Goal: Transaction & Acquisition: Purchase product/service

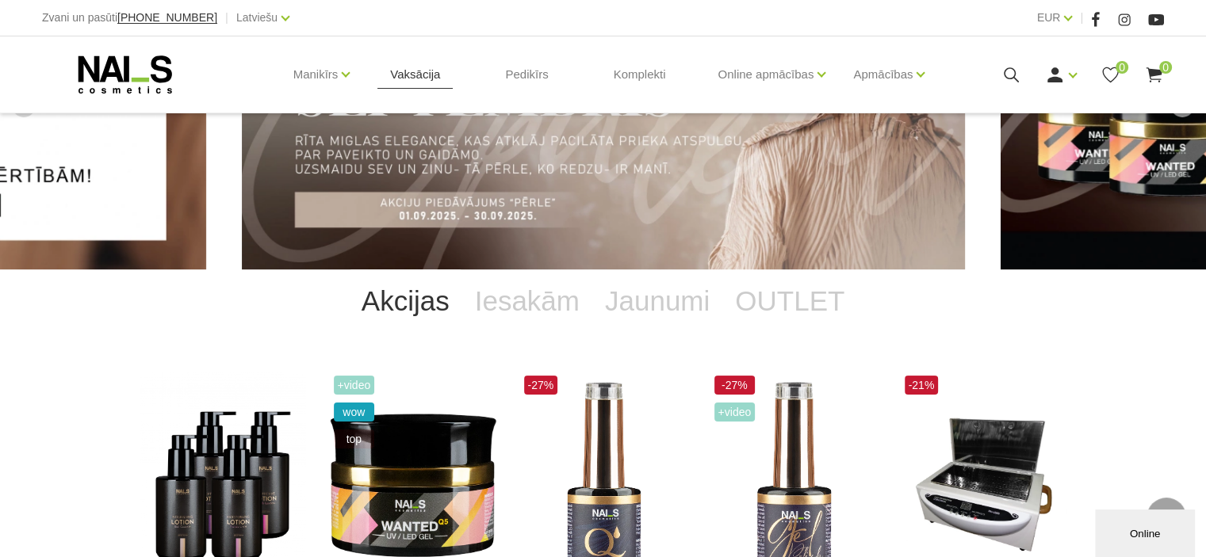
scroll to position [159, 0]
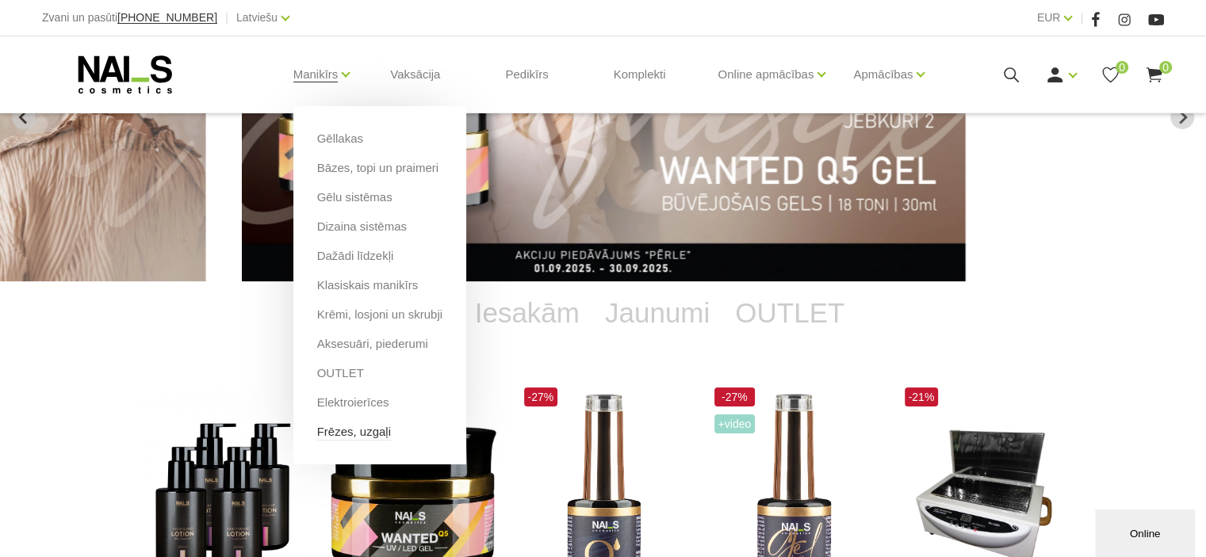
click at [336, 426] on link "Frēzes, uzgaļi" at bounding box center [354, 431] width 74 height 17
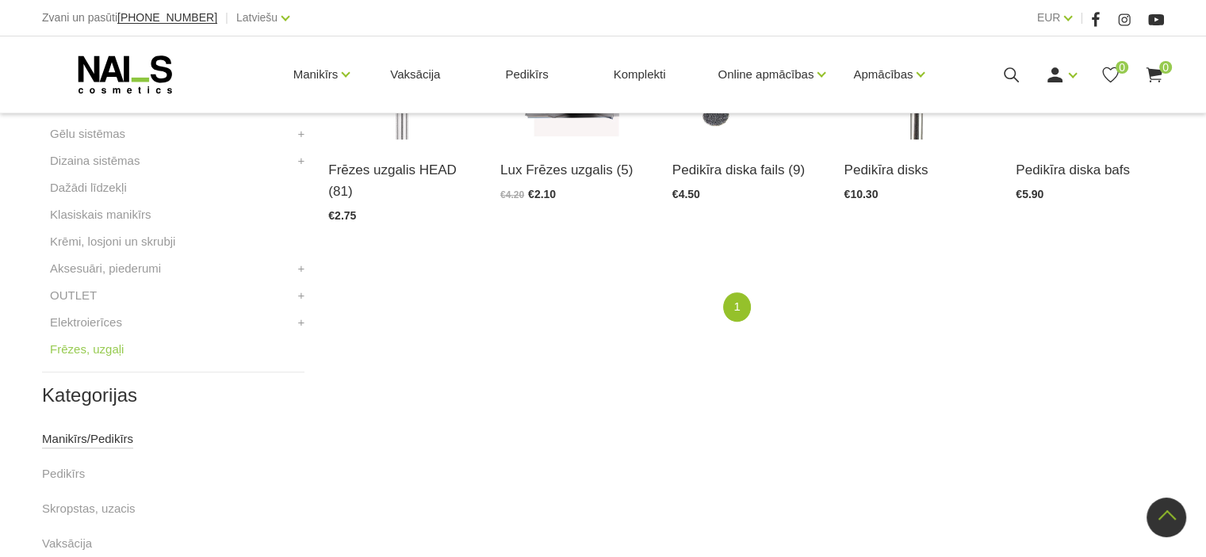
scroll to position [634, 0]
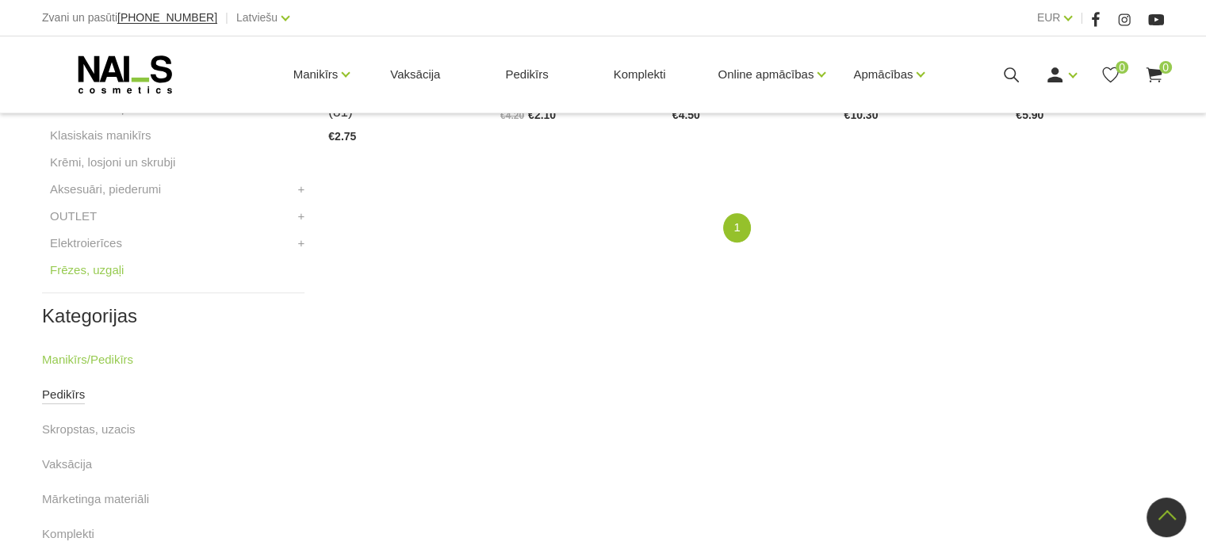
click at [62, 388] on link "Pedikīrs" at bounding box center [63, 394] width 43 height 19
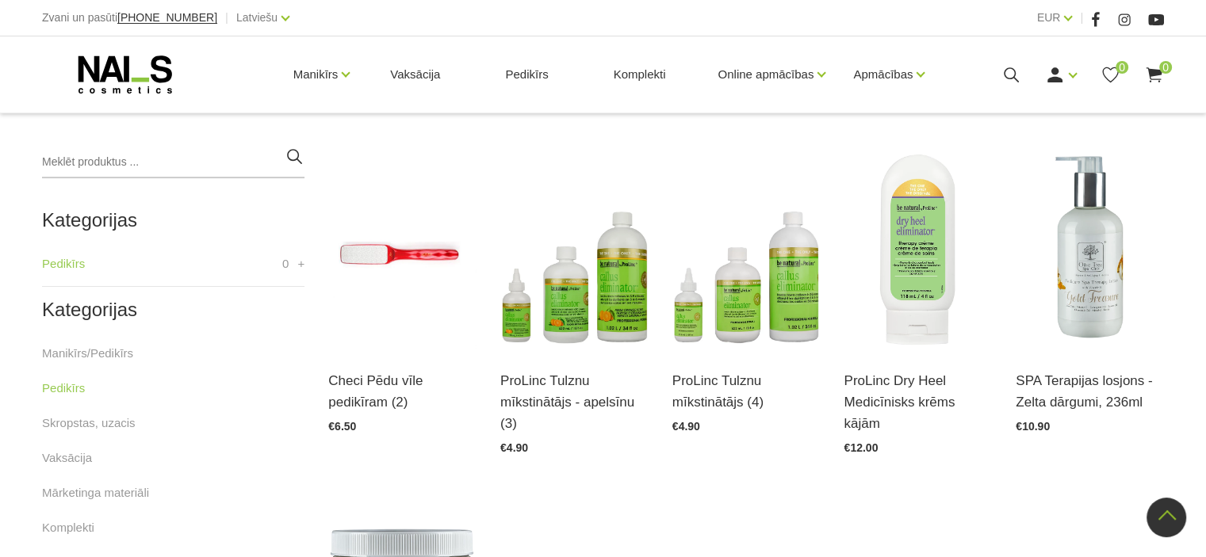
scroll to position [317, 0]
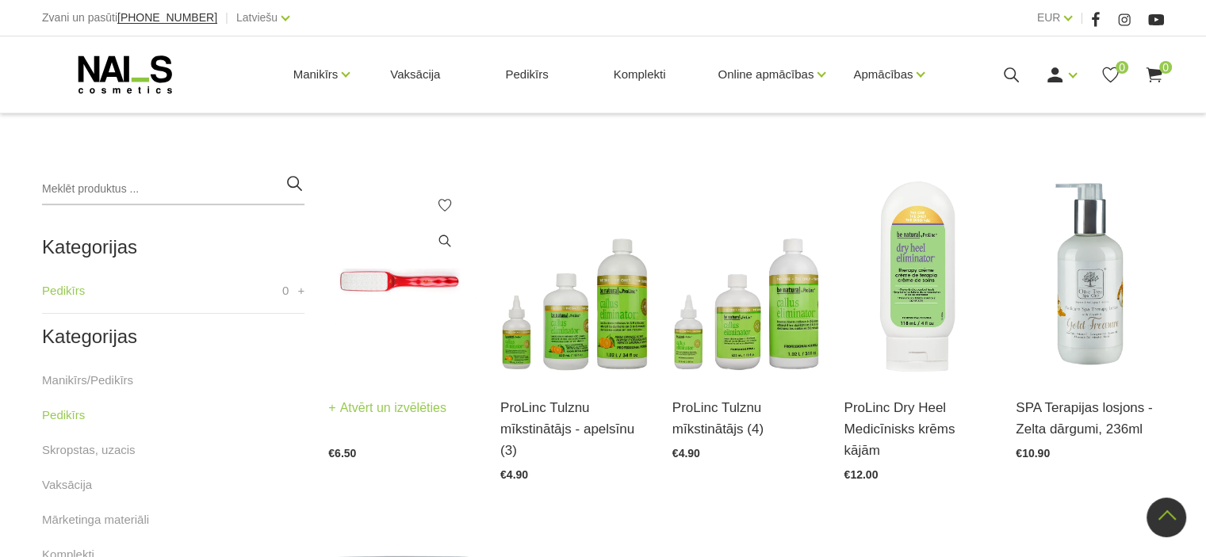
click at [379, 318] on img at bounding box center [402, 276] width 148 height 204
click at [407, 300] on img at bounding box center [402, 276] width 148 height 204
click at [394, 301] on img at bounding box center [402, 276] width 148 height 204
click at [90, 384] on link "Manikīrs/Pedikīrs" at bounding box center [87, 380] width 91 height 19
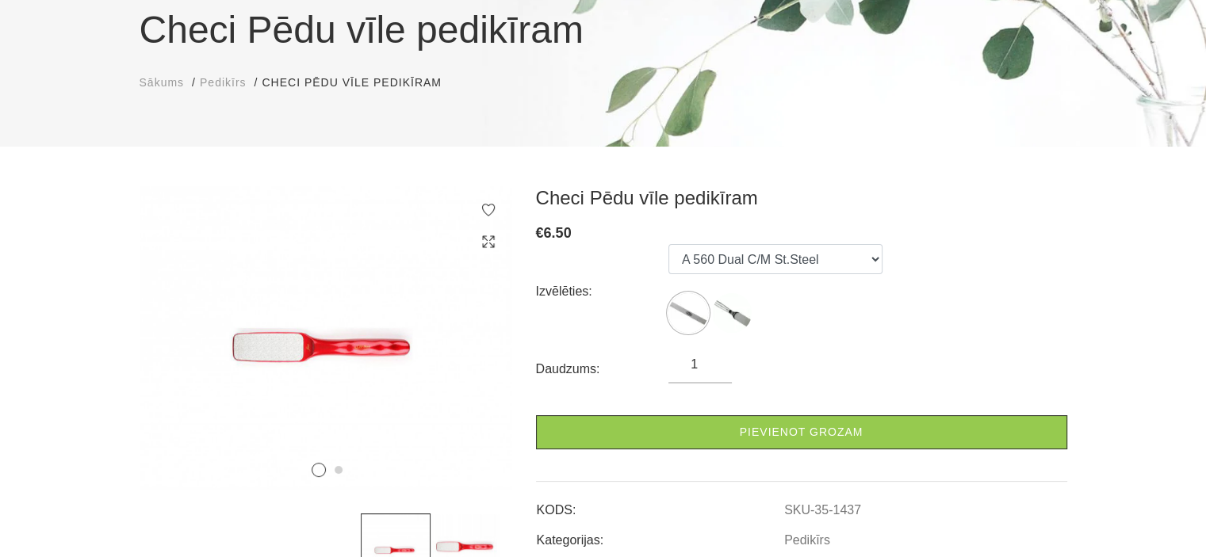
scroll to position [238, 0]
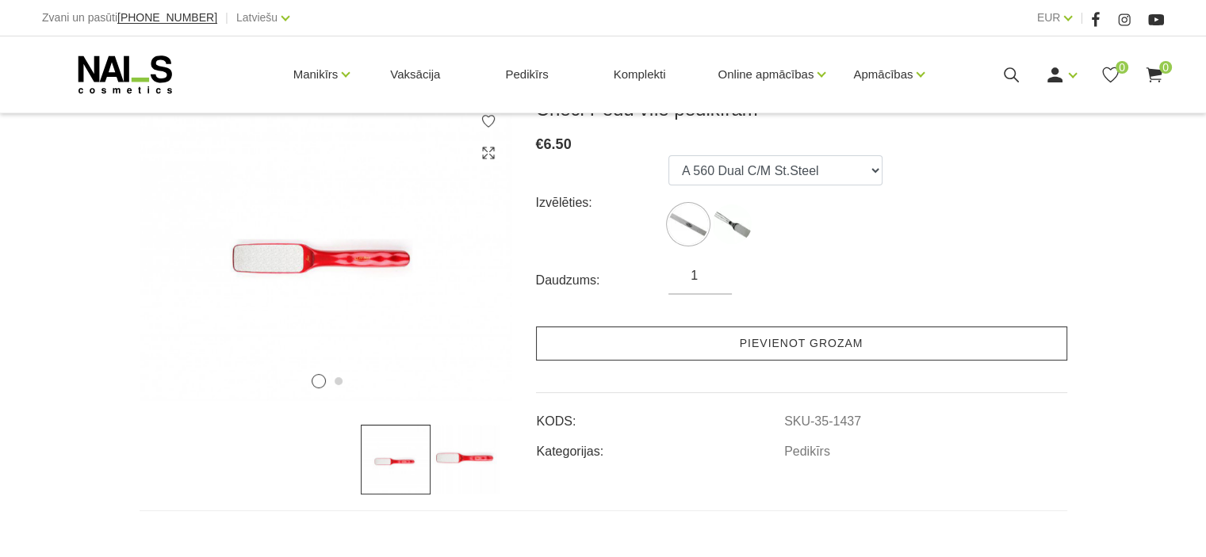
click at [690, 327] on link "Pievienot grozam" at bounding box center [801, 344] width 531 height 34
click at [793, 346] on link "Pievienot grozam" at bounding box center [801, 344] width 531 height 34
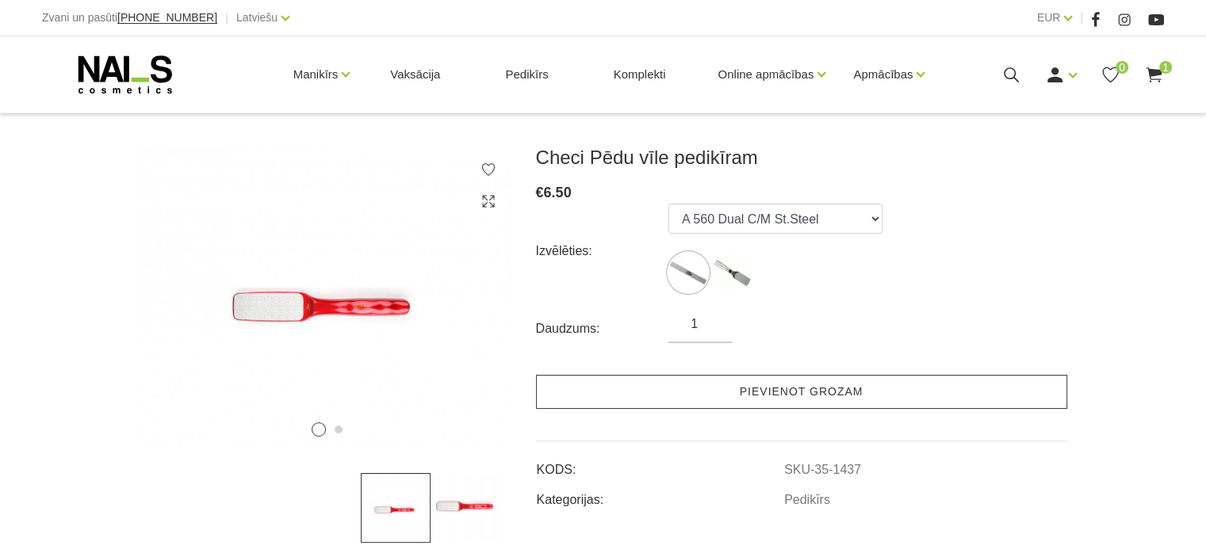
scroll to position [238, 0]
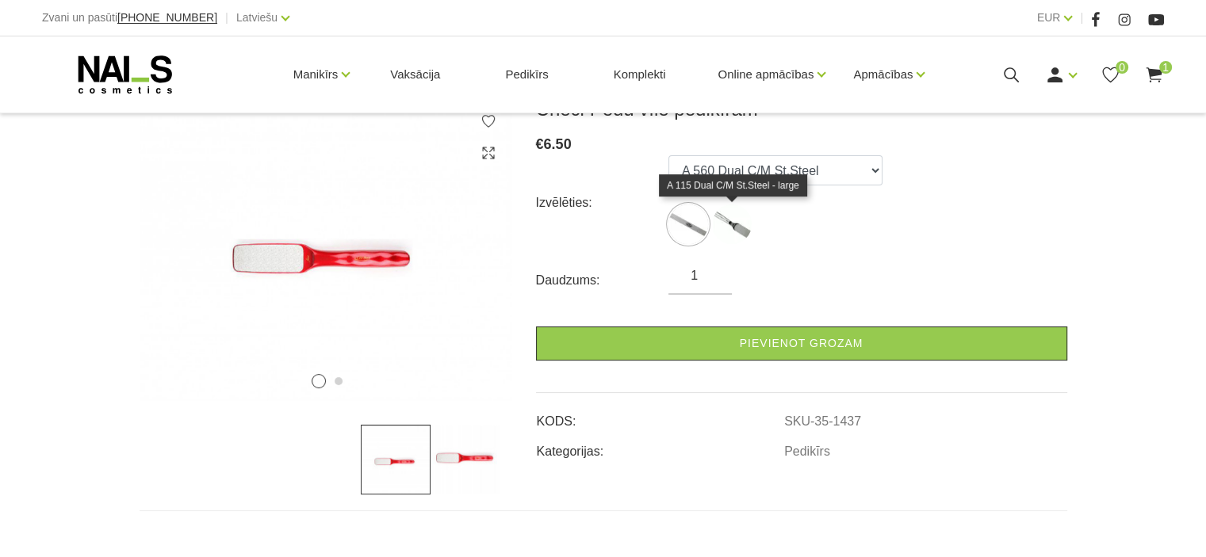
click at [727, 224] on img at bounding box center [732, 224] width 40 height 40
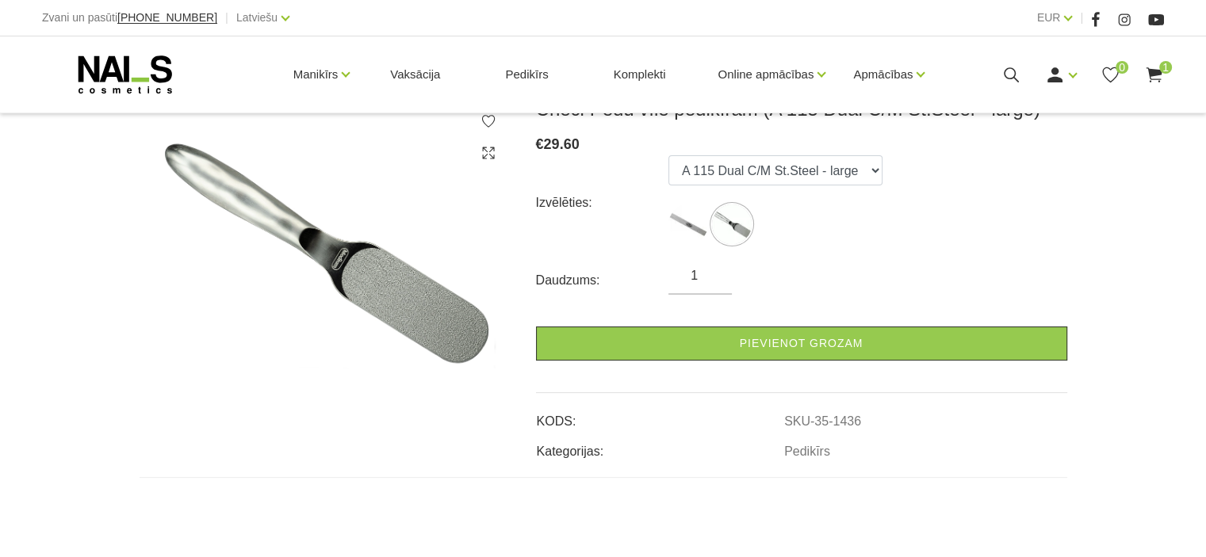
click at [669, 207] on label at bounding box center [688, 224] width 40 height 40
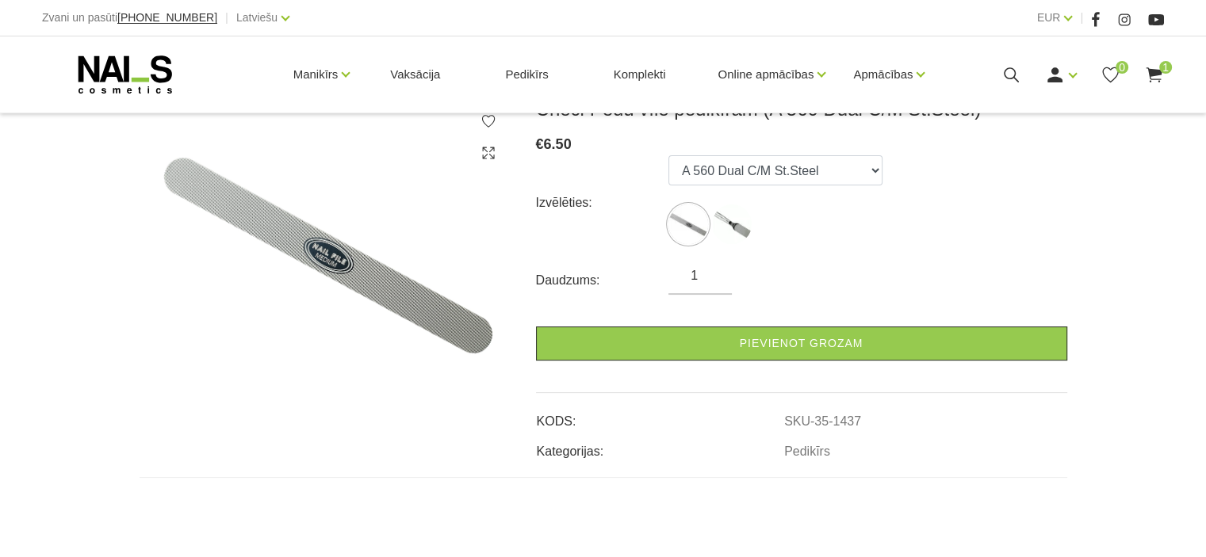
scroll to position [159, 0]
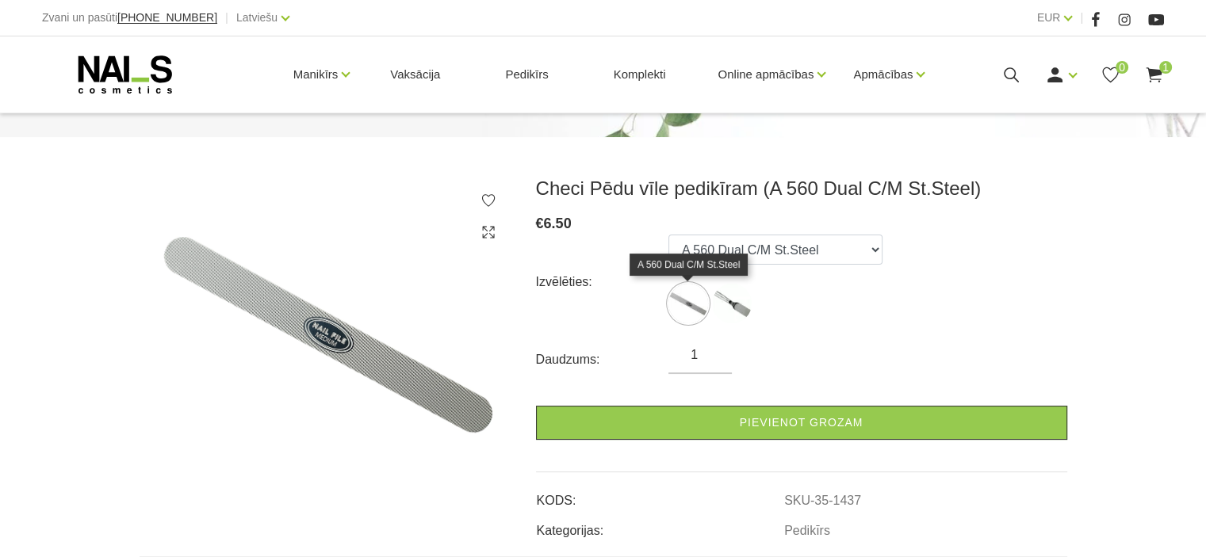
click at [688, 300] on img at bounding box center [688, 304] width 40 height 40
click at [688, 308] on img at bounding box center [688, 304] width 40 height 40
click at [741, 304] on img at bounding box center [732, 304] width 40 height 40
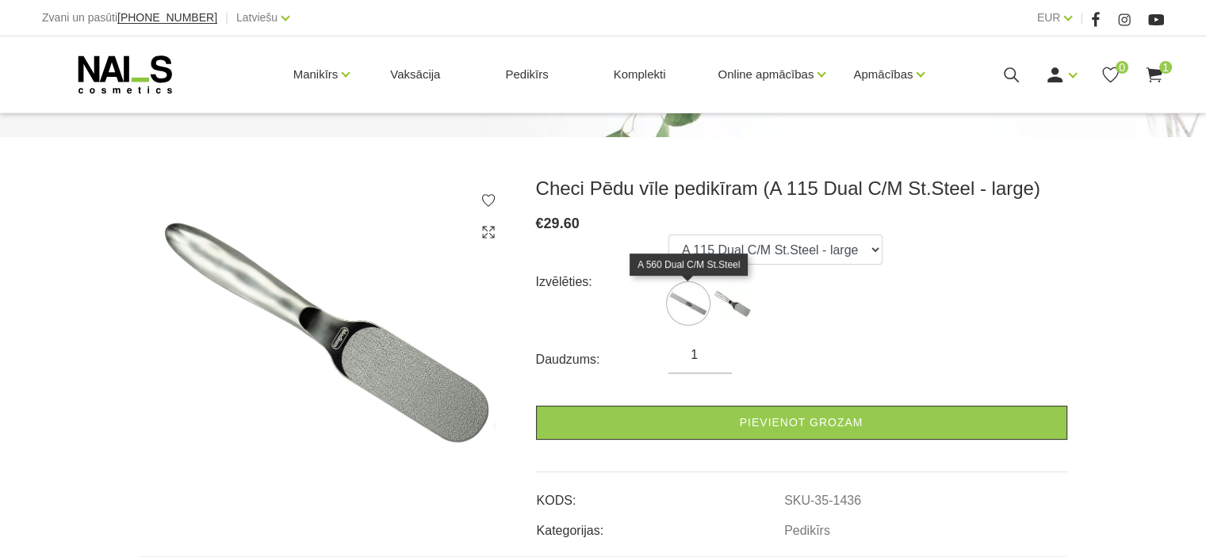
click at [696, 304] on img at bounding box center [688, 304] width 40 height 40
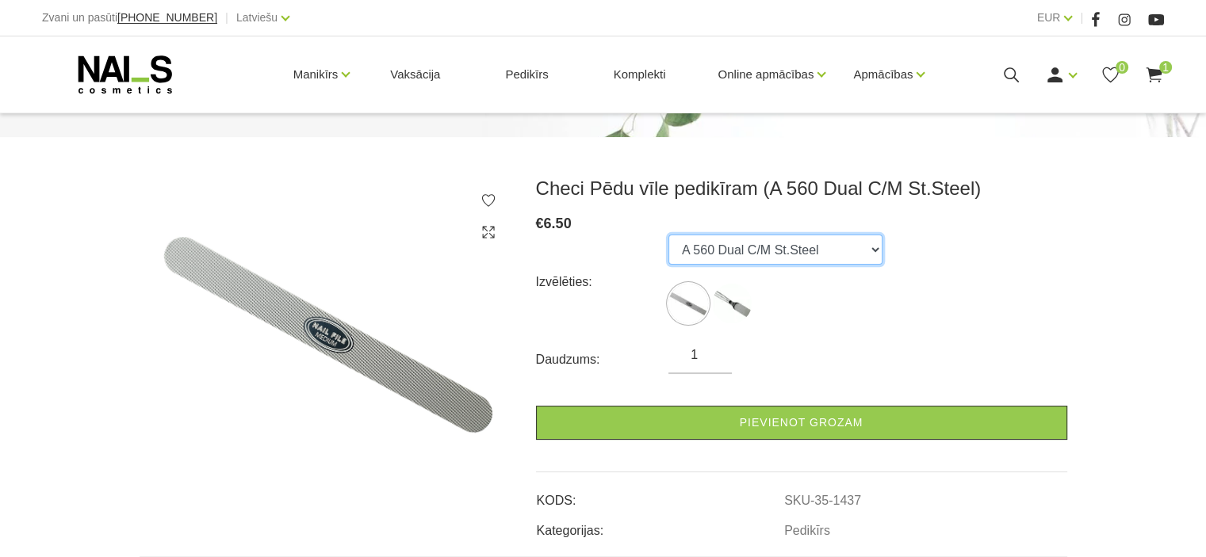
click at [740, 258] on select "A 560 Dual C/M St.Steel A 115 Dual C/M St.Steel - large" at bounding box center [775, 250] width 214 height 30
click at [668, 235] on select "A 560 Dual C/M St.Steel A 115 Dual C/M St.Steel - large" at bounding box center [775, 250] width 214 height 30
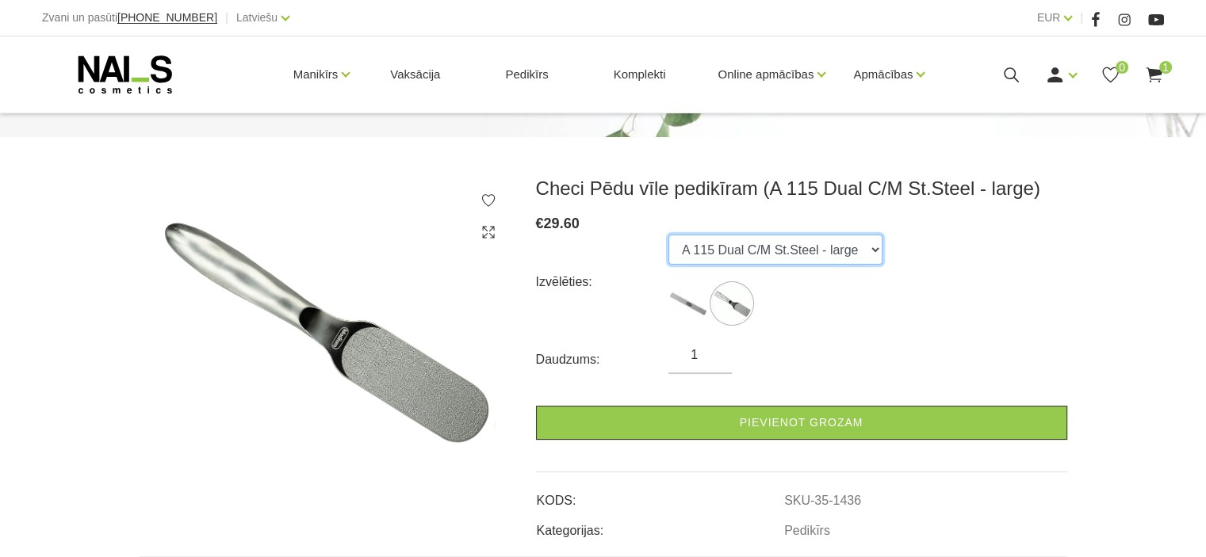
click at [744, 246] on select "A 560 Dual C/M St.Steel A 115 Dual C/M St.Steel - large" at bounding box center [775, 250] width 214 height 30
select select "1437"
click at [668, 235] on select "A 560 Dual C/M St.Steel A 115 Dual C/M St.Steel - large" at bounding box center [775, 250] width 214 height 30
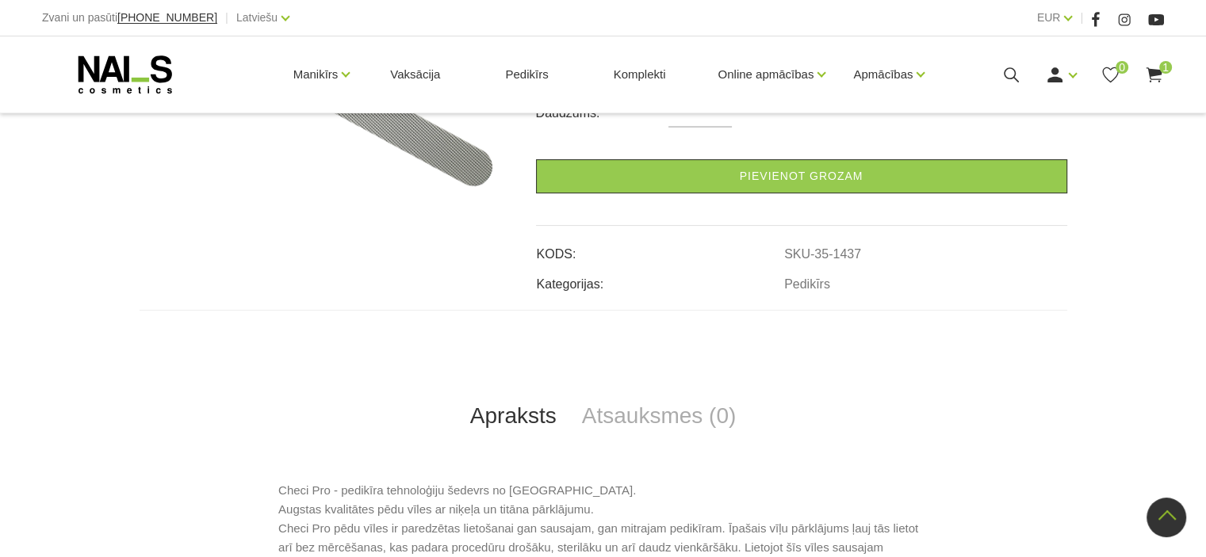
scroll to position [238, 0]
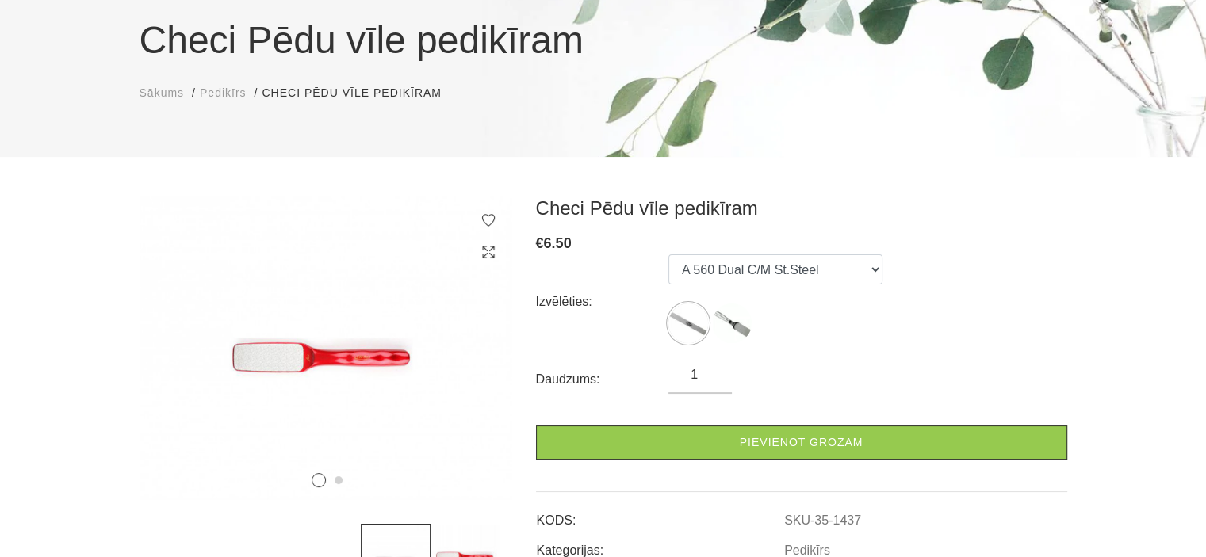
scroll to position [238, 0]
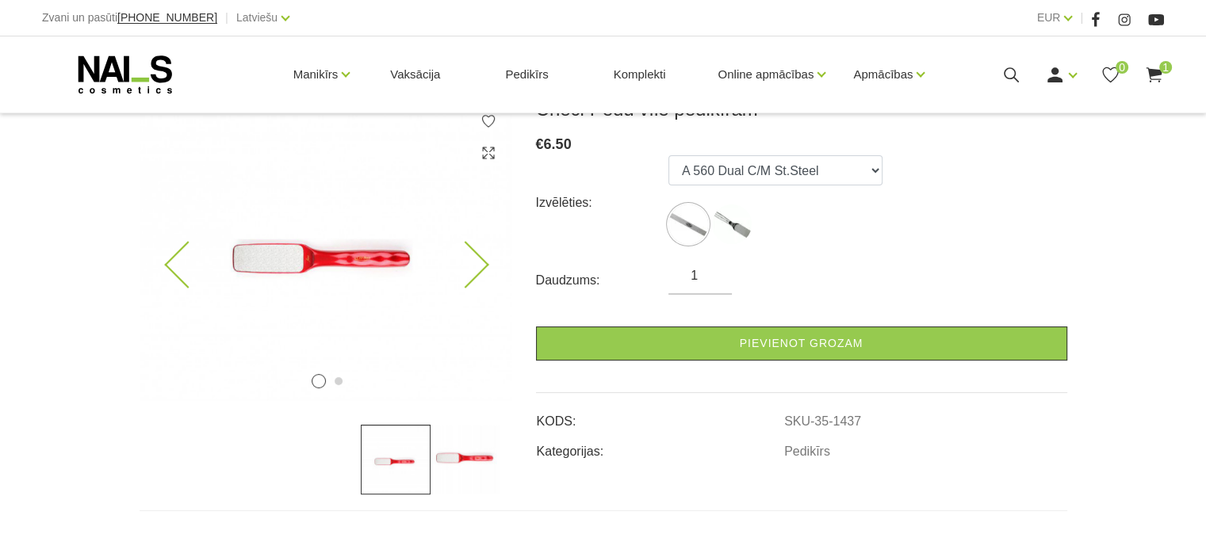
click at [487, 266] on icon at bounding box center [464, 265] width 47 height 47
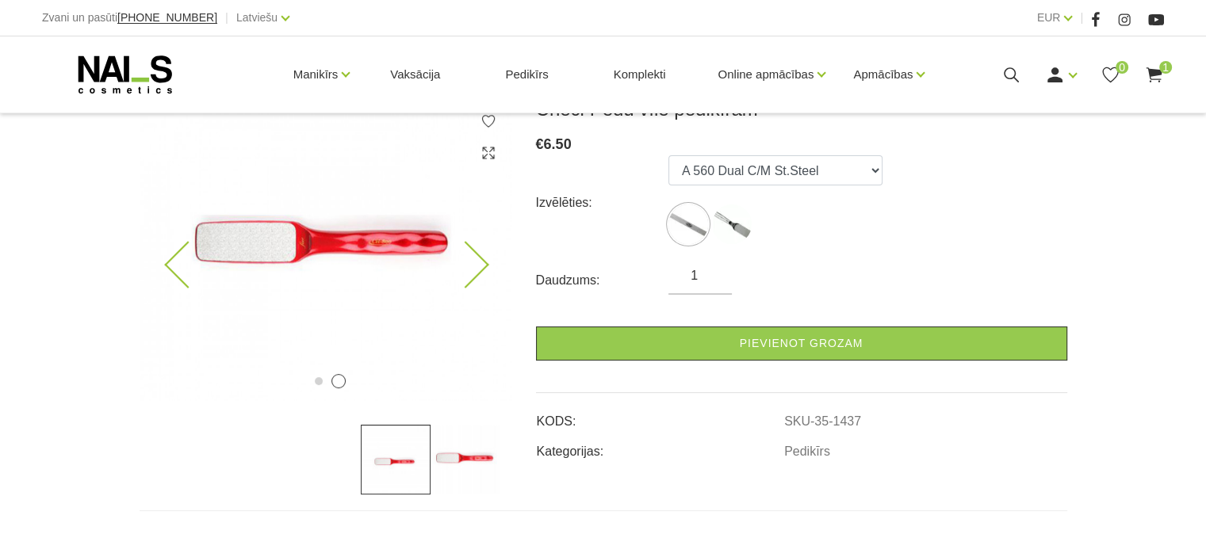
click at [487, 266] on icon at bounding box center [464, 265] width 47 height 47
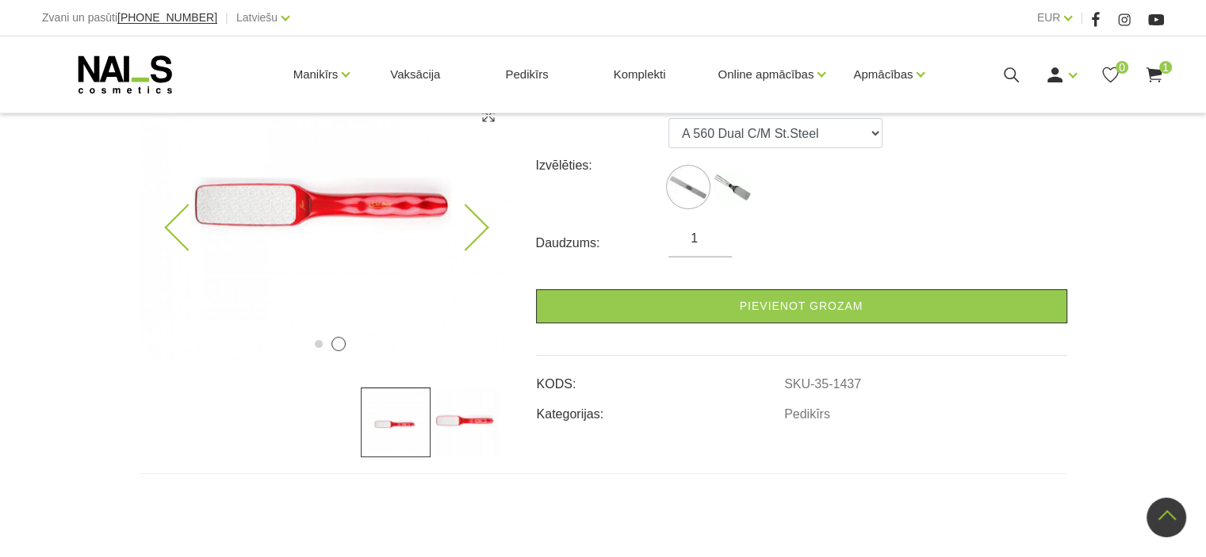
scroll to position [159, 0]
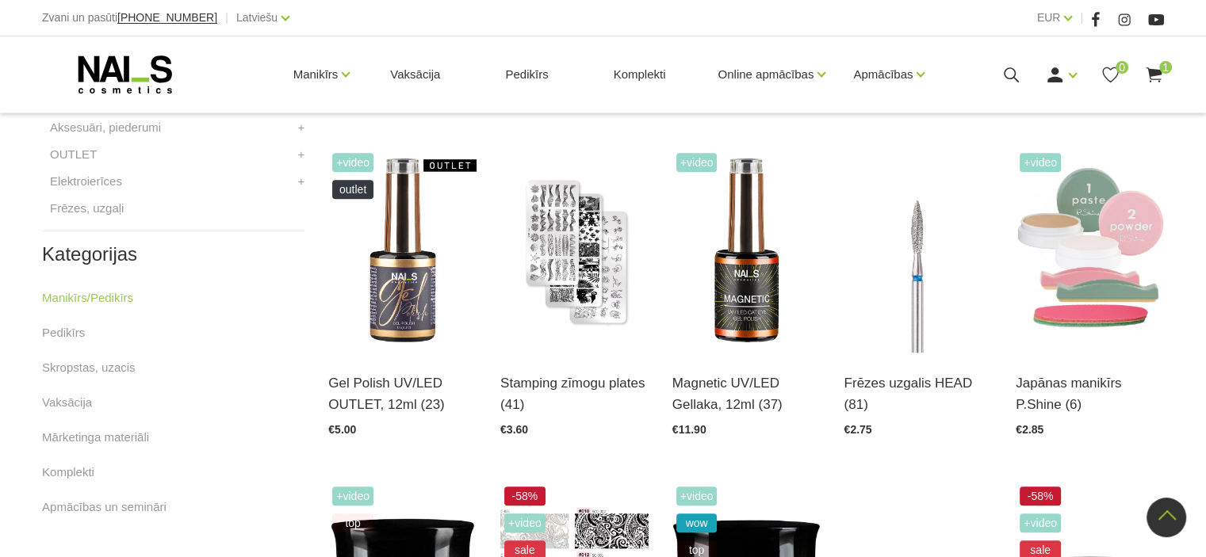
scroll to position [713, 0]
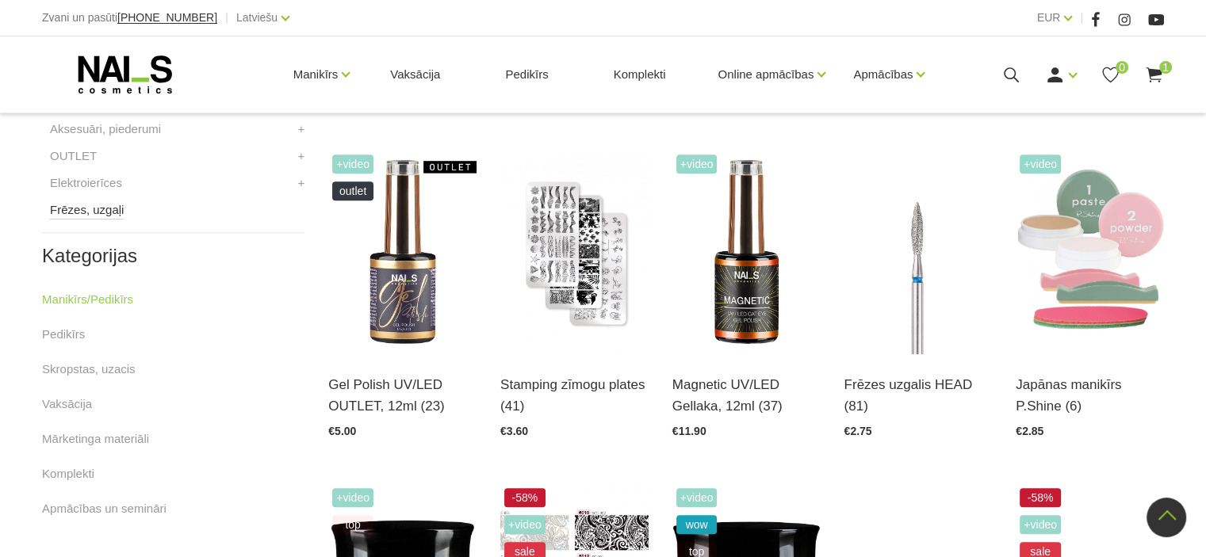
click at [109, 212] on link "Frēzes, uzgaļi" at bounding box center [87, 210] width 74 height 19
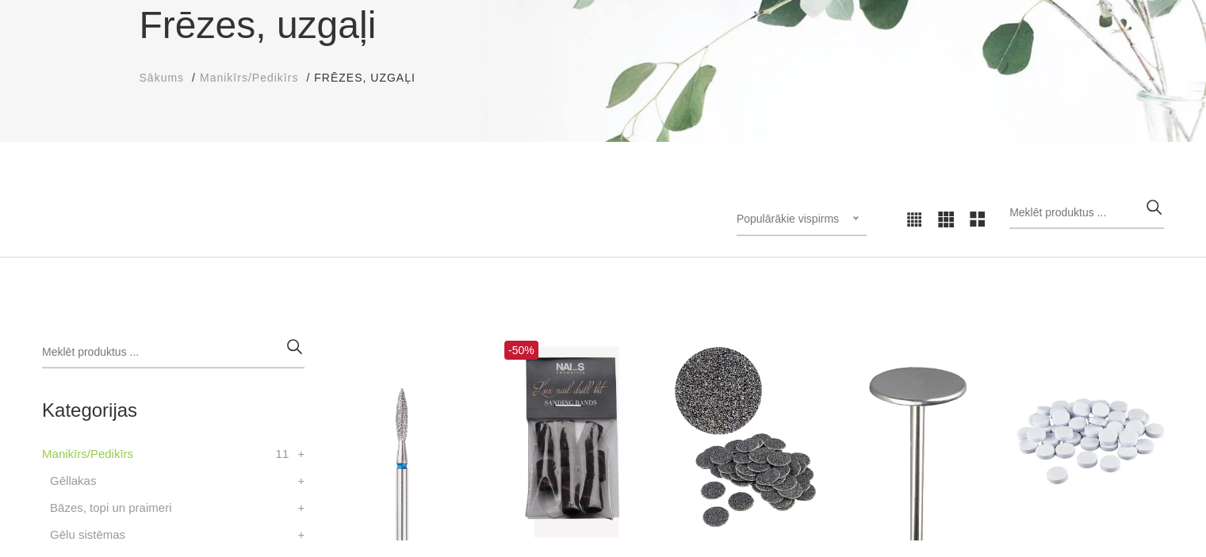
scroll to position [396, 0]
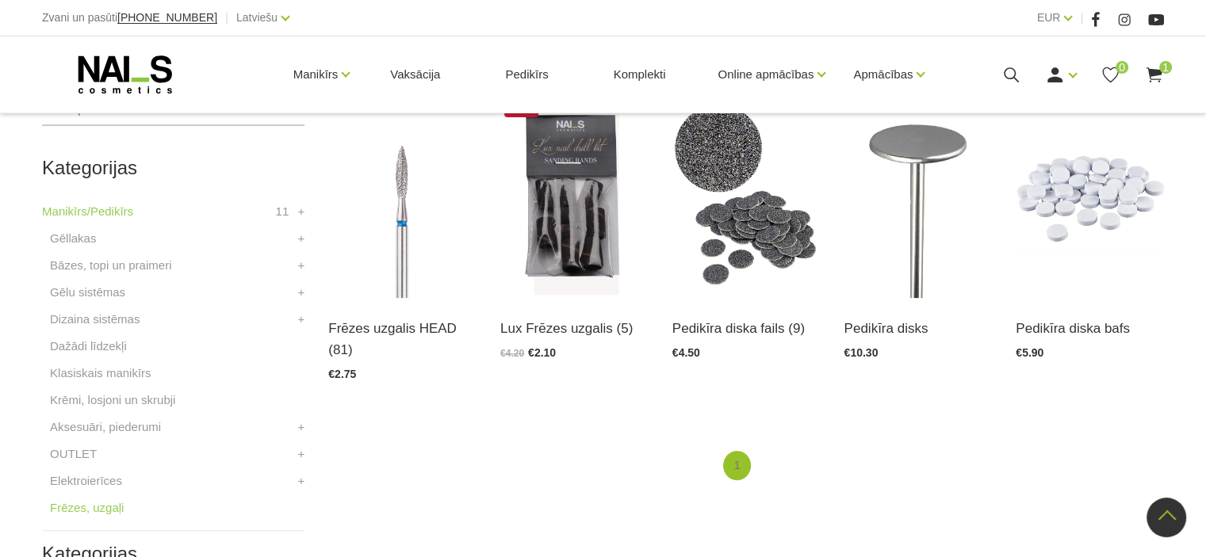
click at [749, 451] on link "1" at bounding box center [736, 465] width 27 height 29
click at [82, 479] on link "Elektroierīces" at bounding box center [86, 481] width 72 height 19
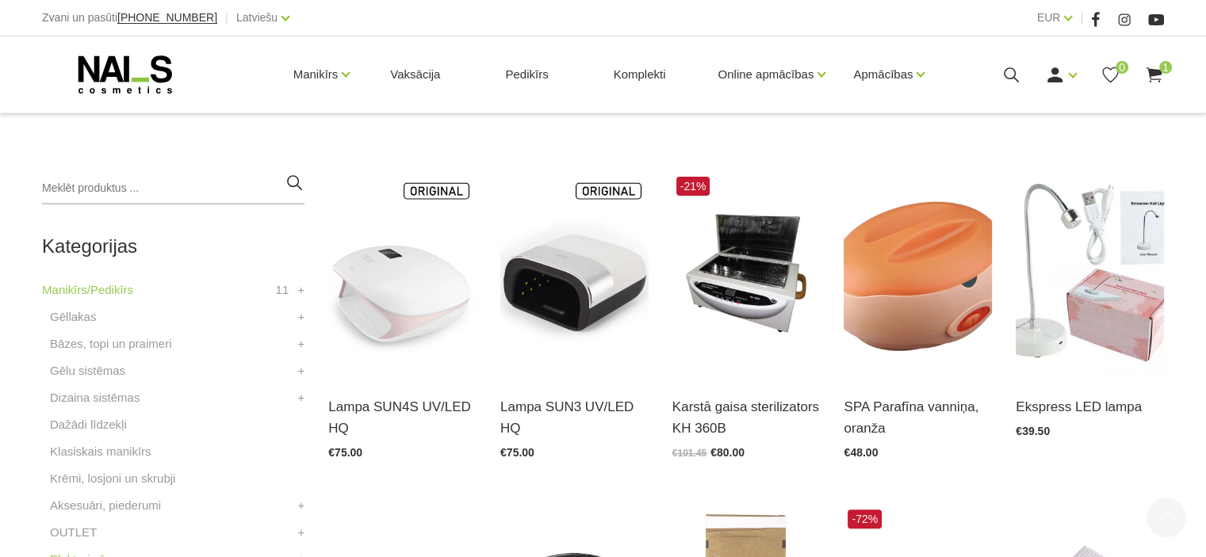
scroll to position [396, 0]
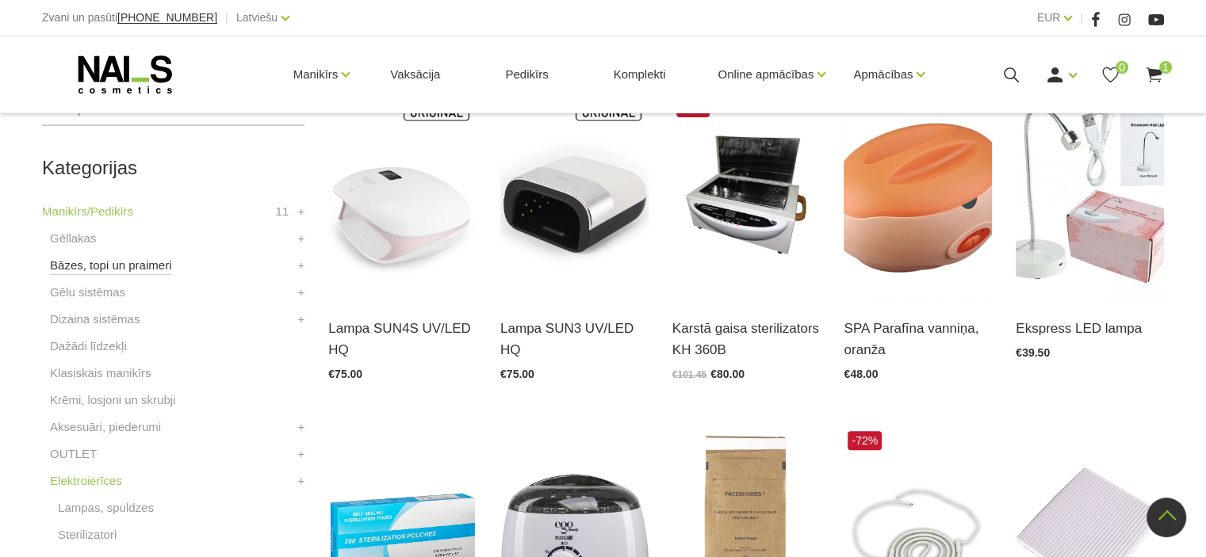
click at [86, 269] on link "Bāzes, topi un praimeri" at bounding box center [110, 265] width 121 height 19
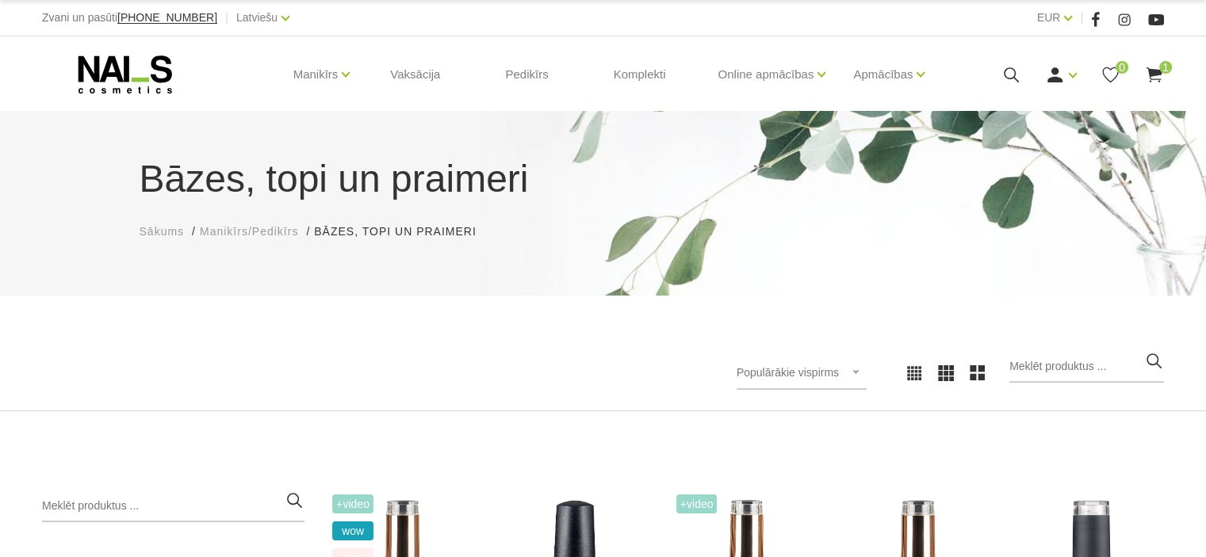
scroll to position [159, 0]
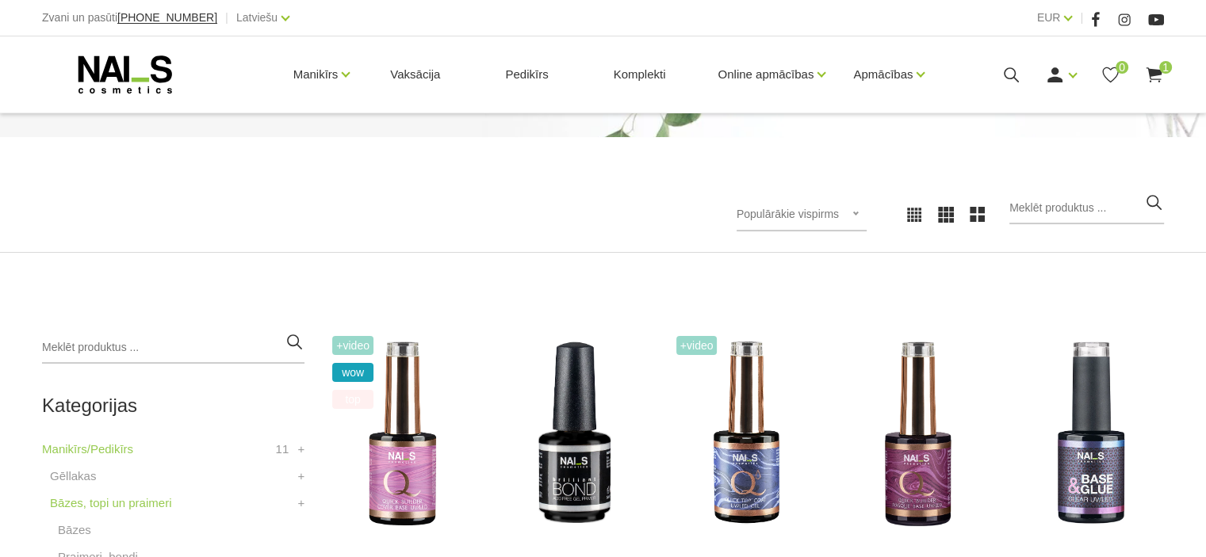
click at [806, 218] on span "Populārākie vispirms" at bounding box center [787, 214] width 102 height 13
click at [831, 318] on li "Lētākais vispirms" at bounding box center [818, 317] width 149 height 32
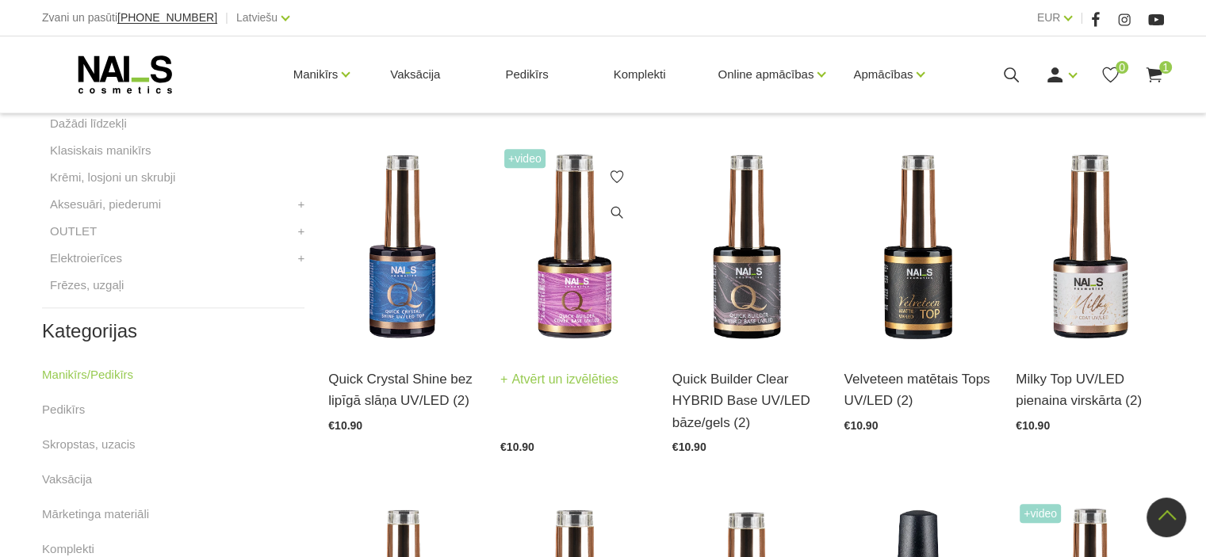
scroll to position [713, 0]
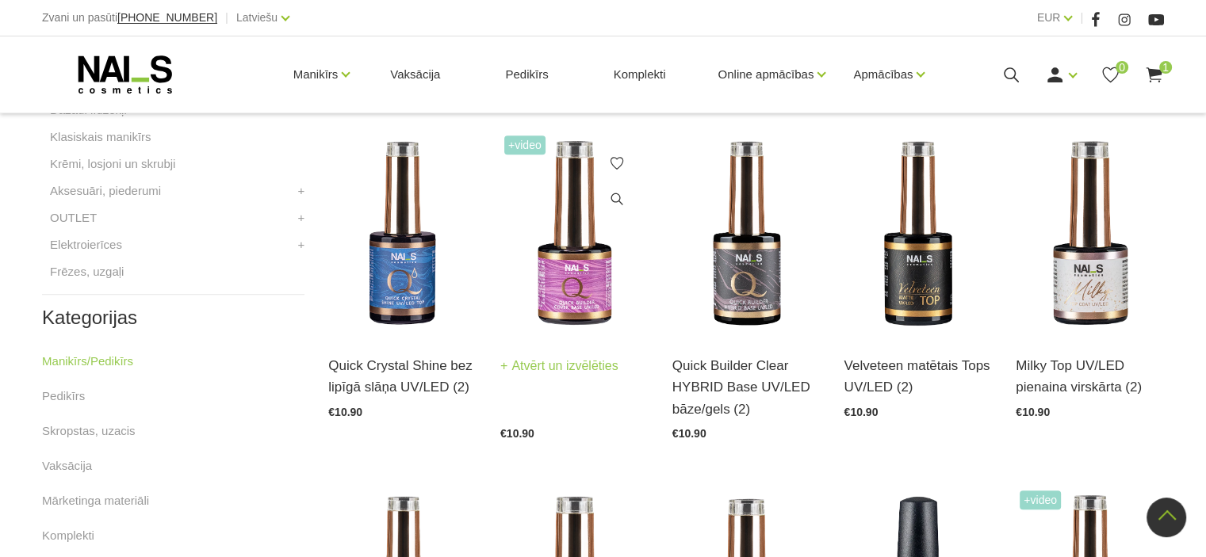
click at [568, 300] on img at bounding box center [574, 234] width 148 height 204
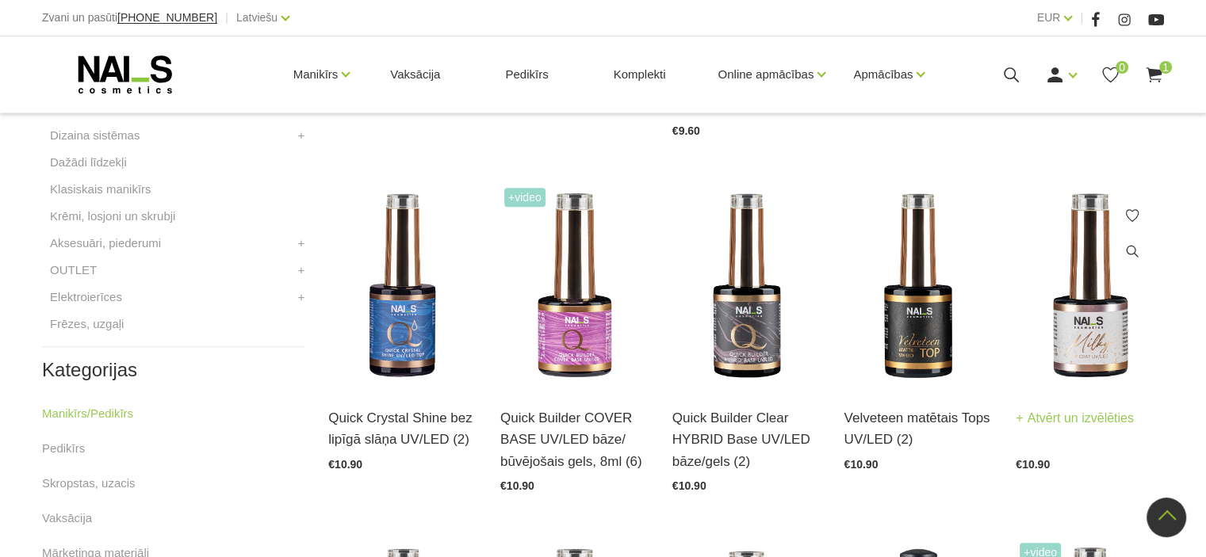
scroll to position [634, 0]
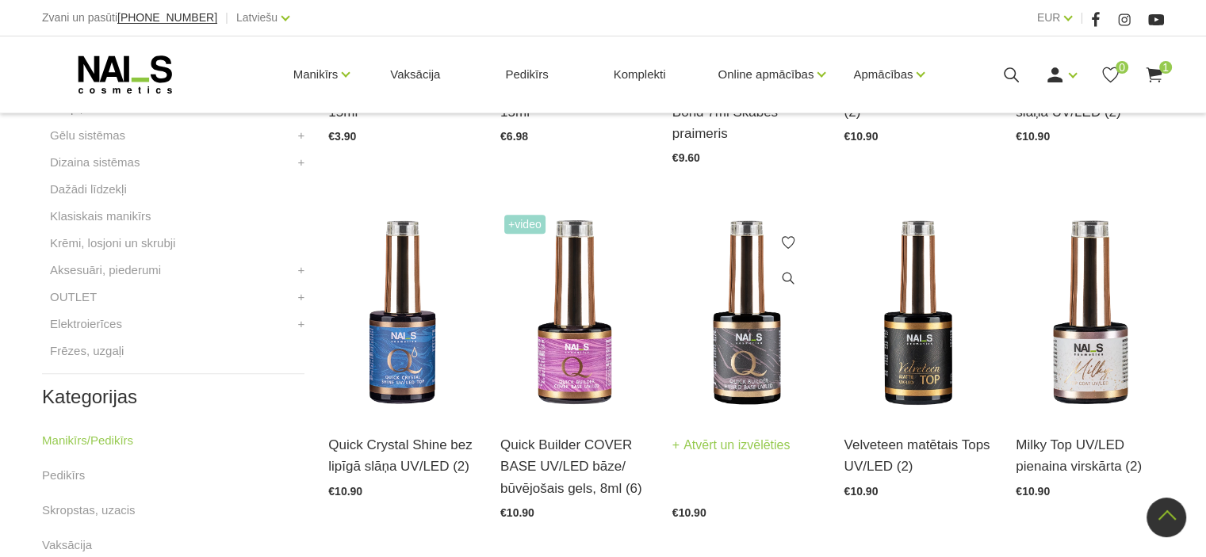
click at [726, 352] on img at bounding box center [746, 313] width 148 height 204
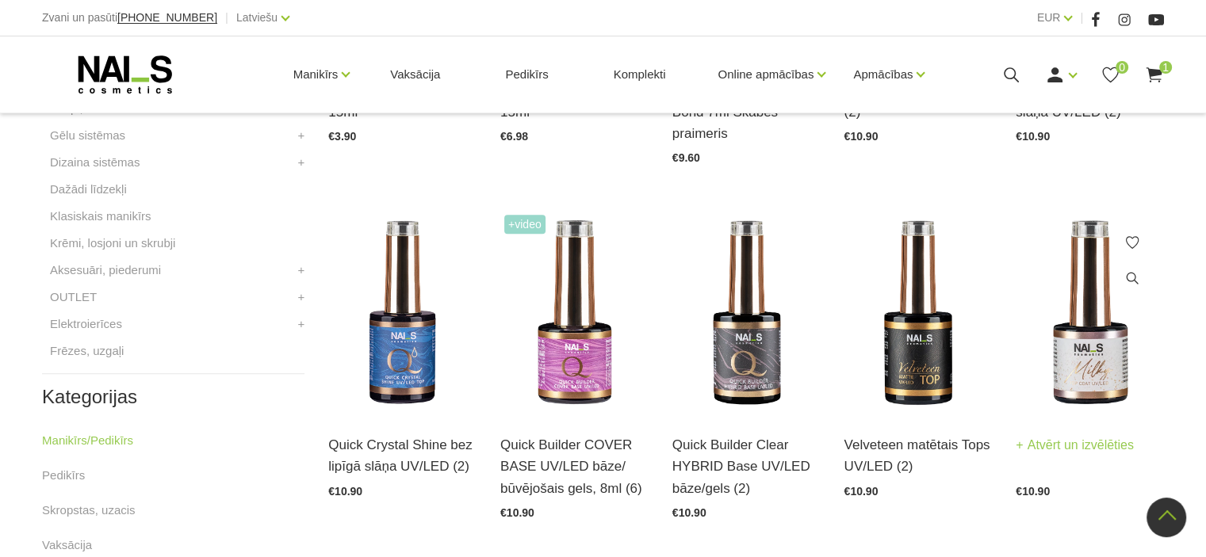
click at [1055, 370] on img at bounding box center [1089, 313] width 148 height 204
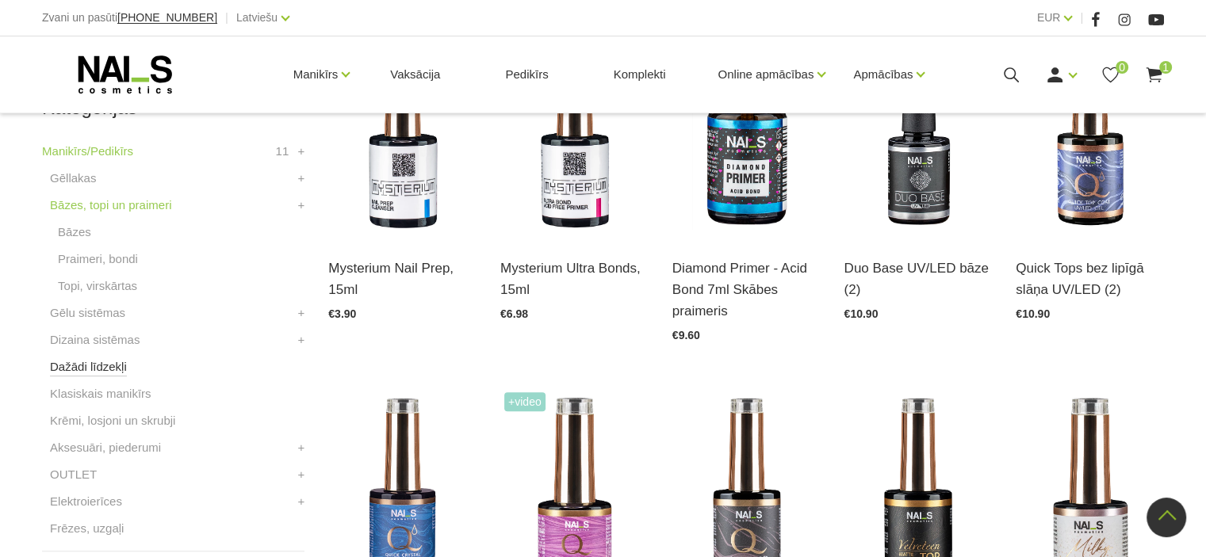
scroll to position [317, 0]
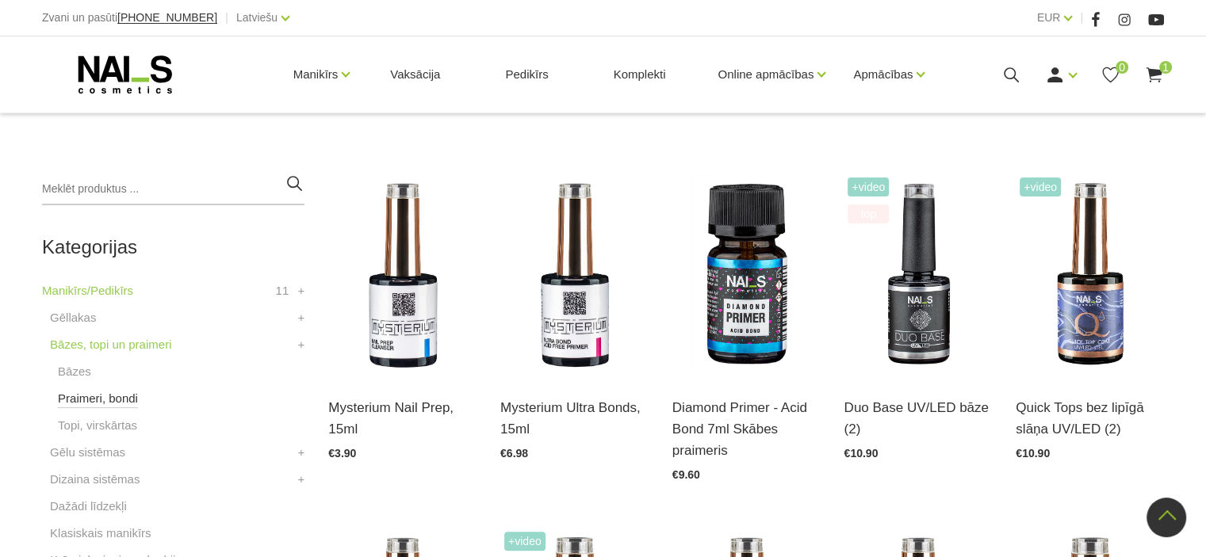
click at [89, 396] on link "Praimeri, bondi" at bounding box center [98, 398] width 80 height 19
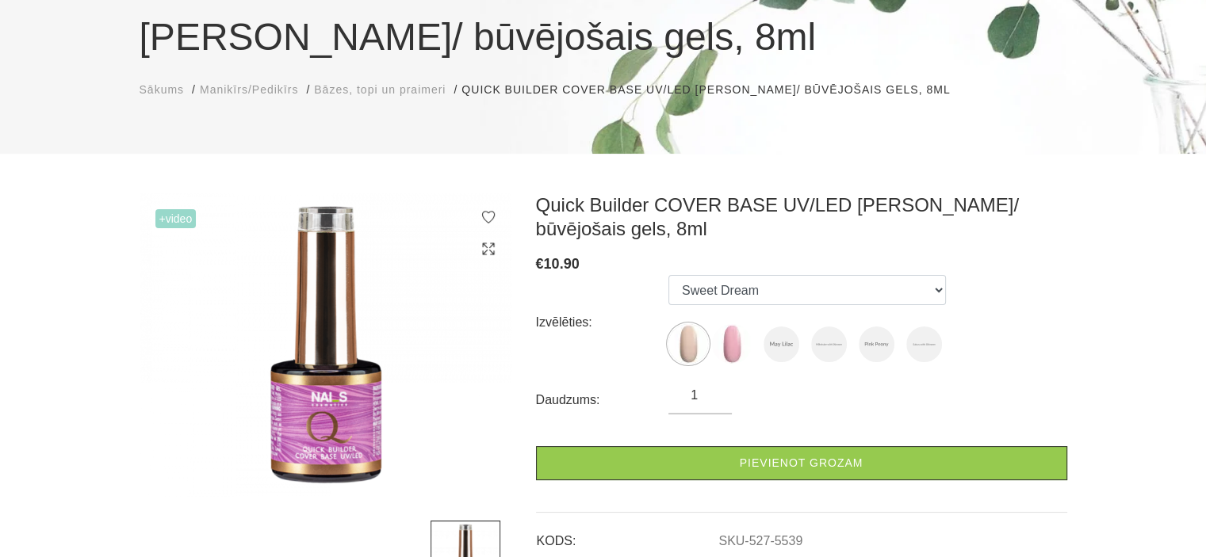
scroll to position [238, 0]
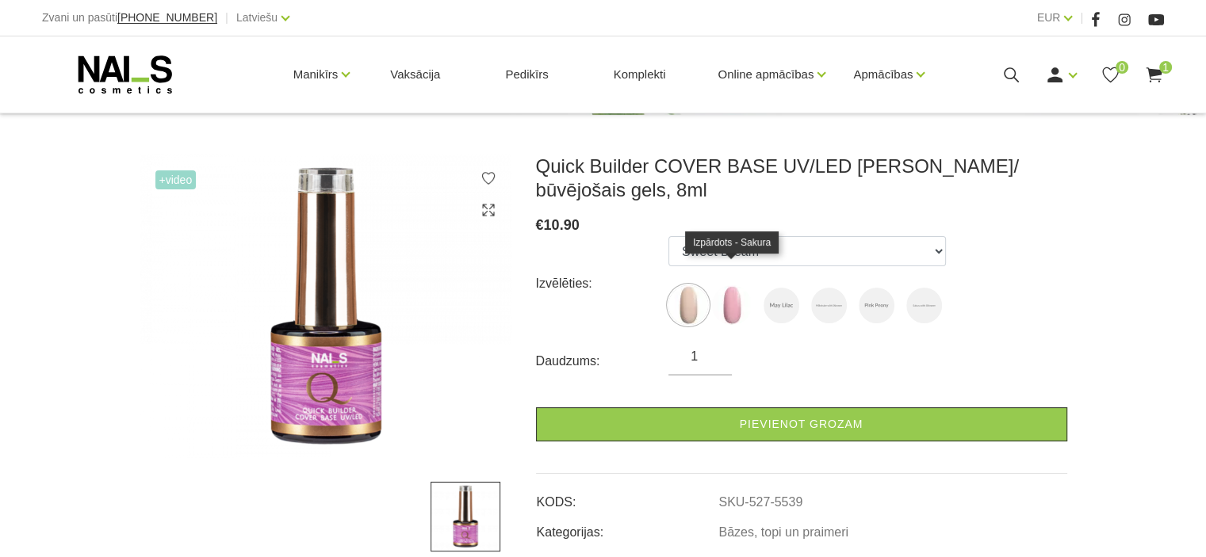
click at [732, 285] on img at bounding box center [732, 305] width 40 height 40
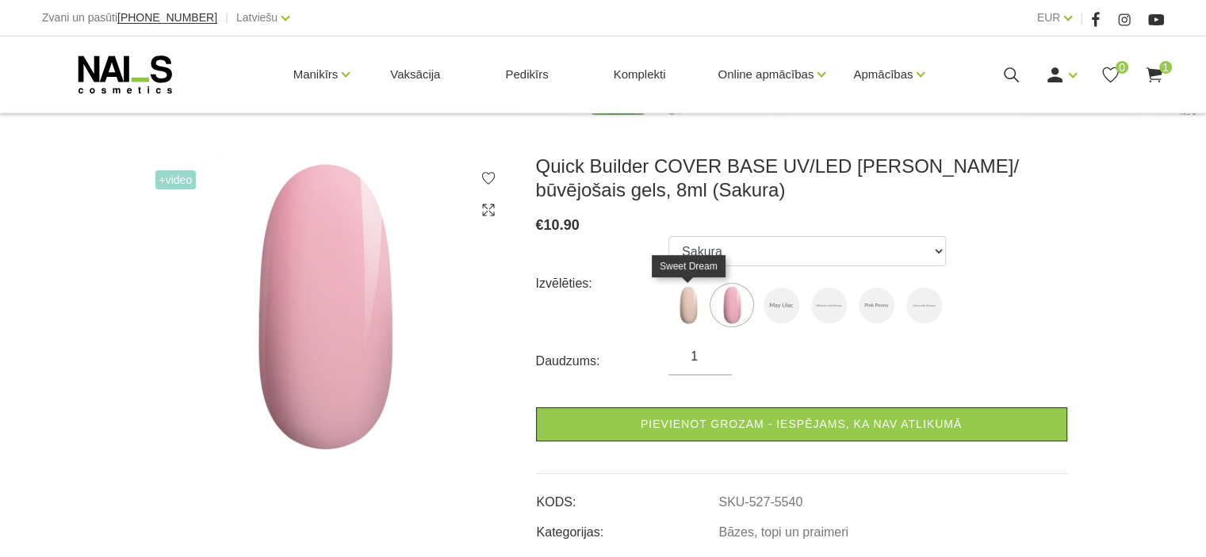
click at [682, 307] on img at bounding box center [688, 305] width 40 height 40
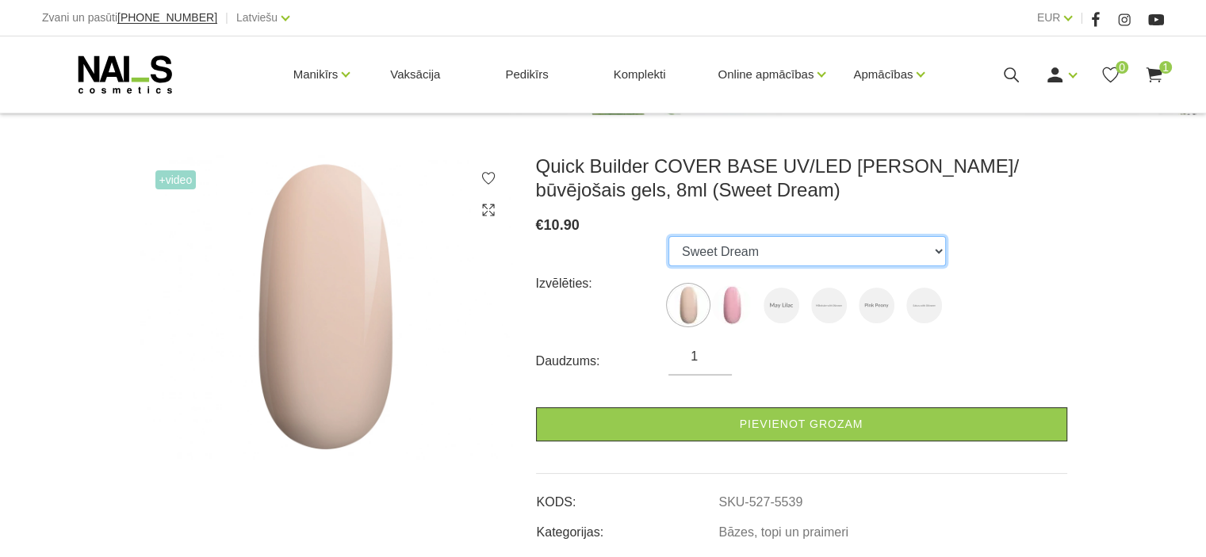
drag, startPoint x: 764, startPoint y: 250, endPoint x: 764, endPoint y: 262, distance: 11.1
click at [764, 262] on select "Sweet Dream Sakura May Lilac Milkshake with Shimmer Pink Peony Sakura with Shim…" at bounding box center [806, 251] width 277 height 30
click at [668, 236] on select "Sweet Dream Sakura May Lilac Milkshake with Shimmer Pink Peony Sakura with Shim…" at bounding box center [806, 251] width 277 height 30
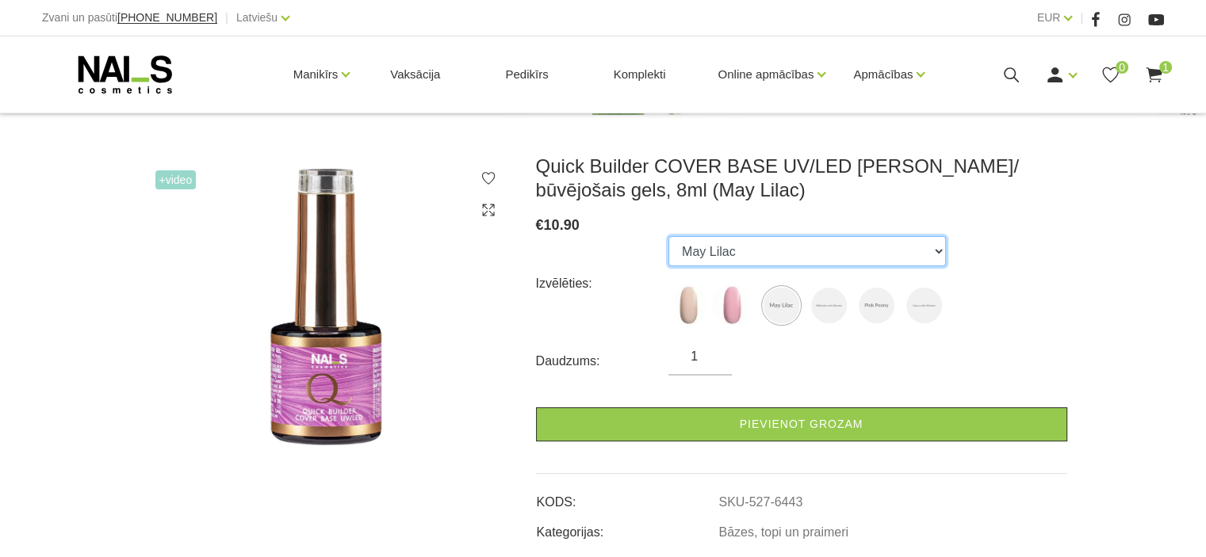
click at [754, 250] on select "Sweet Dream Sakura May Lilac Milkshake with Shimmer Pink Peony Sakura with Shim…" at bounding box center [806, 251] width 277 height 30
click at [668, 236] on select "Sweet Dream Sakura May Lilac Milkshake with Shimmer Pink Peony Sakura with Shim…" at bounding box center [806, 251] width 277 height 30
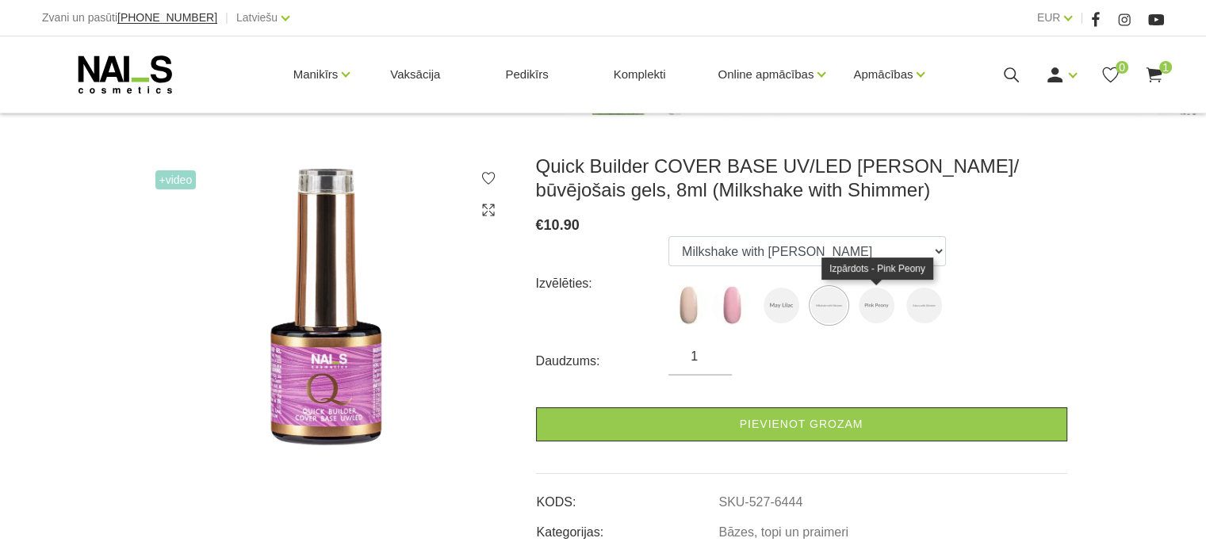
click at [874, 304] on img at bounding box center [876, 306] width 36 height 36
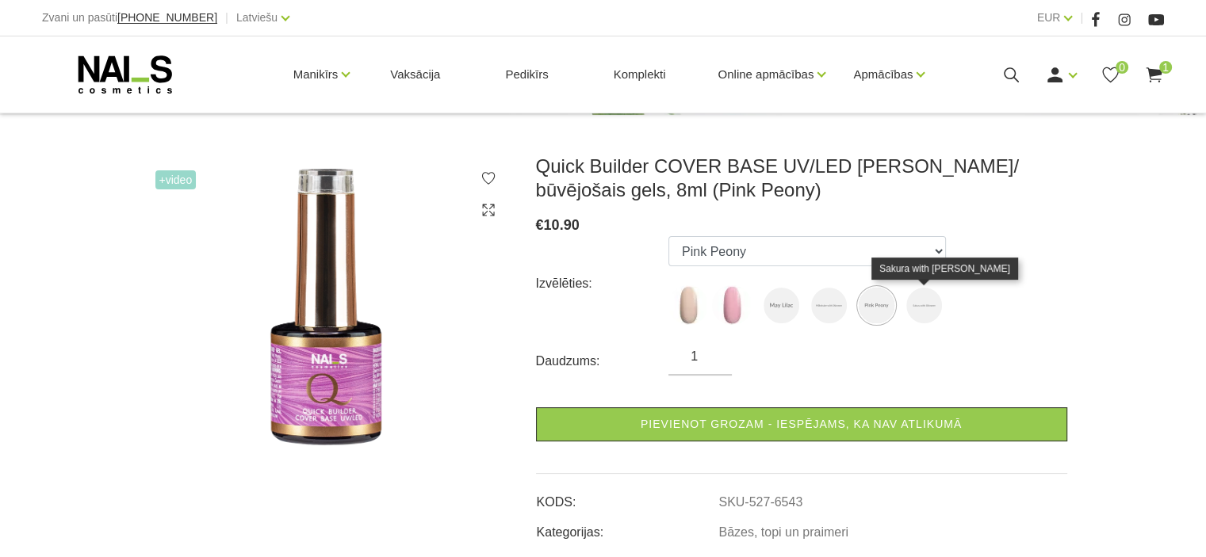
click at [934, 303] on img at bounding box center [924, 306] width 36 height 36
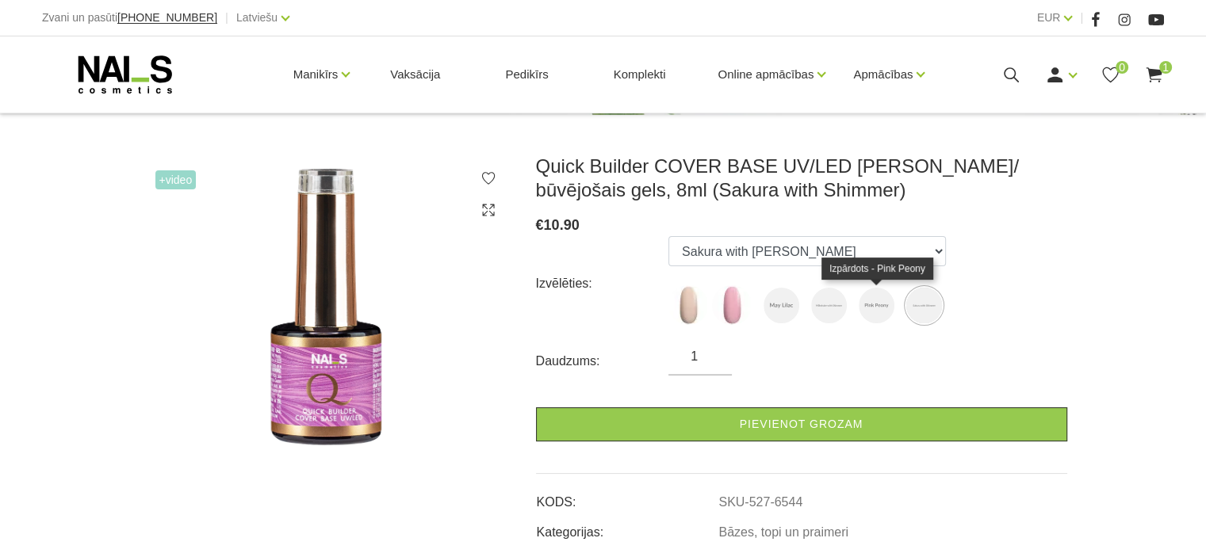
click at [862, 301] on img at bounding box center [876, 306] width 36 height 36
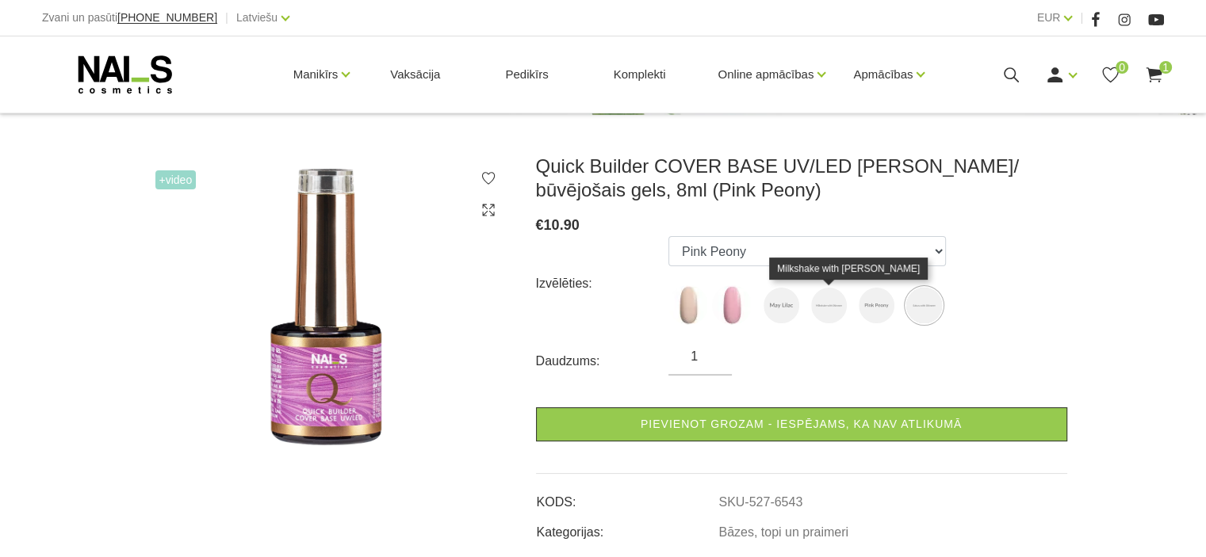
click at [831, 294] on img at bounding box center [829, 306] width 36 height 36
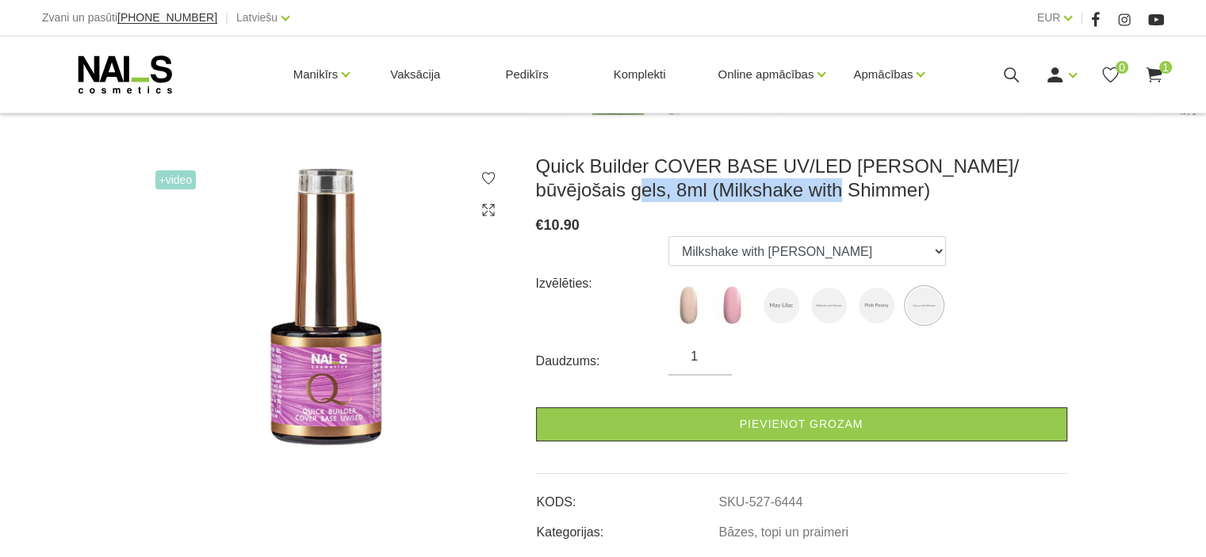
drag, startPoint x: 526, startPoint y: 194, endPoint x: 809, endPoint y: 193, distance: 283.8
click at [809, 193] on div "Quick Builder COVER BASE UV/LED bāze/ būvējošais gels, 8ml (Milkshake with Shim…" at bounding box center [801, 349] width 555 height 388
copy h3 "(Milkshake with Shimmer)"
click at [875, 288] on img at bounding box center [876, 306] width 36 height 36
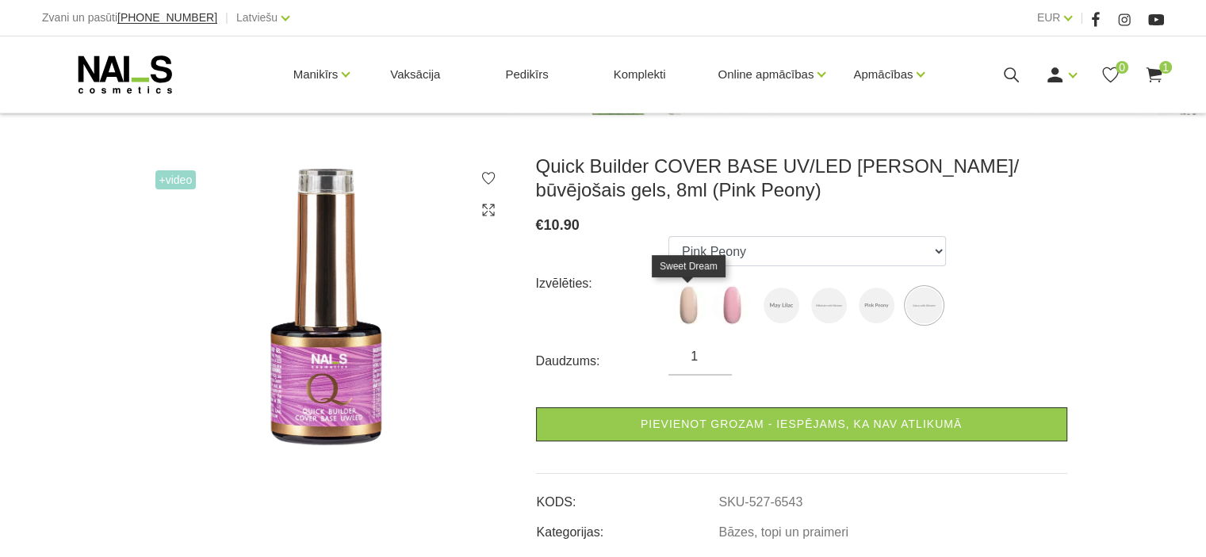
click at [701, 304] on img at bounding box center [688, 305] width 40 height 40
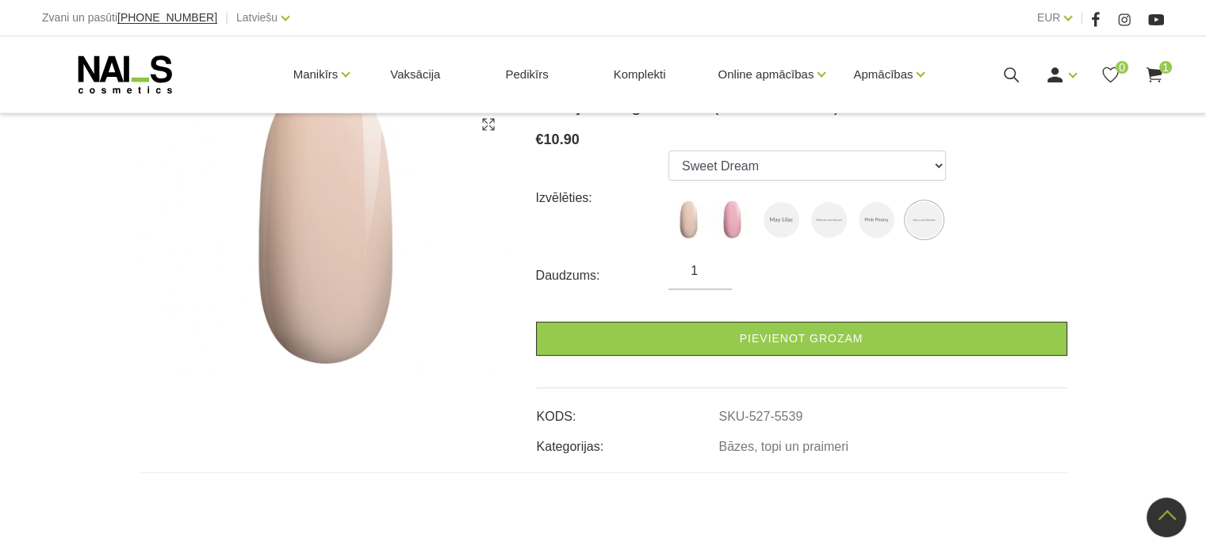
scroll to position [165, 0]
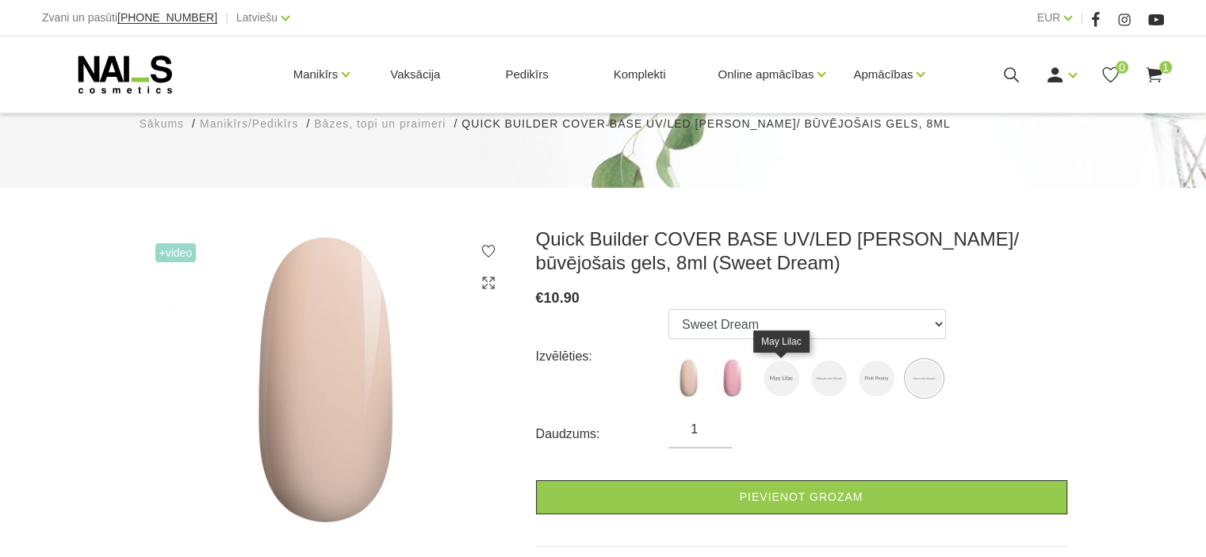
click at [790, 376] on img at bounding box center [781, 379] width 36 height 36
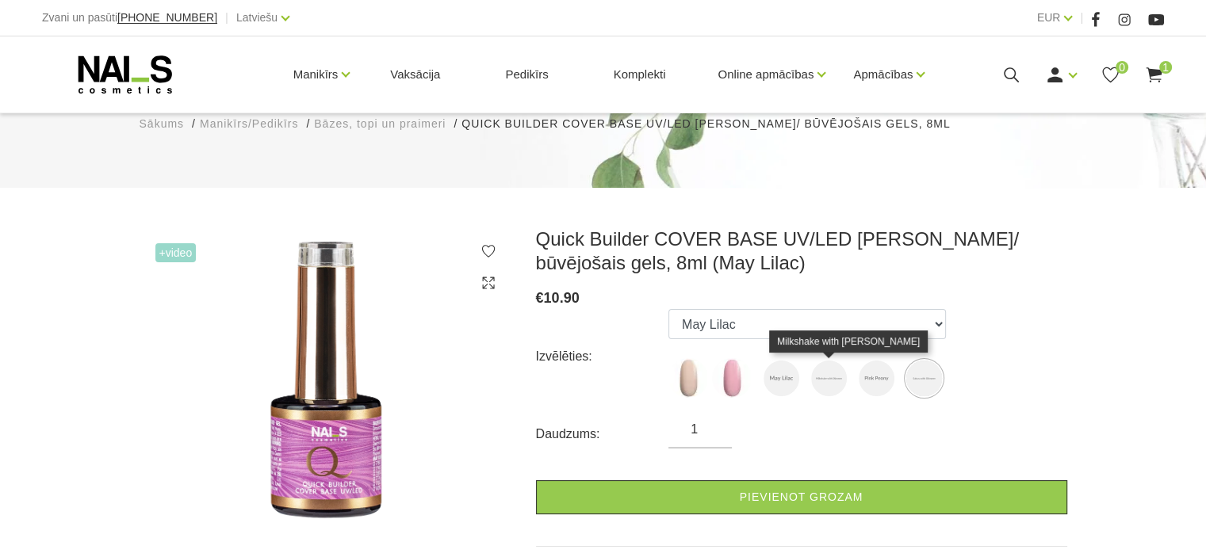
click at [819, 377] on img at bounding box center [829, 379] width 36 height 36
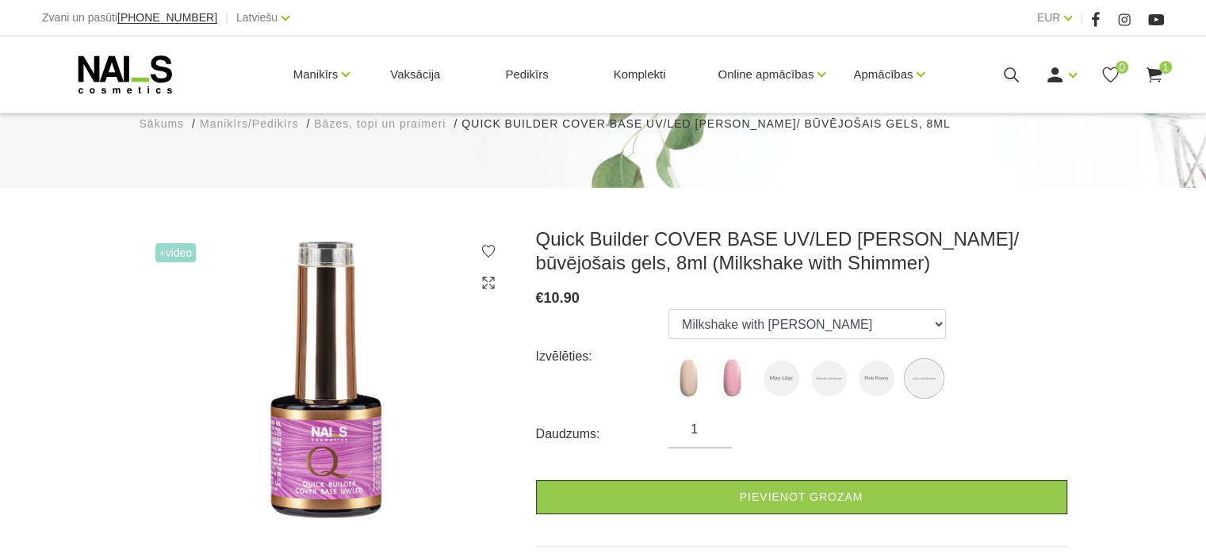
click at [828, 373] on img at bounding box center [829, 379] width 36 height 36
click at [850, 378] on ul "Sweet Dream Sakura May Lilac Milkshake with Shimmer Pink Peony Sakura with Shim…" at bounding box center [806, 356] width 277 height 95
click at [872, 376] on img at bounding box center [876, 379] width 36 height 36
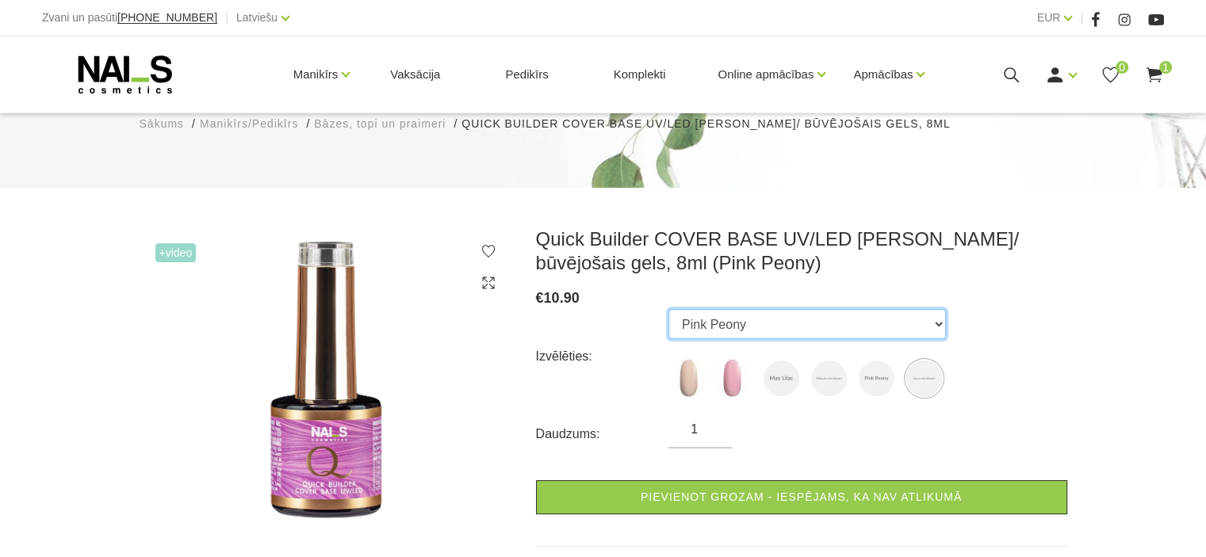
drag, startPoint x: 740, startPoint y: 329, endPoint x: 649, endPoint y: 324, distance: 91.3
click at [649, 324] on div "Izvēlēties: Sweet Dream Sakura May Lilac Milkshake with Shimmer Pink Peony Saku…" at bounding box center [801, 356] width 531 height 95
drag, startPoint x: 776, startPoint y: 331, endPoint x: 665, endPoint y: 325, distance: 111.1
click at [665, 325] on div "Izvēlēties: Sweet Dream Sakura May Lilac Milkshake with Shimmer Pink Peony Saku…" at bounding box center [801, 356] width 531 height 95
click at [674, 320] on select "Sweet Dream Sakura May Lilac Milkshake with Shimmer Pink Peony Sakura with Shim…" at bounding box center [806, 324] width 277 height 30
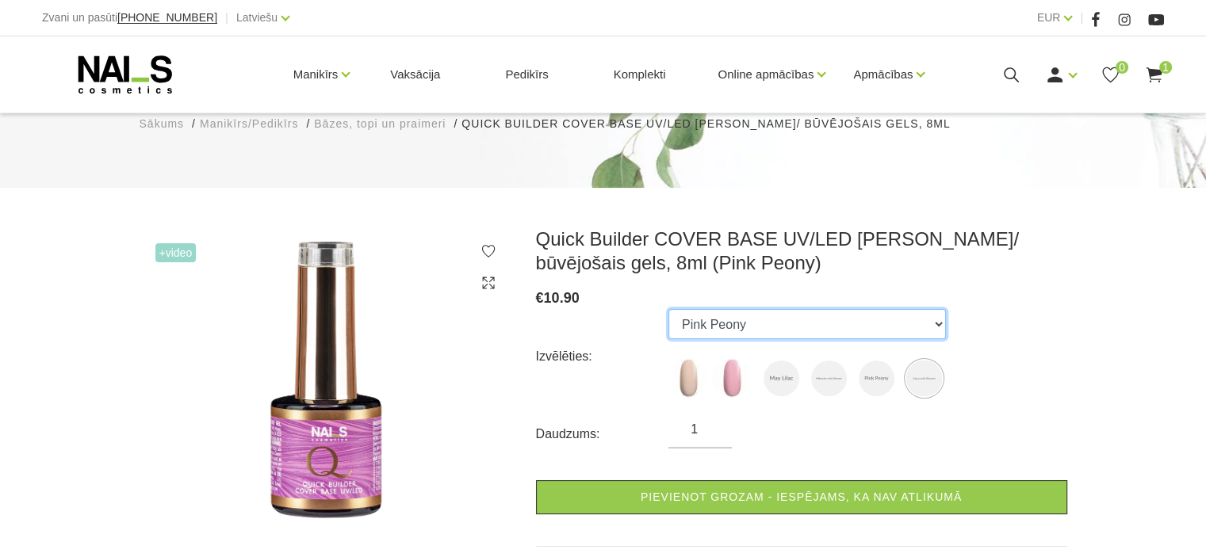
click at [675, 320] on select "Sweet Dream Sakura May Lilac Milkshake with Shimmer Pink Peony Sakura with Shim…" at bounding box center [806, 324] width 277 height 30
click at [739, 331] on select "Sweet Dream Sakura May Lilac Milkshake with Shimmer Pink Peony Sakura with Shim…" at bounding box center [806, 324] width 277 height 30
click at [716, 325] on select "Sweet Dream Sakura May Lilac Milkshake with Shimmer Pink Peony Sakura with Shim…" at bounding box center [806, 324] width 277 height 30
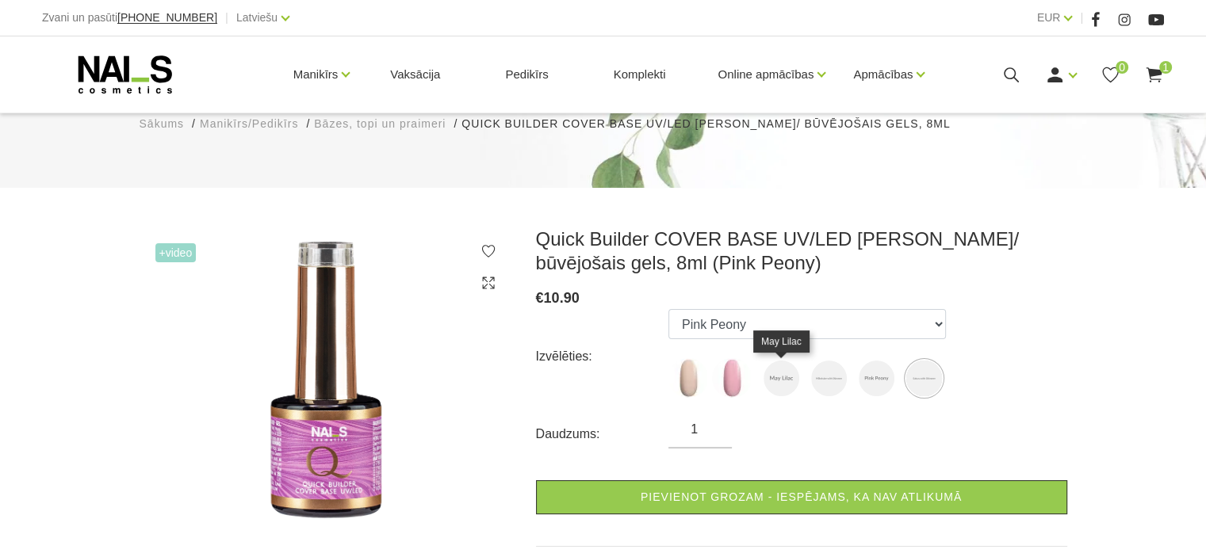
click at [725, 365] on img at bounding box center [732, 378] width 40 height 40
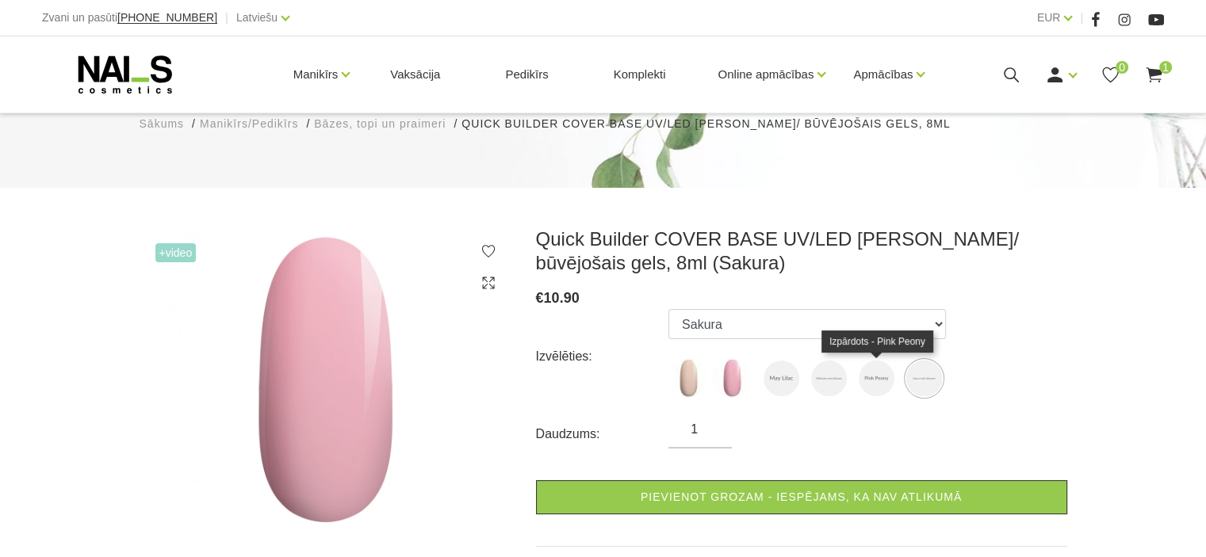
click at [858, 373] on img at bounding box center [876, 379] width 36 height 36
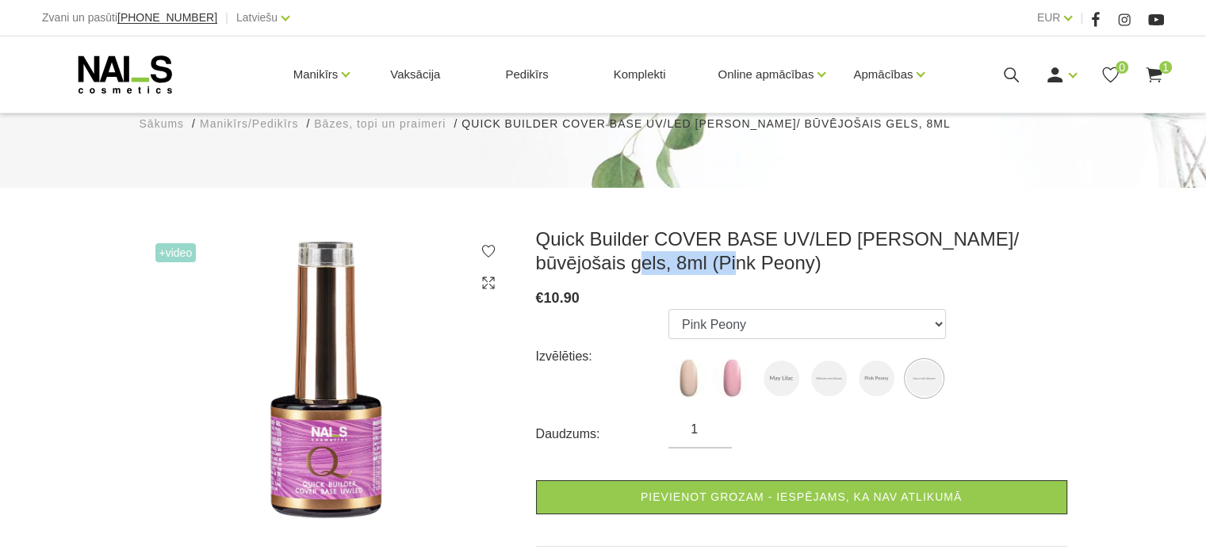
drag, startPoint x: 663, startPoint y: 269, endPoint x: 527, endPoint y: 267, distance: 136.4
click at [527, 267] on div "Quick Builder COVER BASE UV/LED bāze/ būvējošais gels, 8ml (Pink Peony) € 10.90…" at bounding box center [801, 421] width 555 height 388
copy h3 "(Pink Peony)"
click at [723, 313] on select "Sweet Dream Sakura May Lilac Milkshake with Shimmer Pink Peony Sakura with Shim…" at bounding box center [806, 324] width 277 height 30
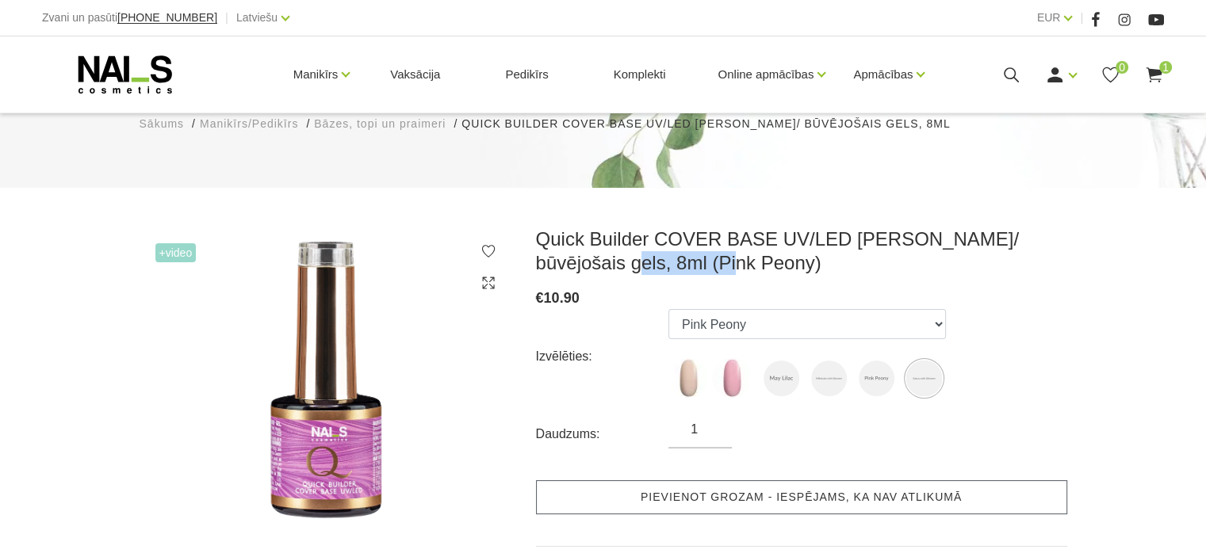
click at [719, 494] on link "Pievienot grozam - iespējams, ka nav atlikumā" at bounding box center [801, 497] width 531 height 34
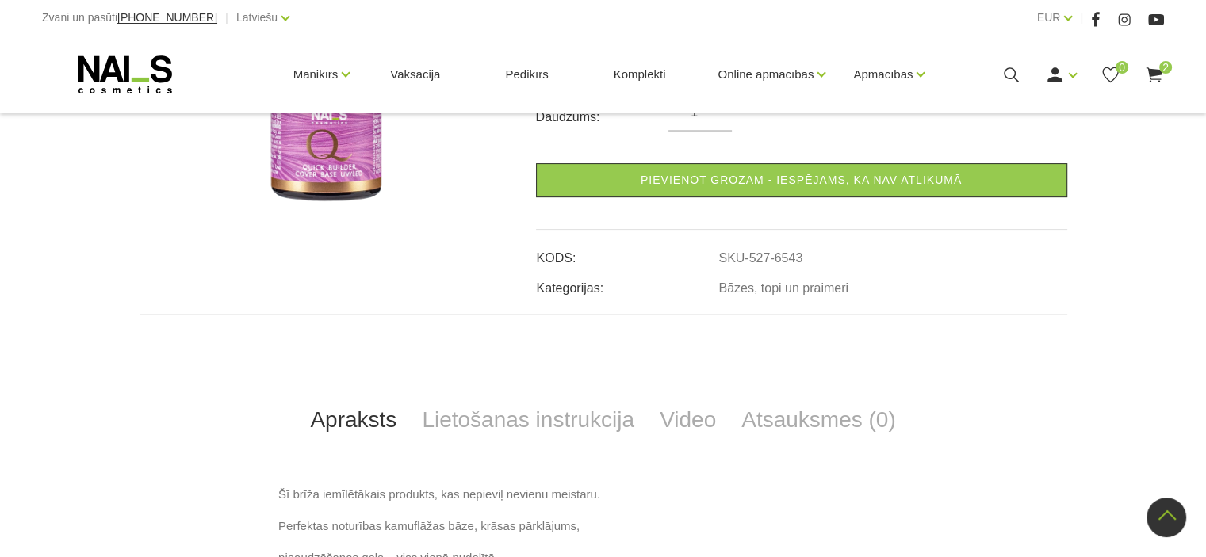
scroll to position [323, 0]
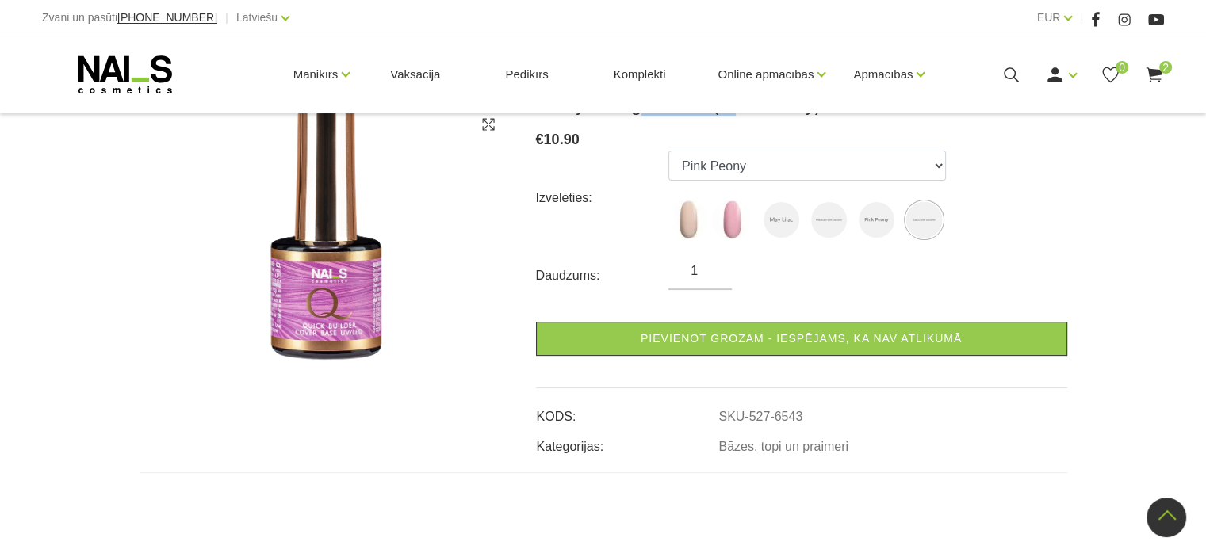
click at [685, 224] on img at bounding box center [688, 220] width 40 height 40
select select "5539"
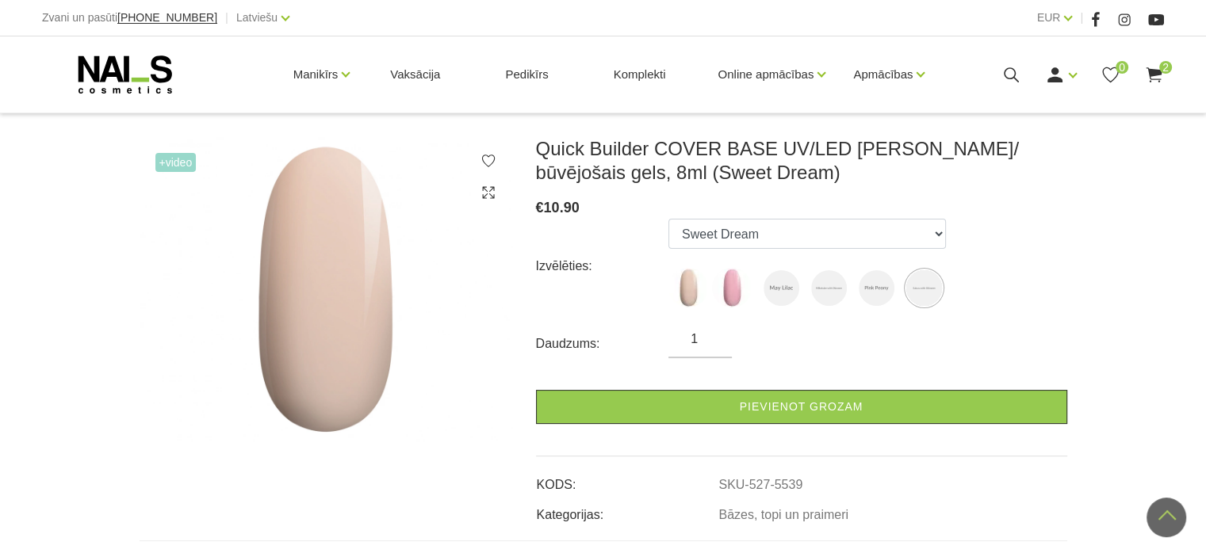
scroll to position [165, 0]
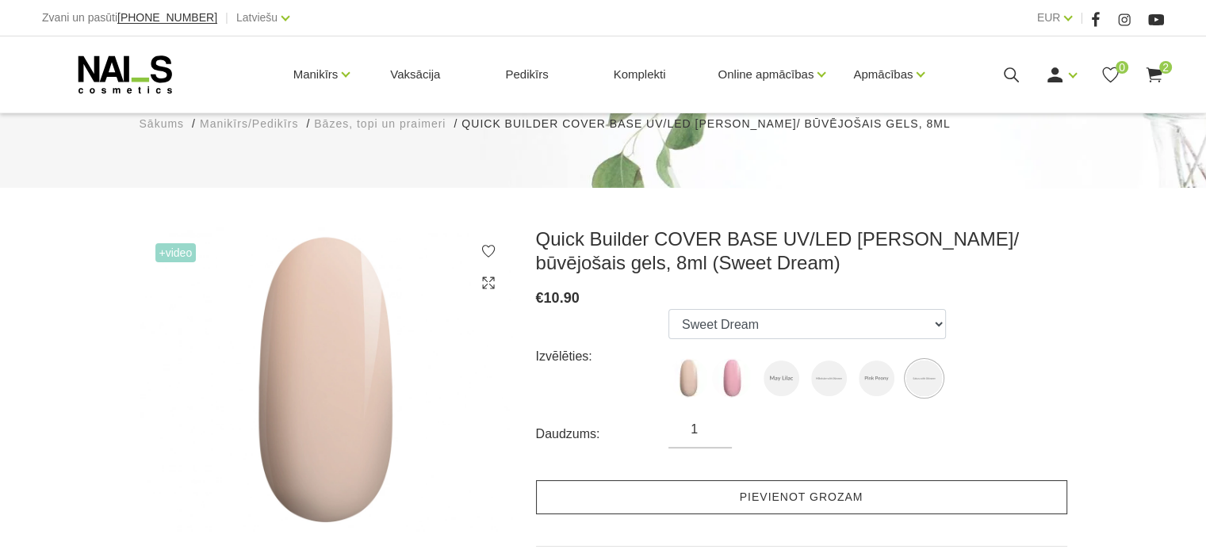
click at [748, 490] on link "Pievienot grozam" at bounding box center [801, 497] width 531 height 34
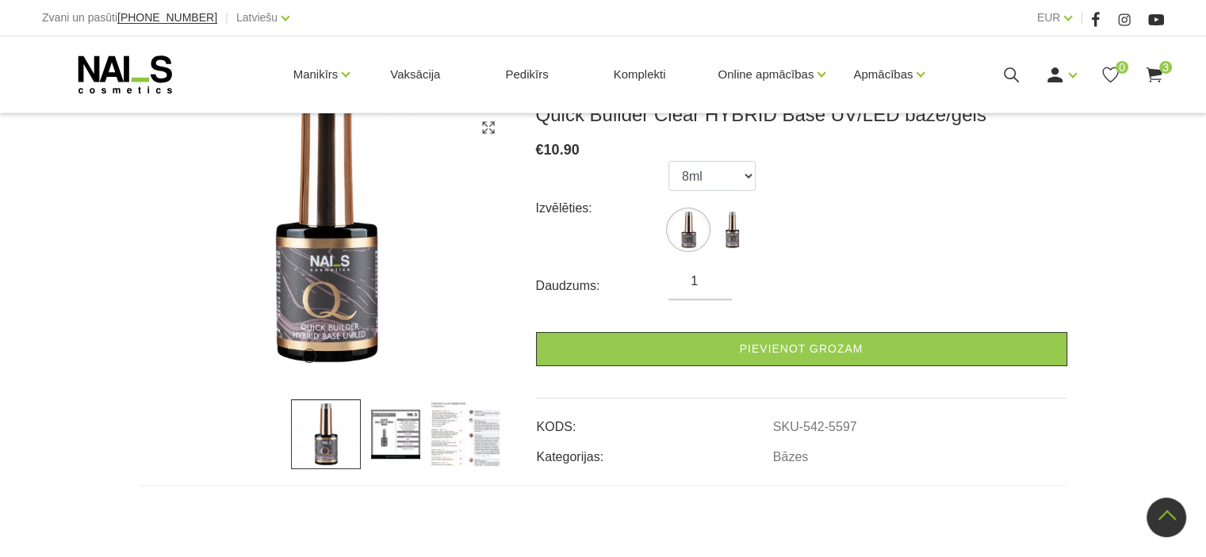
scroll to position [238, 0]
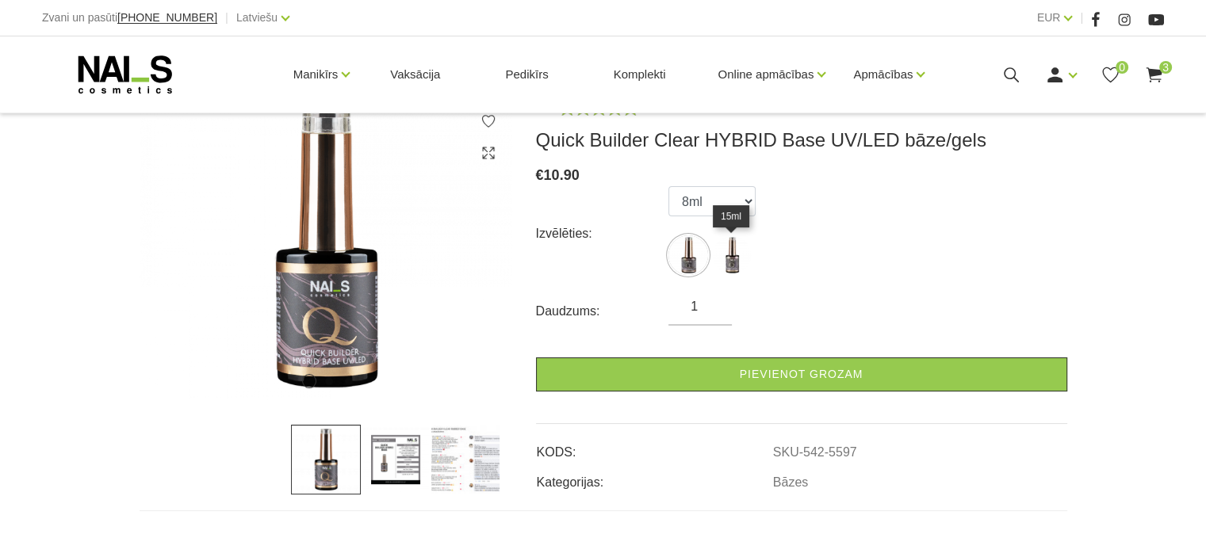
click at [735, 246] on img at bounding box center [732, 255] width 40 height 40
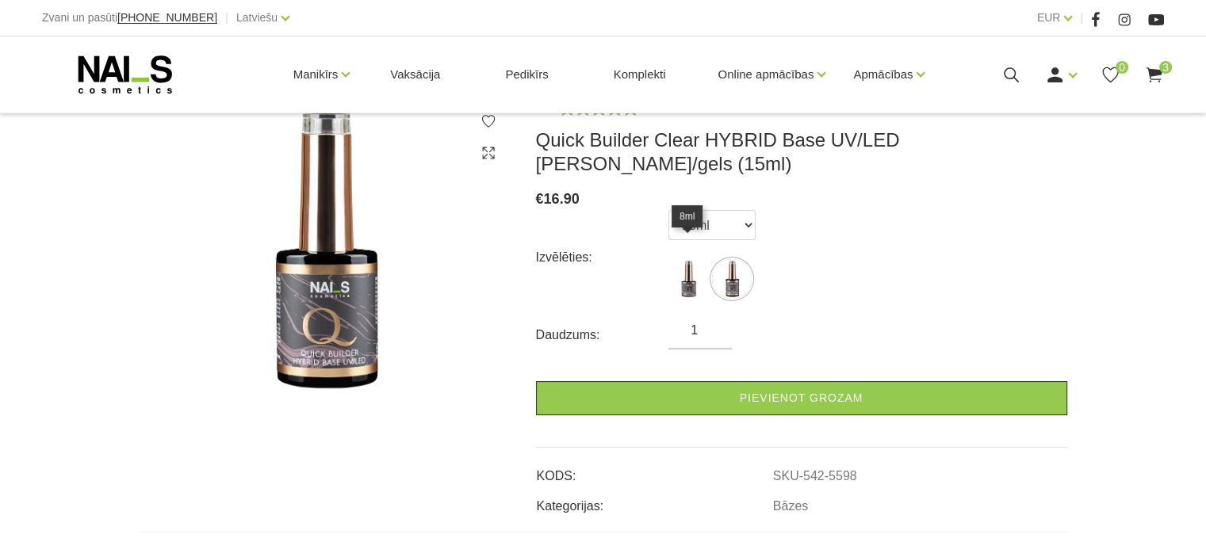
click at [692, 259] on img at bounding box center [688, 279] width 40 height 40
select select "5597"
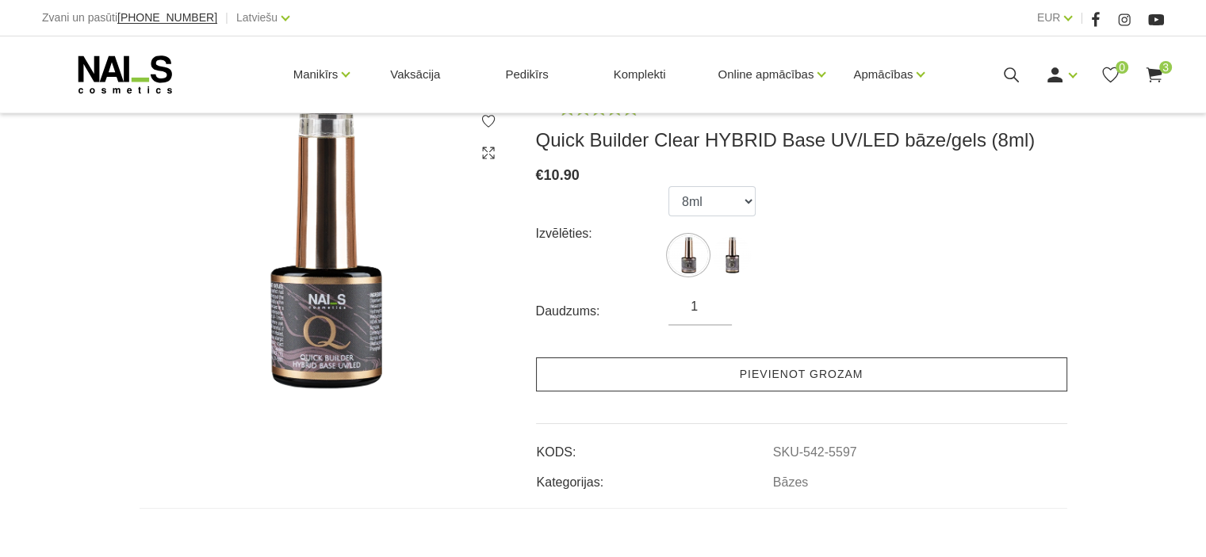
click at [642, 369] on link "Pievienot grozam" at bounding box center [801, 374] width 531 height 34
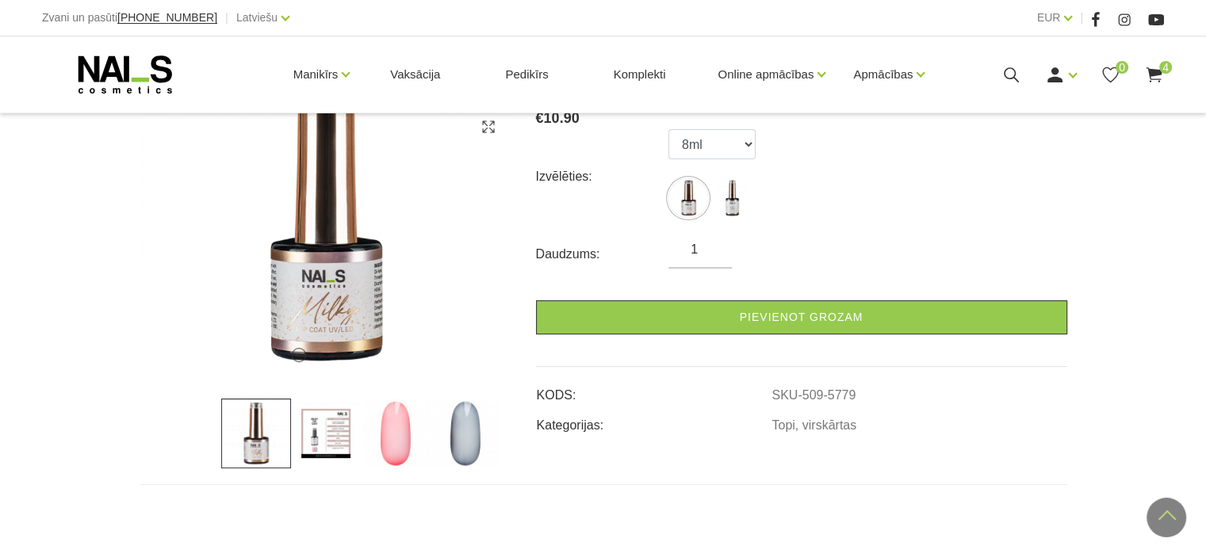
scroll to position [238, 0]
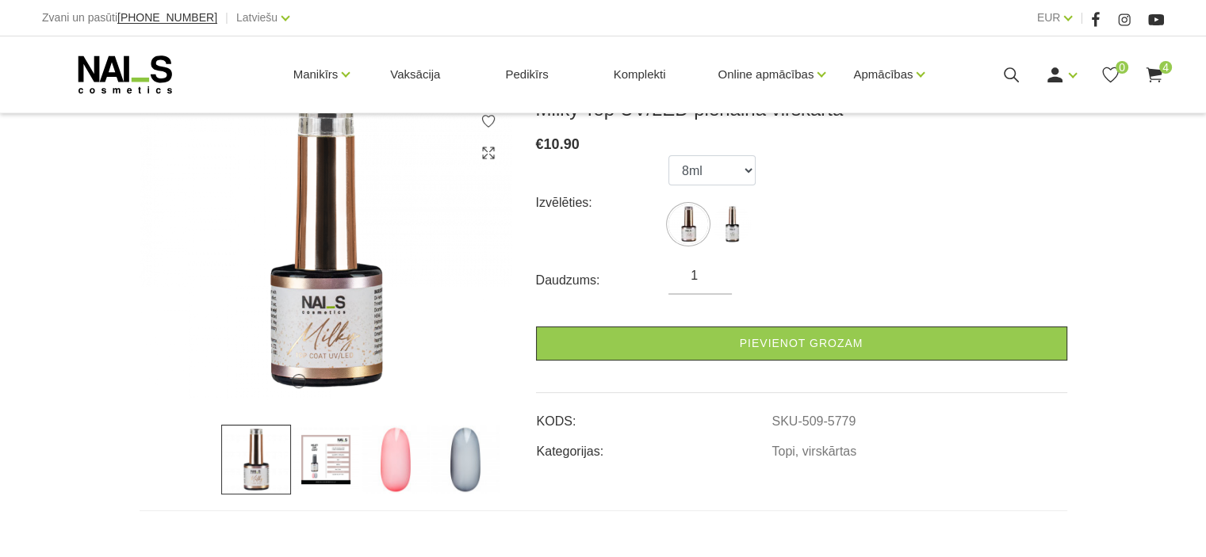
click at [296, 466] on img at bounding box center [326, 460] width 70 height 70
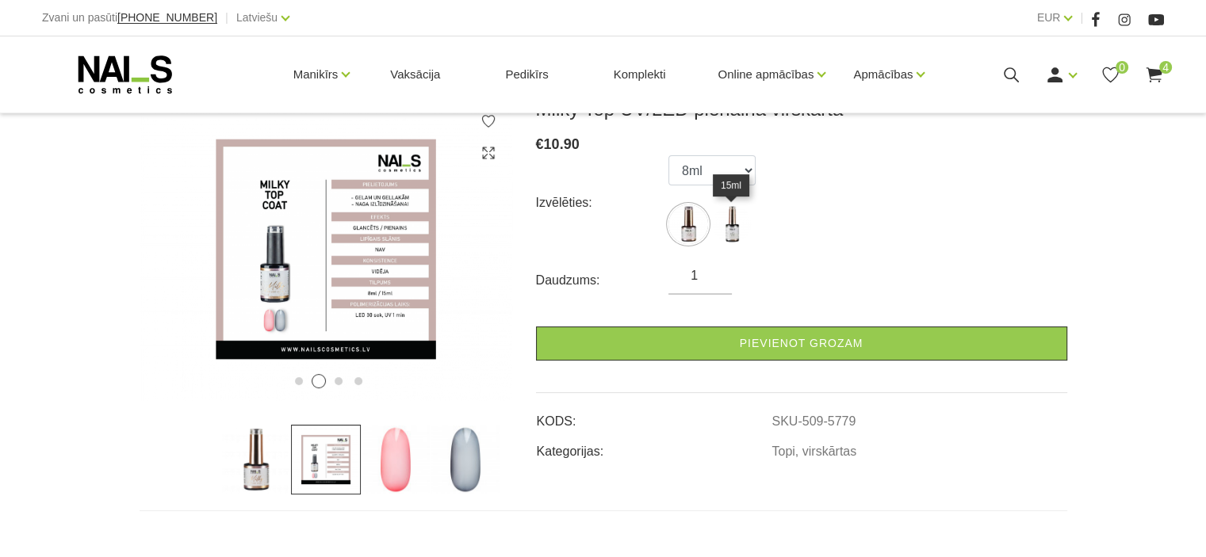
click at [743, 238] on img at bounding box center [732, 224] width 40 height 40
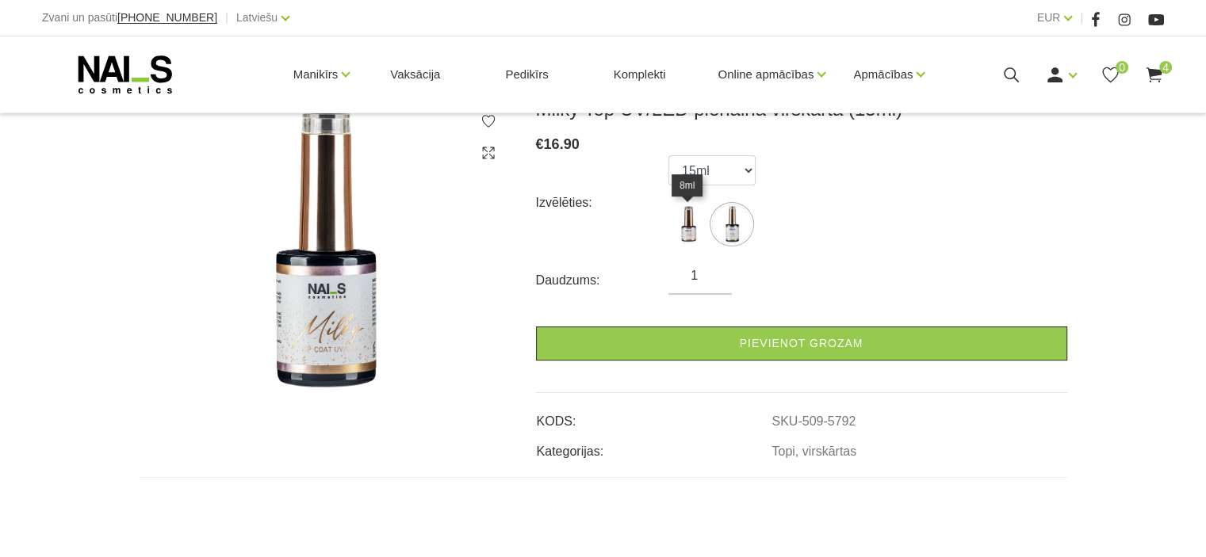
click at [685, 239] on img at bounding box center [688, 224] width 40 height 40
select select "5779"
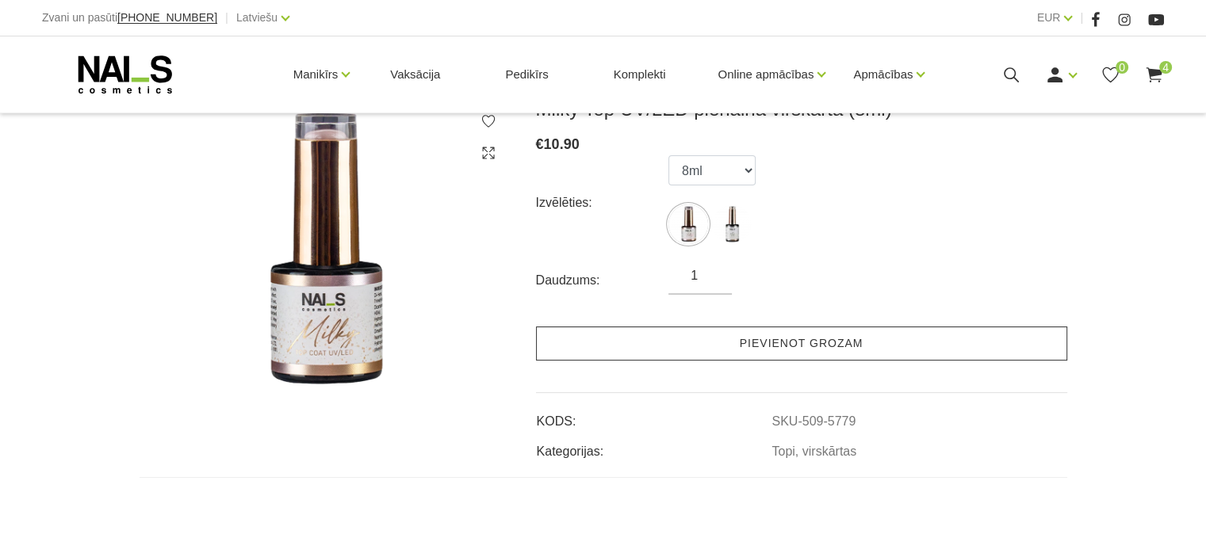
click at [732, 339] on link "Pievienot grozam" at bounding box center [801, 344] width 531 height 34
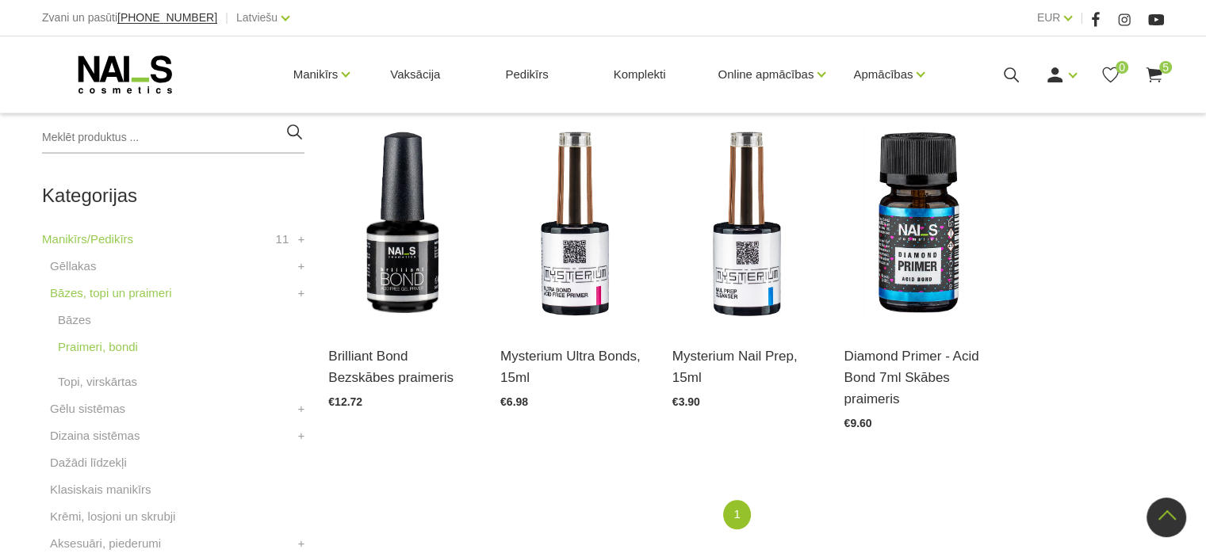
scroll to position [396, 0]
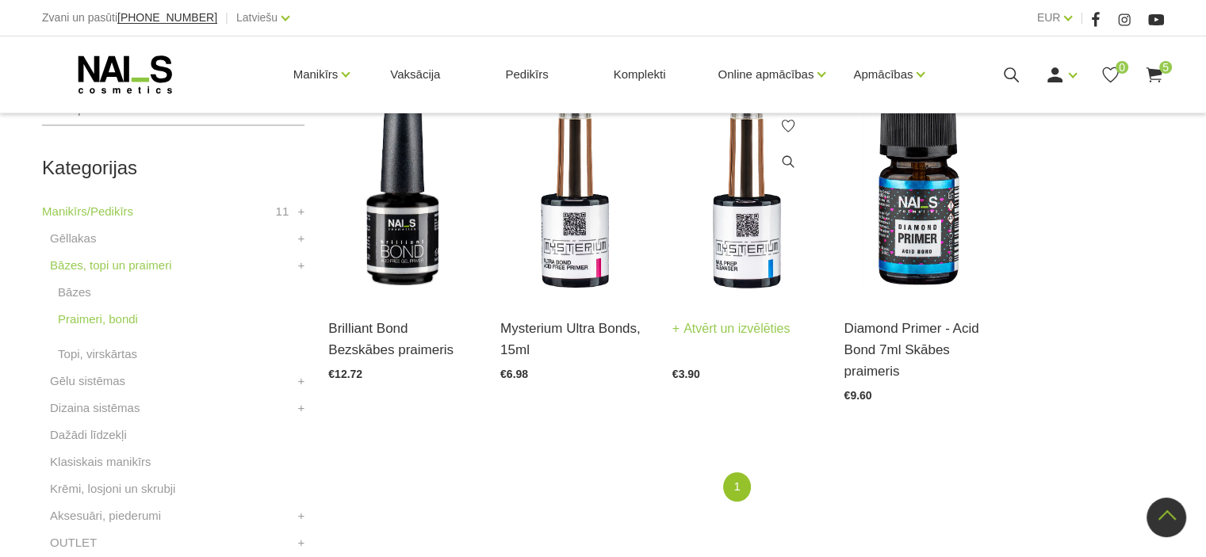
click at [750, 235] on img at bounding box center [746, 196] width 148 height 204
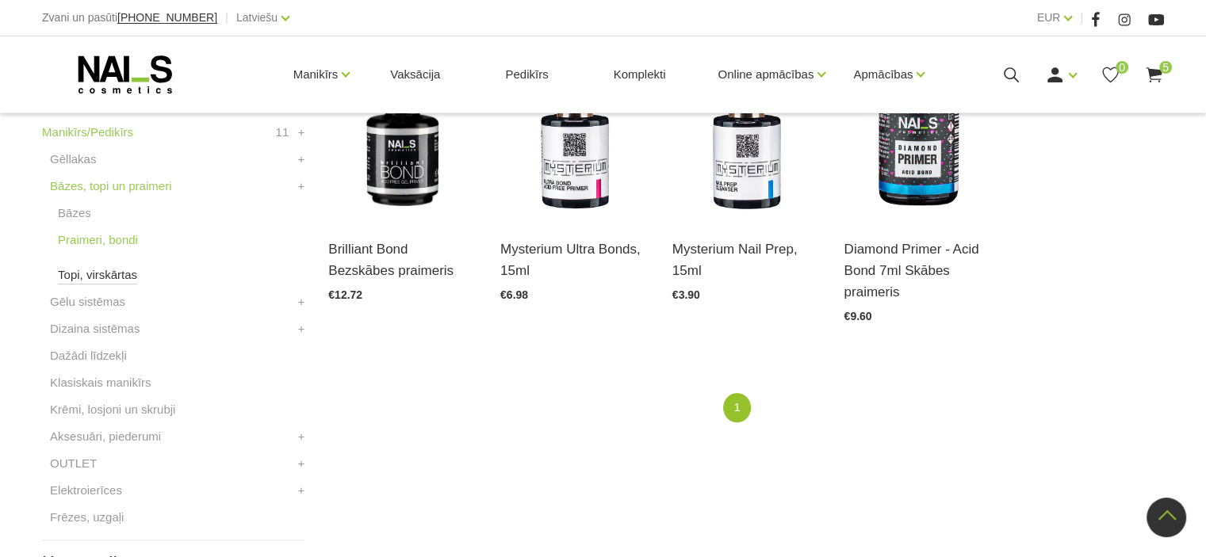
click at [92, 273] on link "Topi, virskārtas" at bounding box center [97, 275] width 79 height 19
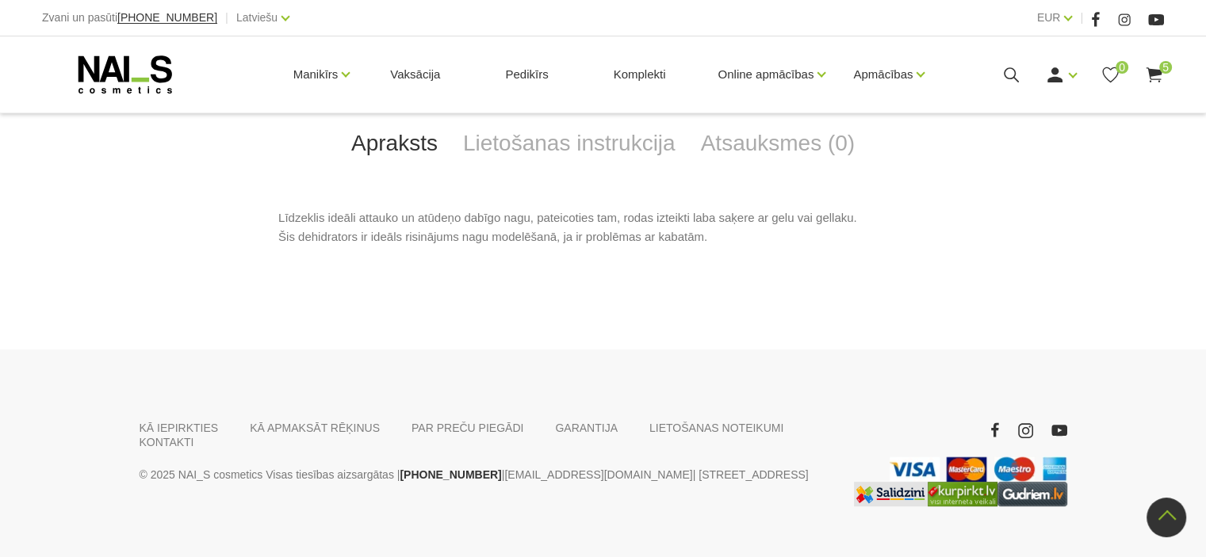
scroll to position [713, 0]
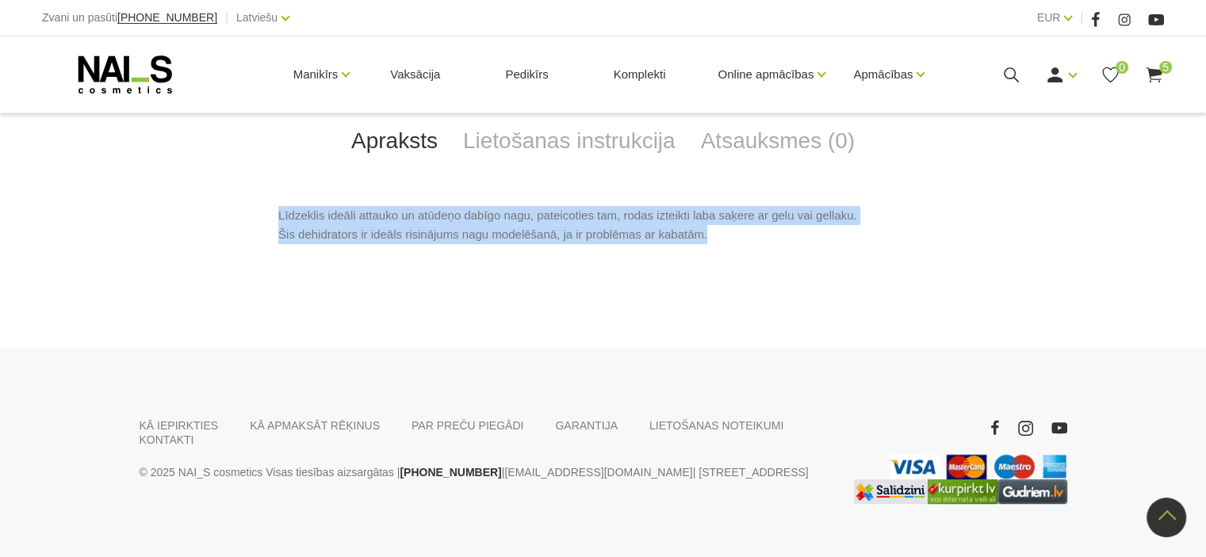
drag, startPoint x: 253, startPoint y: 209, endPoint x: 724, endPoint y: 240, distance: 472.6
click at [724, 240] on div "Līdzeklis ideāli attauko un atūdeņo dabīgo nagu, pateicoties tam, rodas izteikt…" at bounding box center [603, 237] width 927 height 62
click at [724, 240] on p "Līdzeklis ideāli attauko un atūdeņo dabīgo nagu, pateicoties tam, rodas izteikt…" at bounding box center [602, 225] width 649 height 38
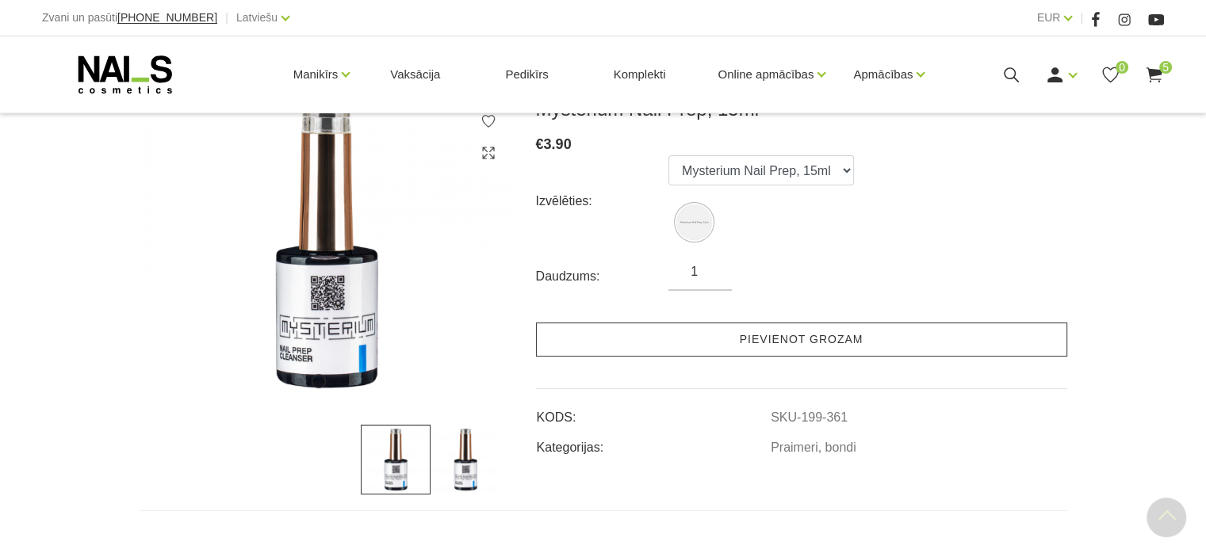
scroll to position [159, 0]
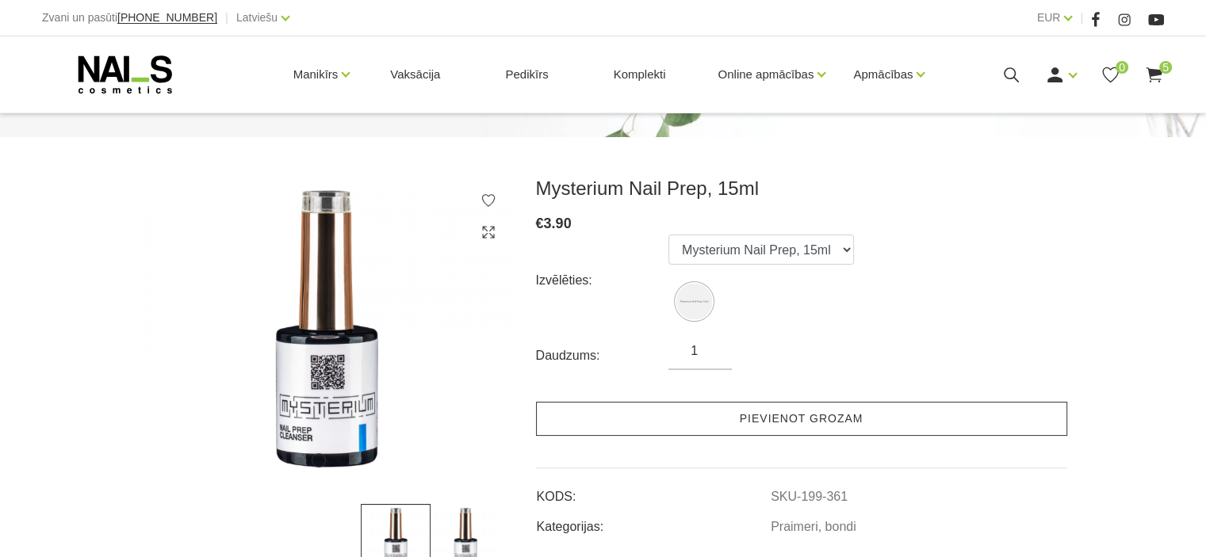
click at [774, 419] on link "Pievienot grozam" at bounding box center [801, 419] width 531 height 34
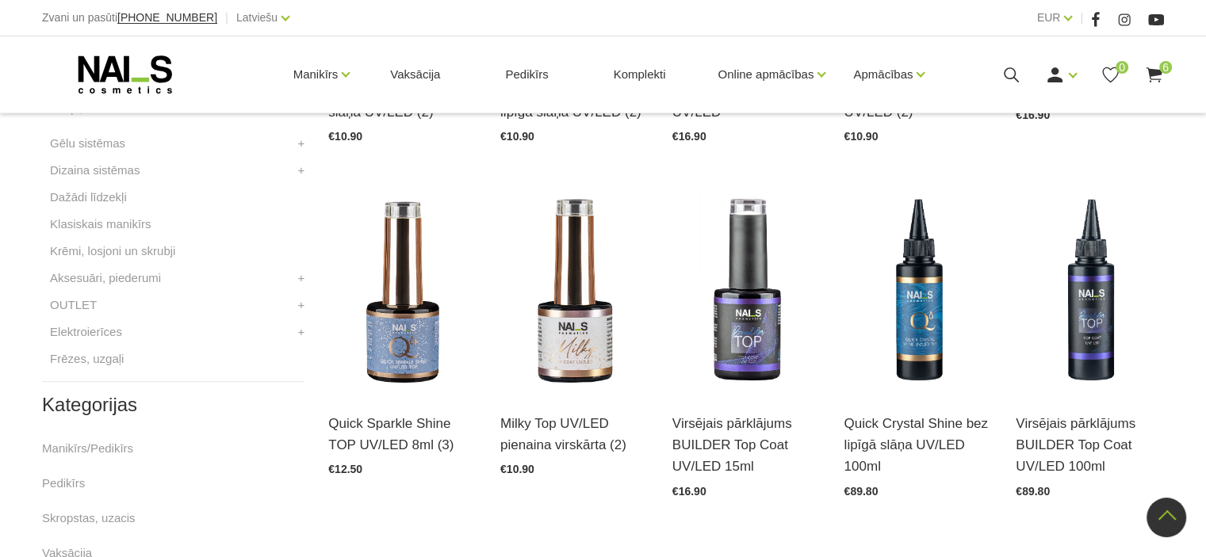
scroll to position [396, 0]
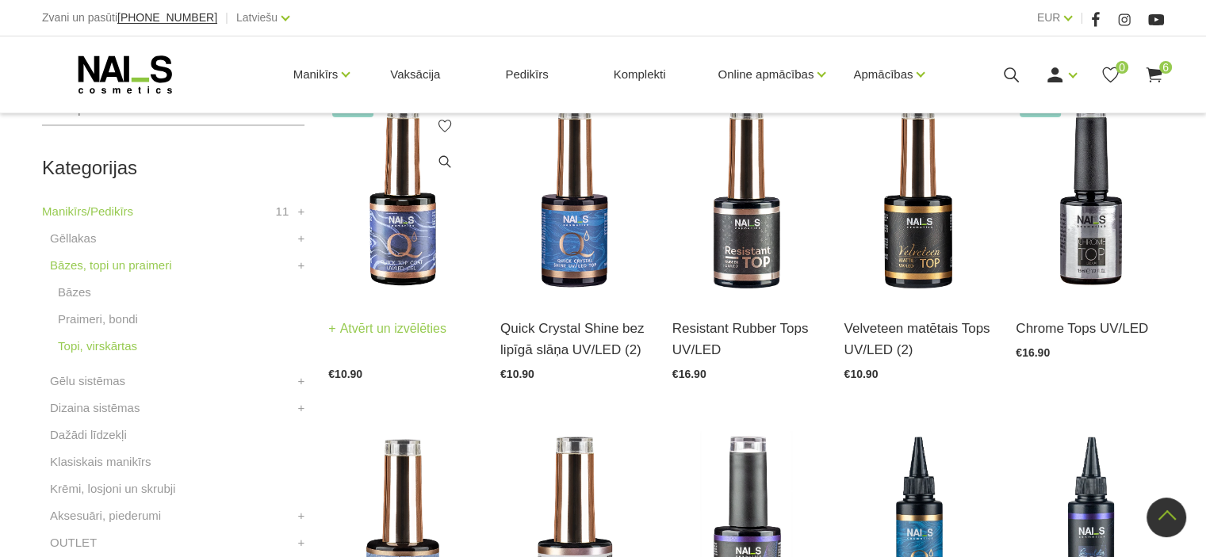
click at [403, 250] on img at bounding box center [402, 196] width 148 height 204
click at [67, 286] on link "Bāzes" at bounding box center [74, 292] width 33 height 19
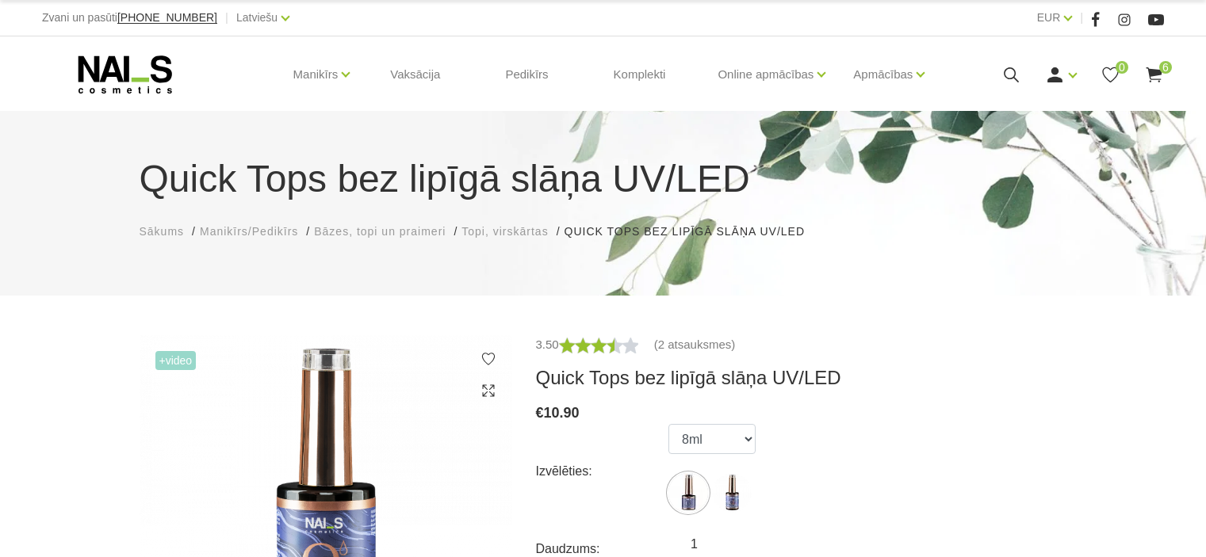
scroll to position [159, 0]
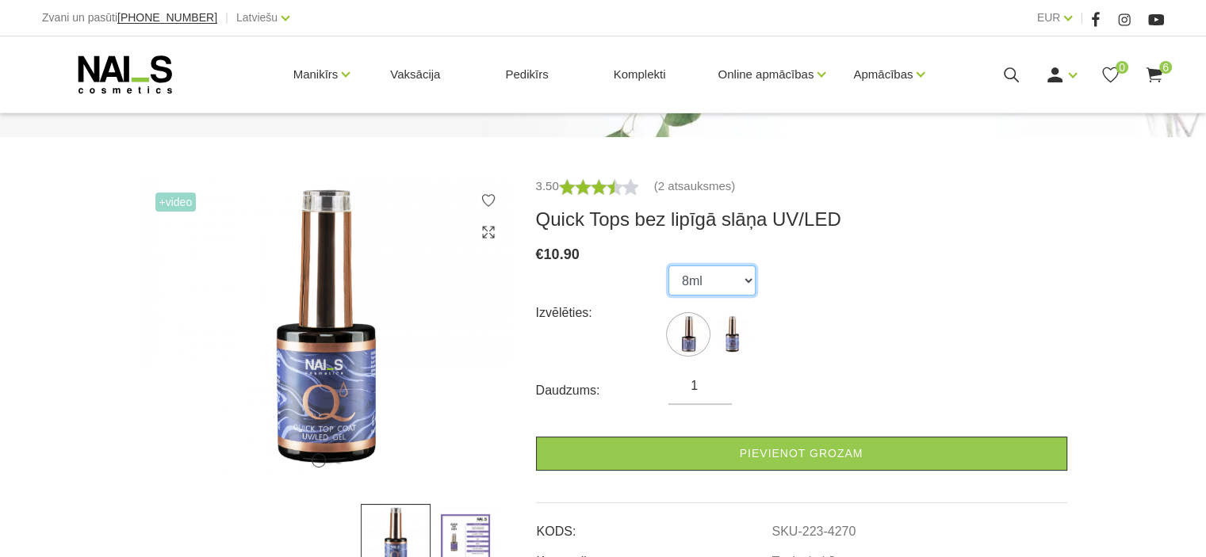
click at [721, 278] on select "8ml 15ml" at bounding box center [711, 281] width 87 height 30
select select "4269"
click at [668, 266] on select "8ml 15ml" at bounding box center [711, 281] width 87 height 30
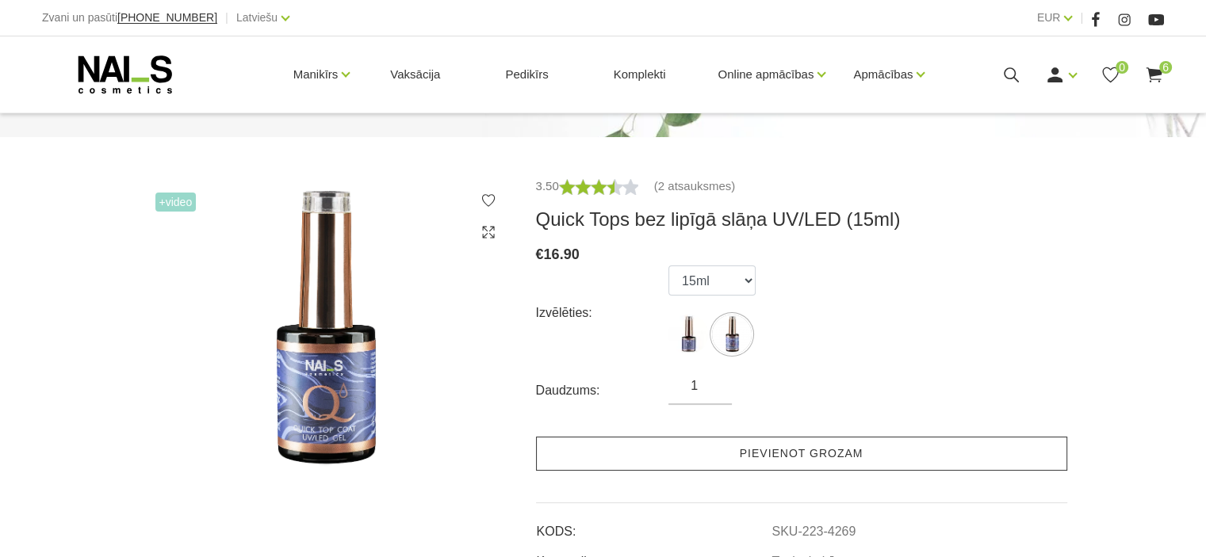
click at [706, 461] on link "Pievienot grozam" at bounding box center [801, 454] width 531 height 34
click at [755, 461] on link "Pievienot grozam" at bounding box center [801, 454] width 531 height 34
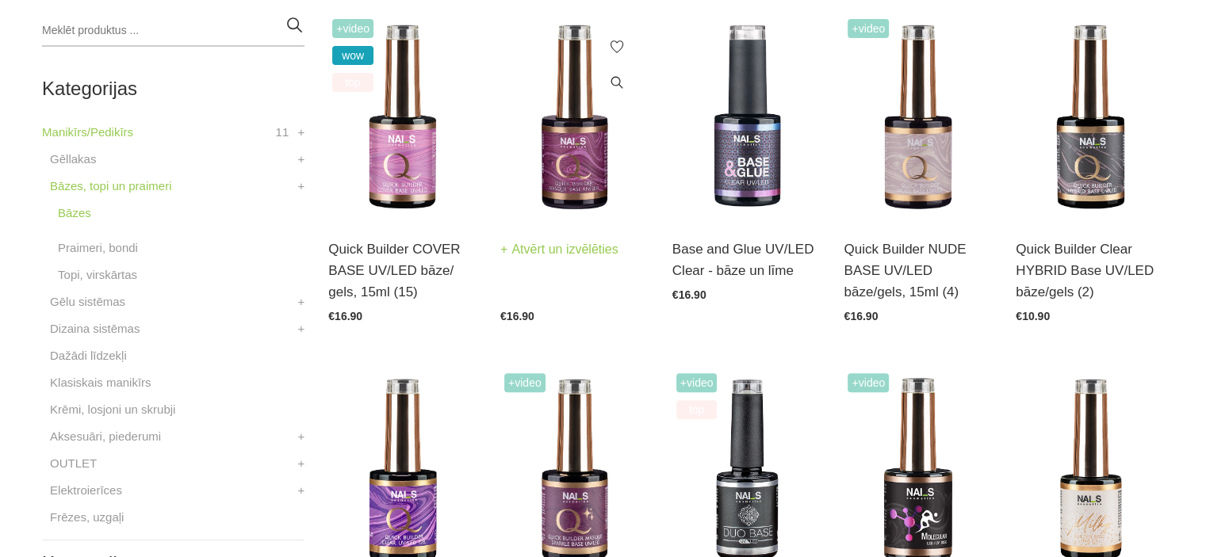
scroll to position [476, 0]
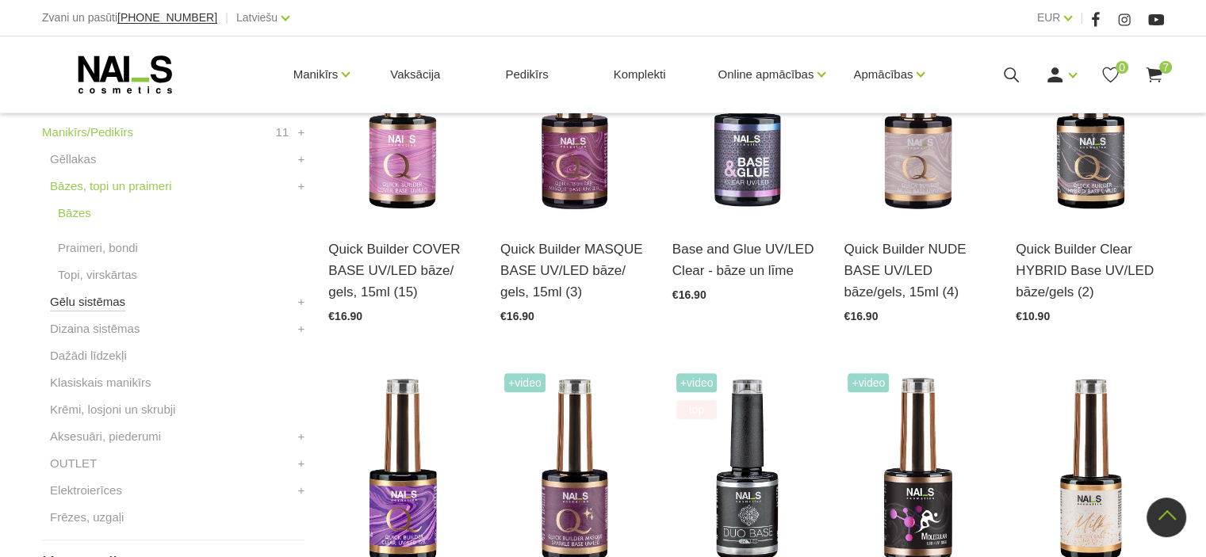
click at [94, 303] on link "Gēlu sistēmas" at bounding box center [87, 301] width 75 height 19
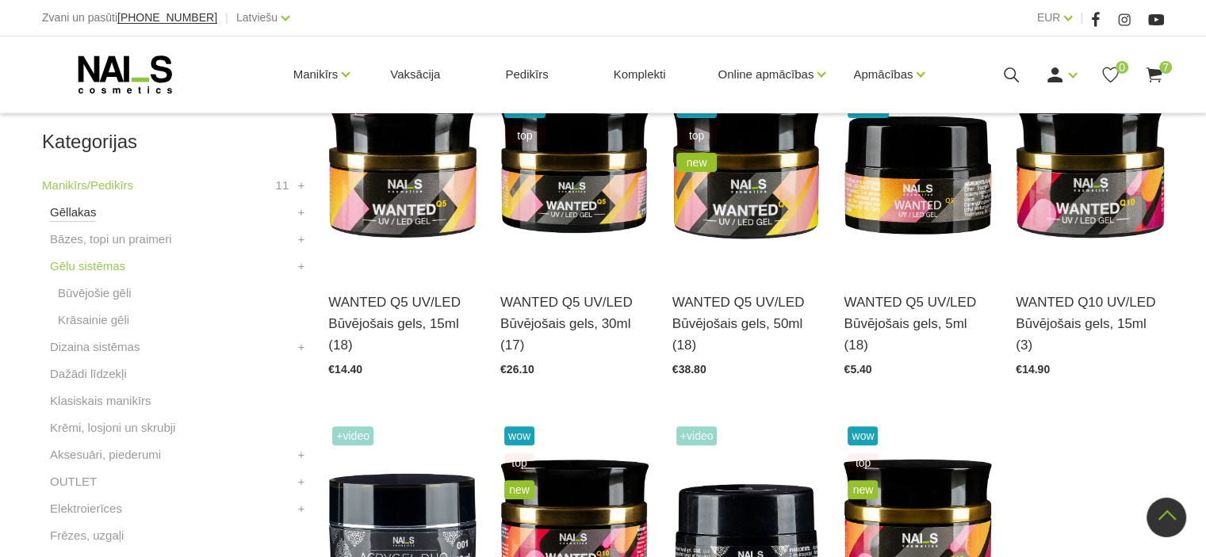
scroll to position [396, 0]
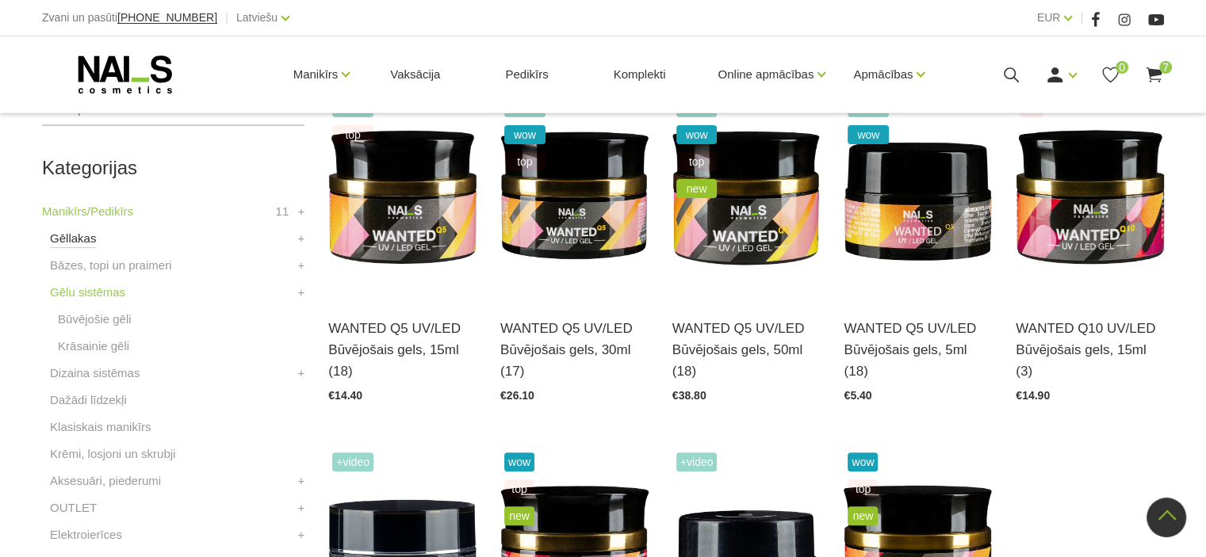
click at [67, 230] on link "Gēllakas" at bounding box center [73, 238] width 46 height 19
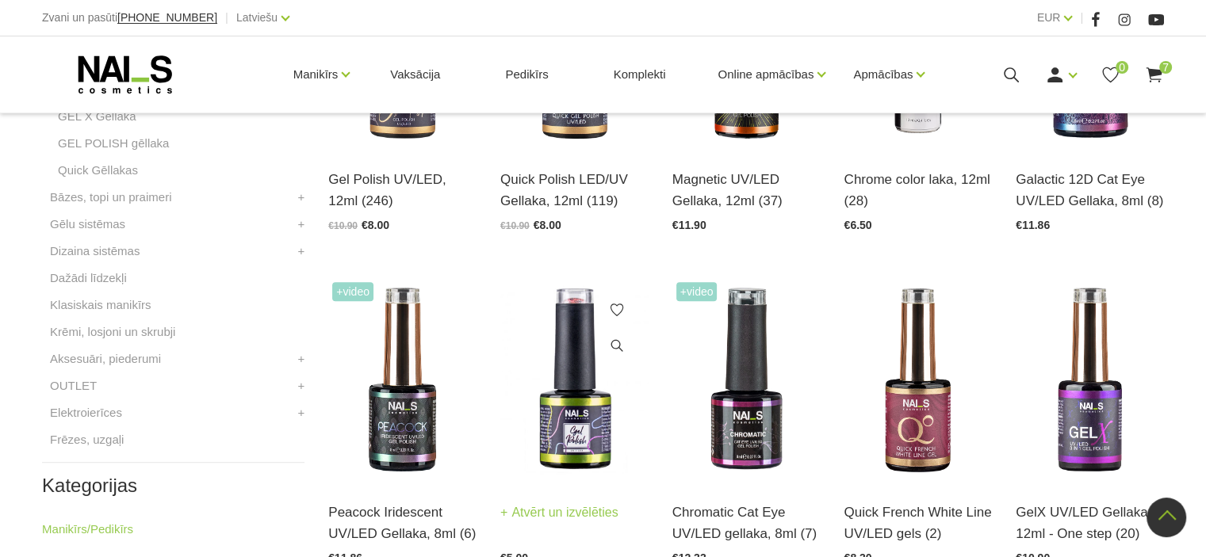
scroll to position [634, 0]
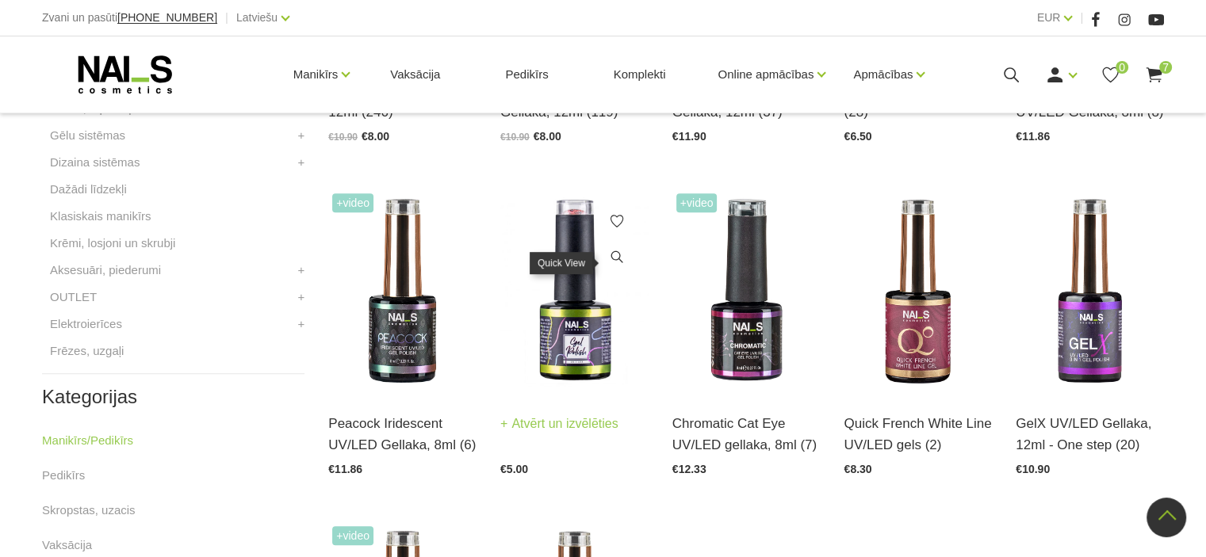
click at [606, 265] on link at bounding box center [617, 257] width 32 height 32
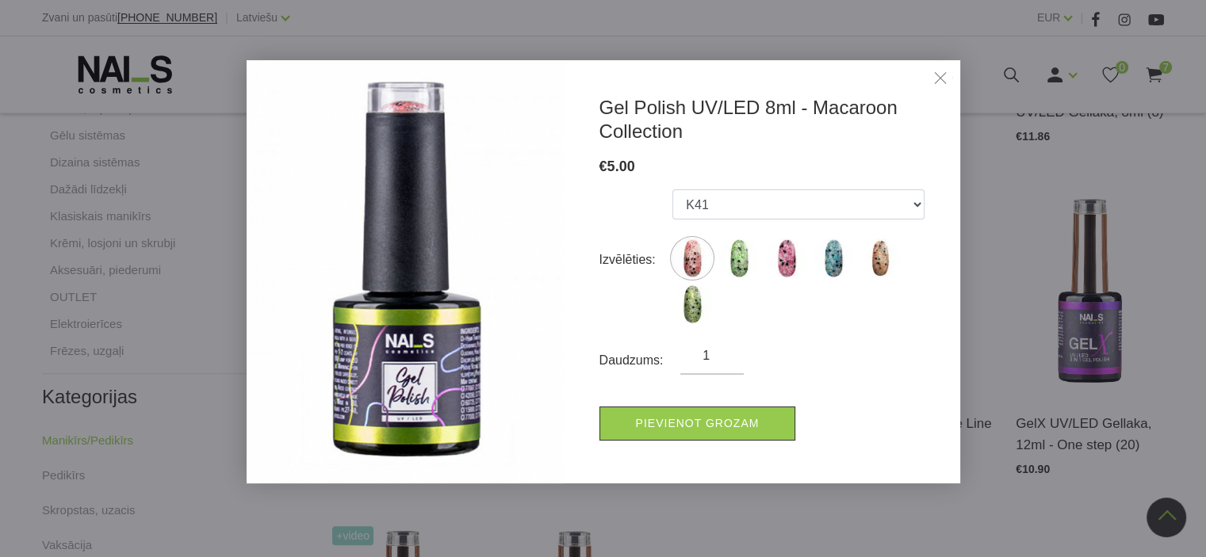
click at [942, 79] on link "Close" at bounding box center [940, 80] width 24 height 24
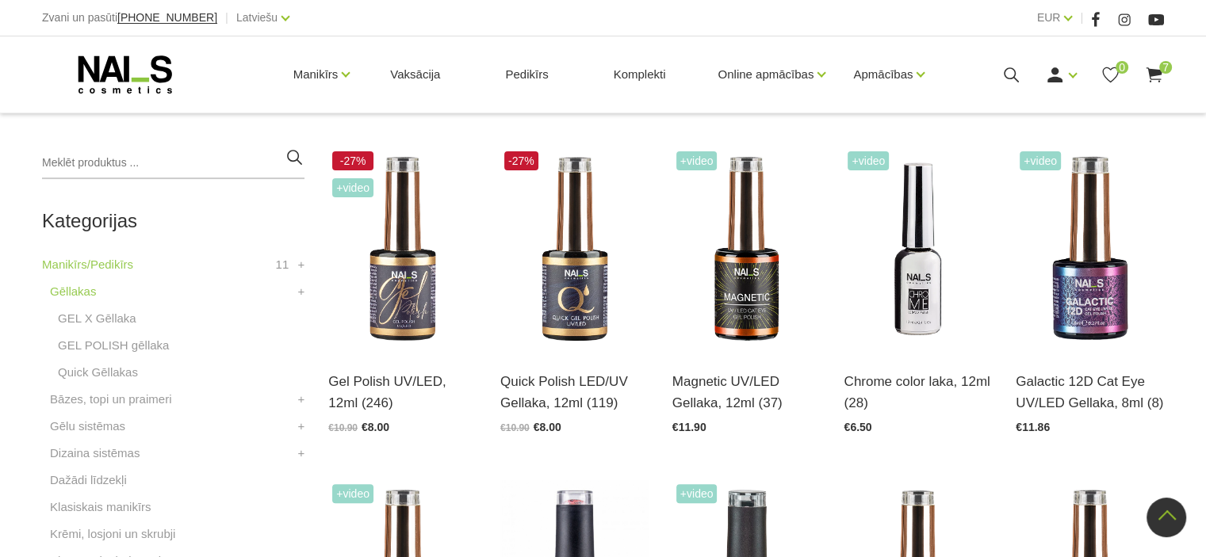
scroll to position [317, 0]
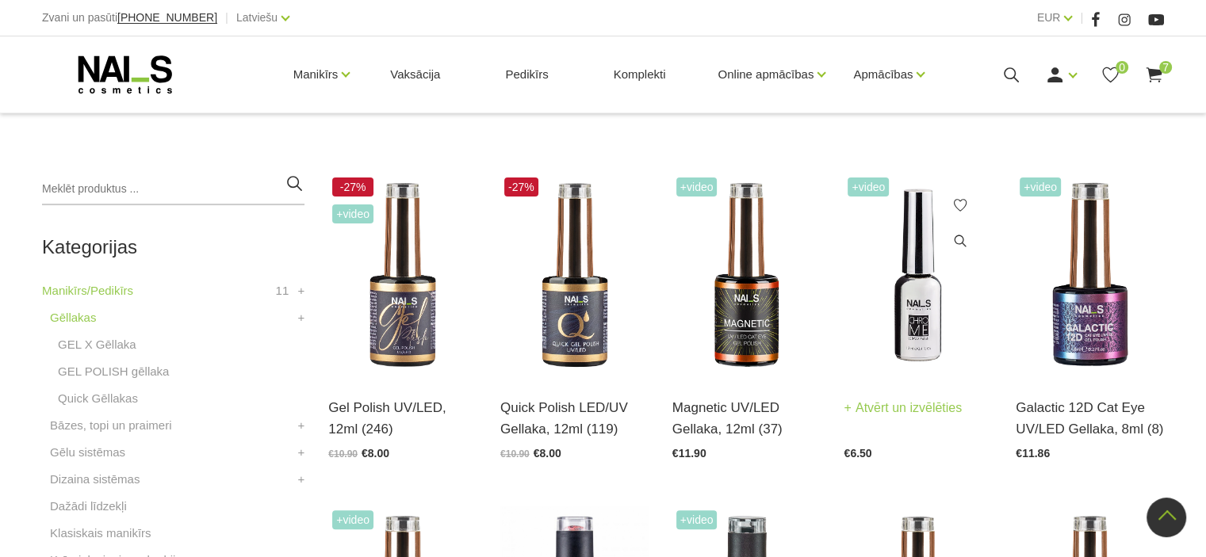
click at [892, 300] on img at bounding box center [917, 276] width 148 height 204
click at [421, 346] on img at bounding box center [402, 276] width 148 height 204
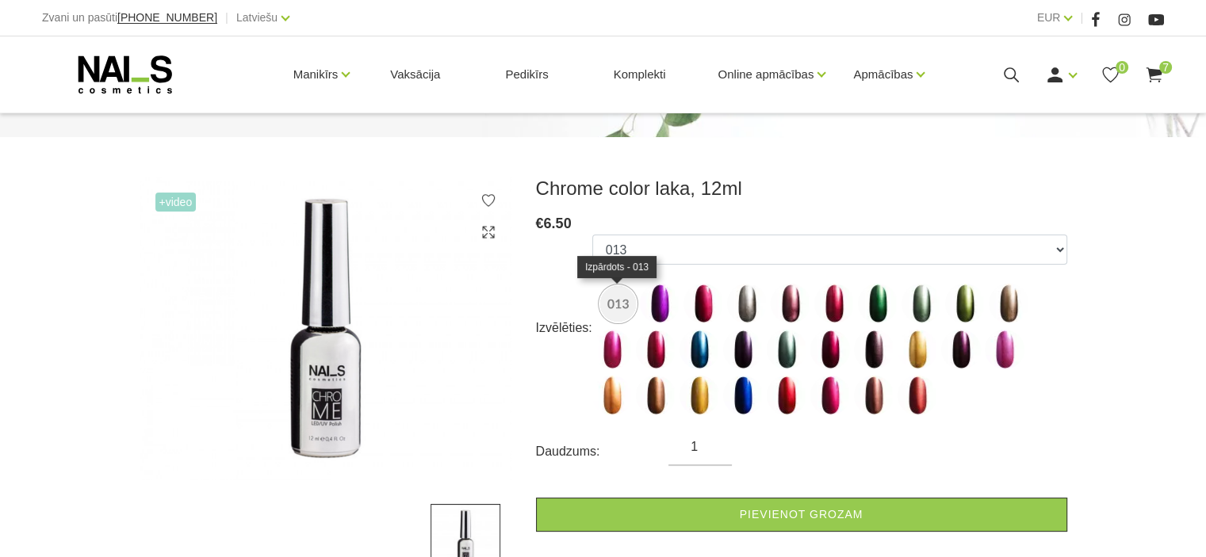
scroll to position [159, 0]
click at [921, 305] on img at bounding box center [921, 304] width 40 height 40
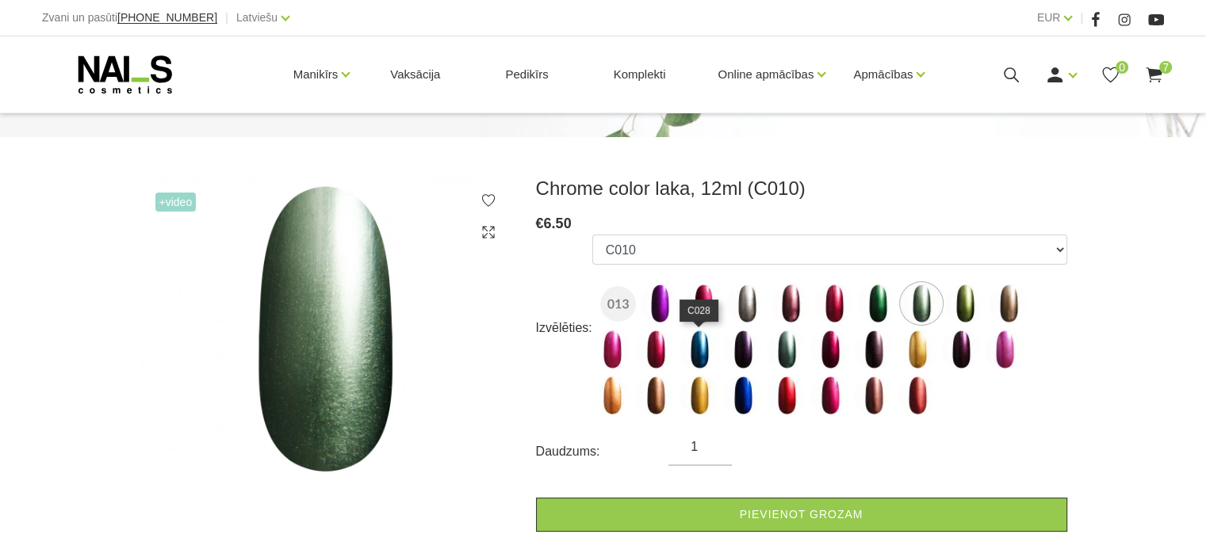
click at [698, 361] on img at bounding box center [699, 350] width 40 height 40
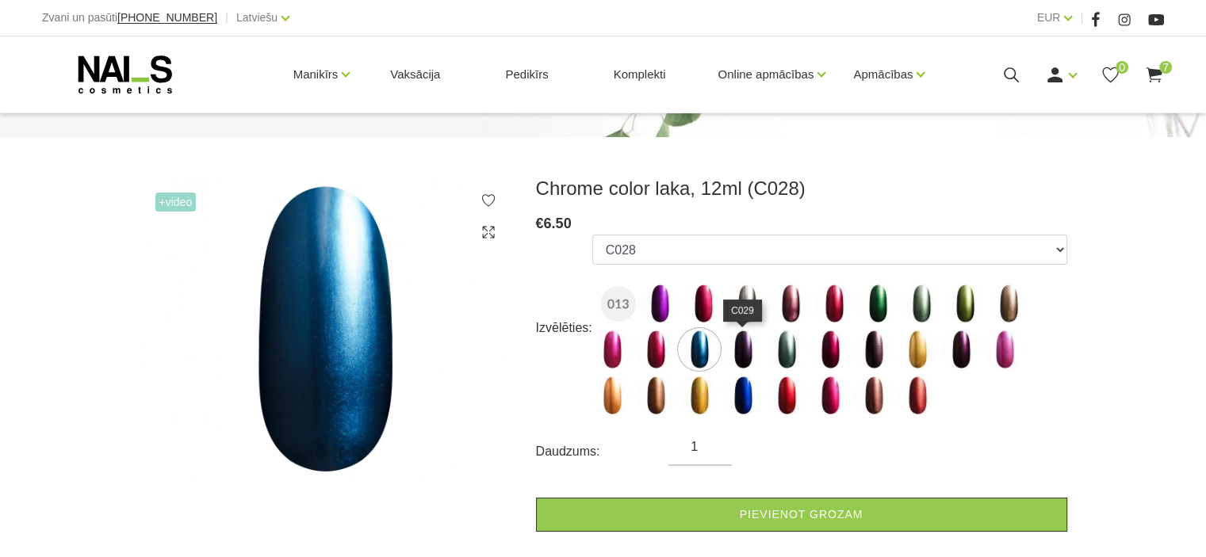
click at [743, 342] on img at bounding box center [743, 350] width 40 height 40
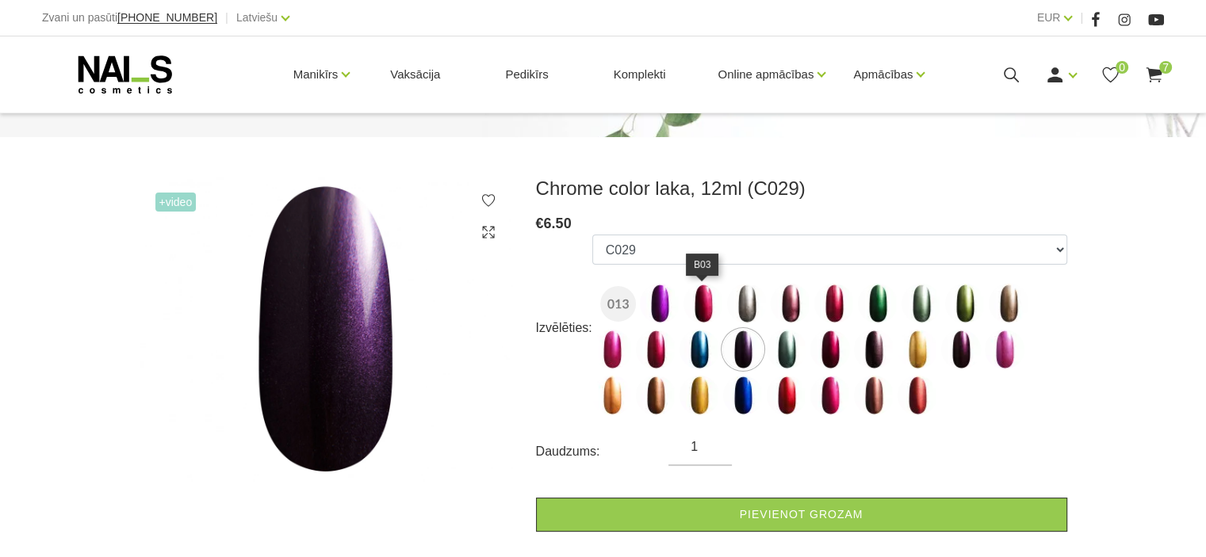
click at [716, 308] on img at bounding box center [703, 304] width 40 height 40
select select "1531"
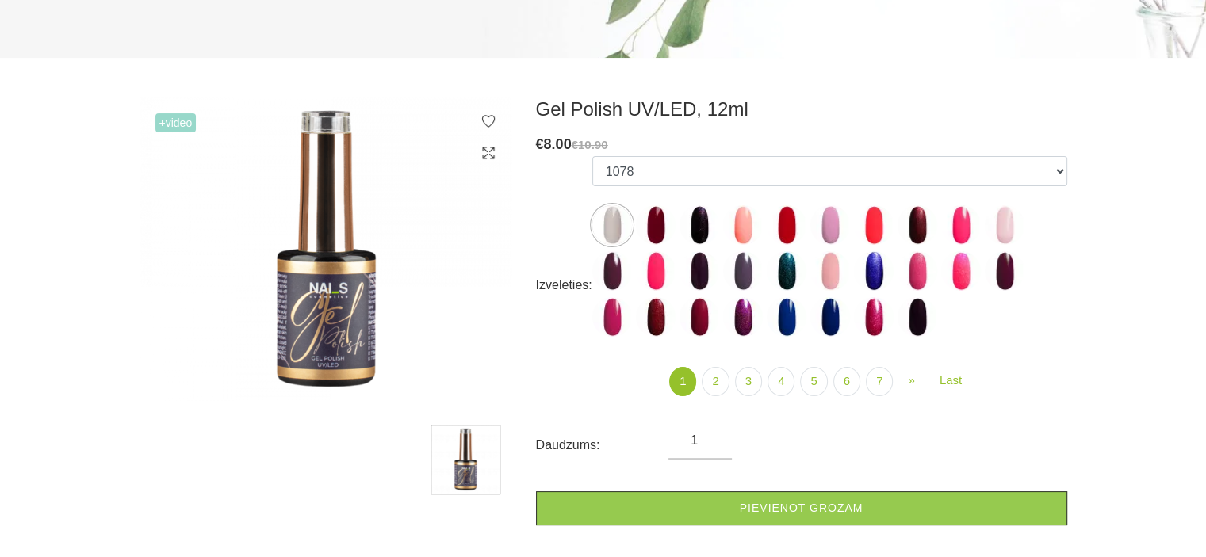
scroll to position [238, 0]
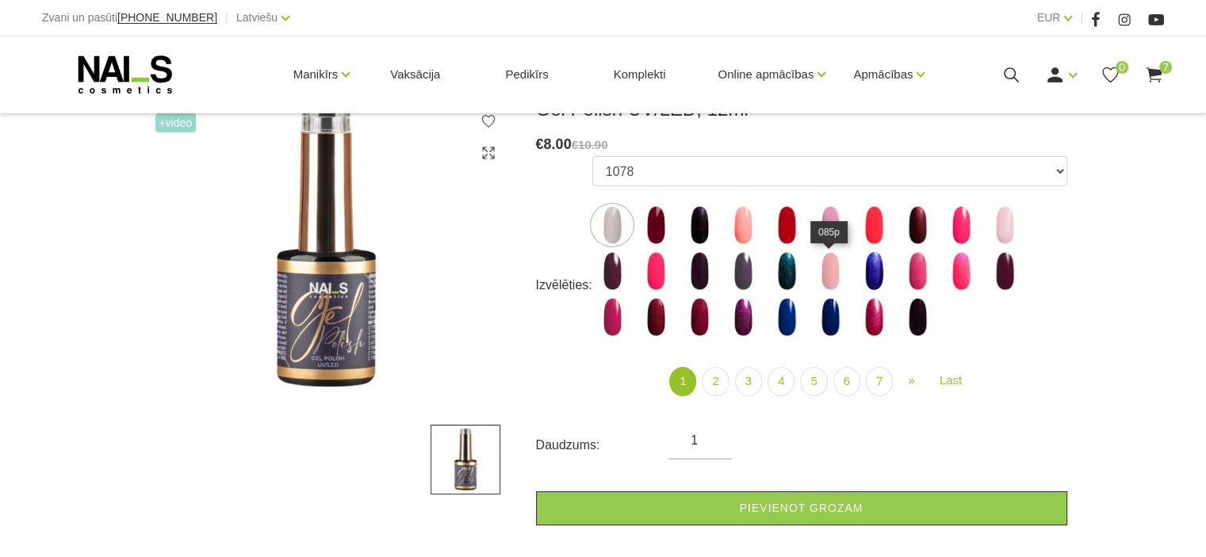
click at [835, 272] on img at bounding box center [830, 271] width 40 height 40
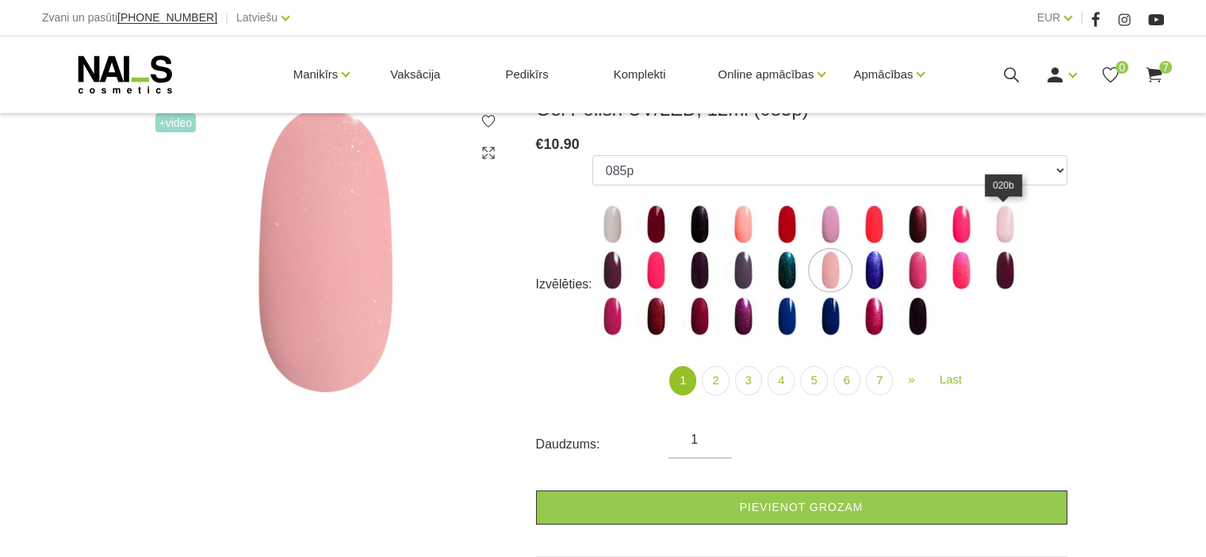
click at [1007, 230] on img at bounding box center [1004, 224] width 40 height 40
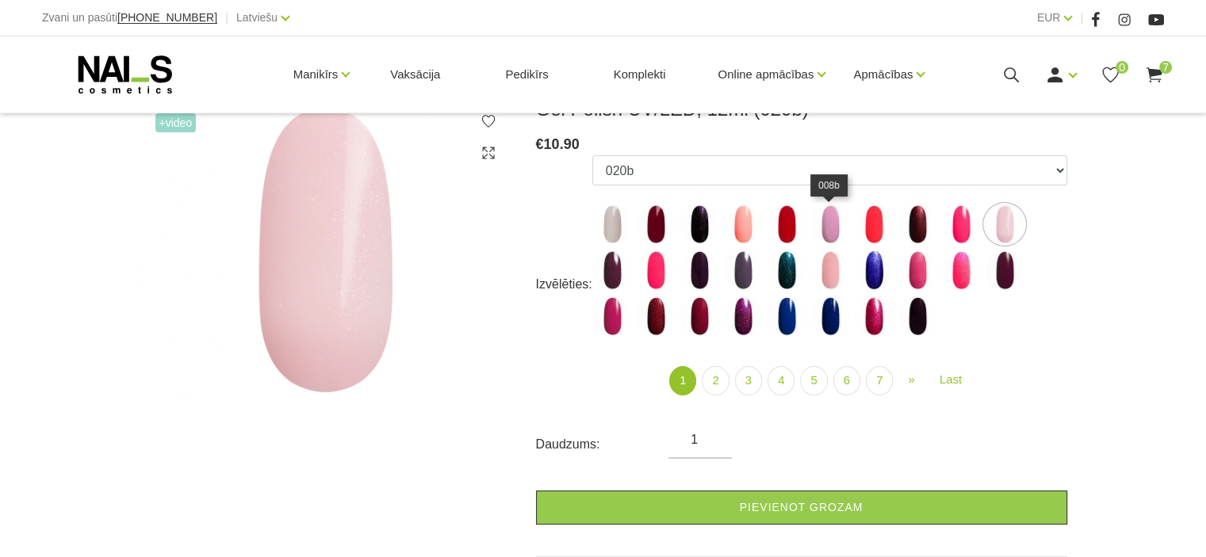
click at [838, 228] on img at bounding box center [830, 224] width 40 height 40
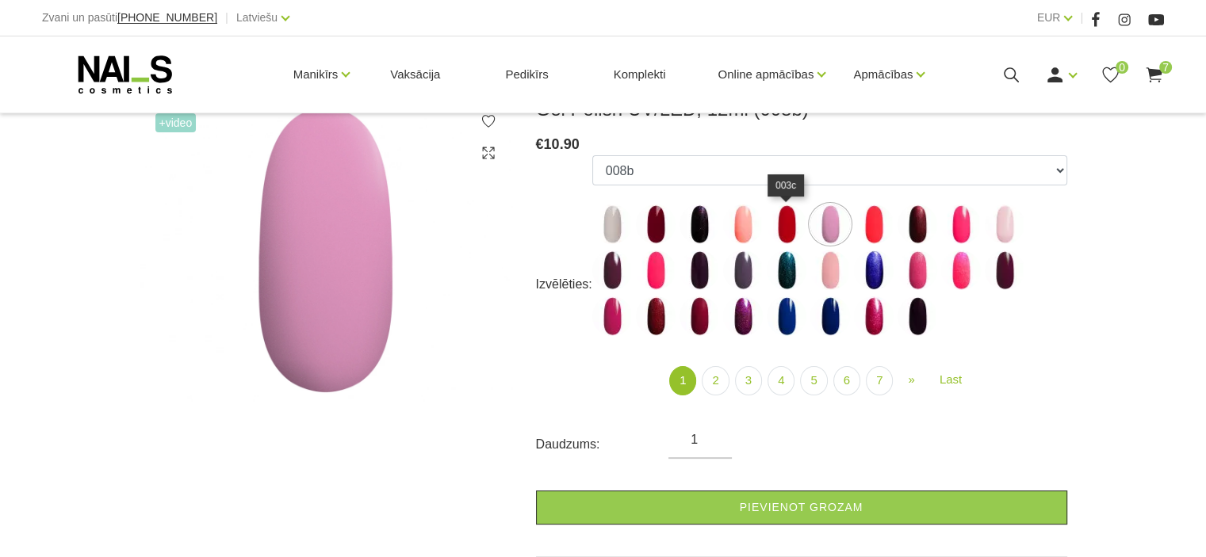
click at [793, 226] on img at bounding box center [786, 224] width 40 height 40
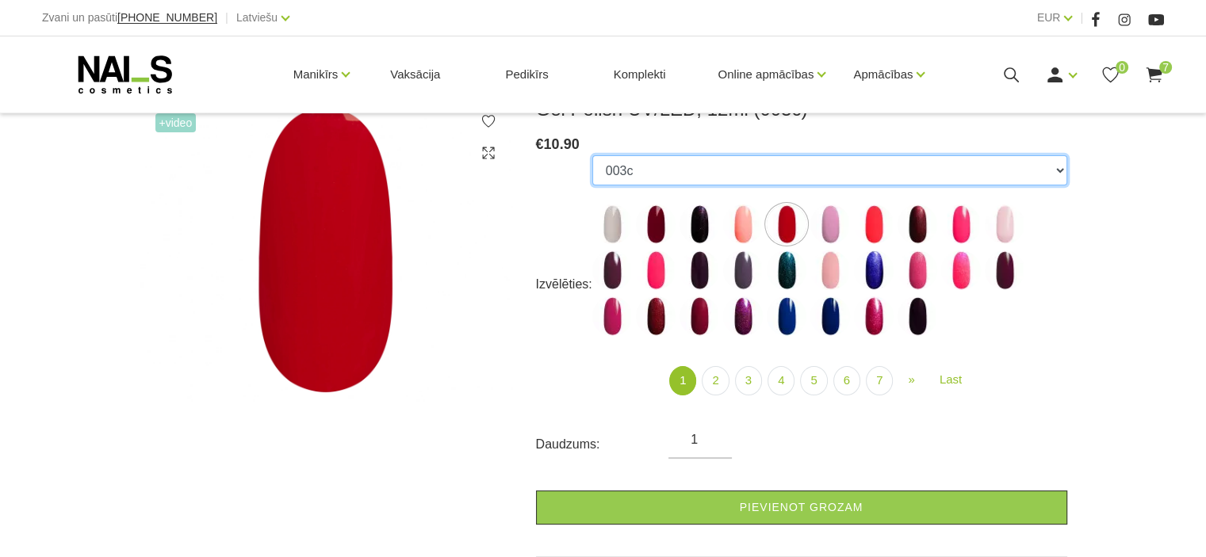
click at [625, 182] on select "1078 1081 001g 001n 003c 008b 011n 012g 016n 020b 044v 065v 068p 069v 083g 085p…" at bounding box center [829, 170] width 475 height 30
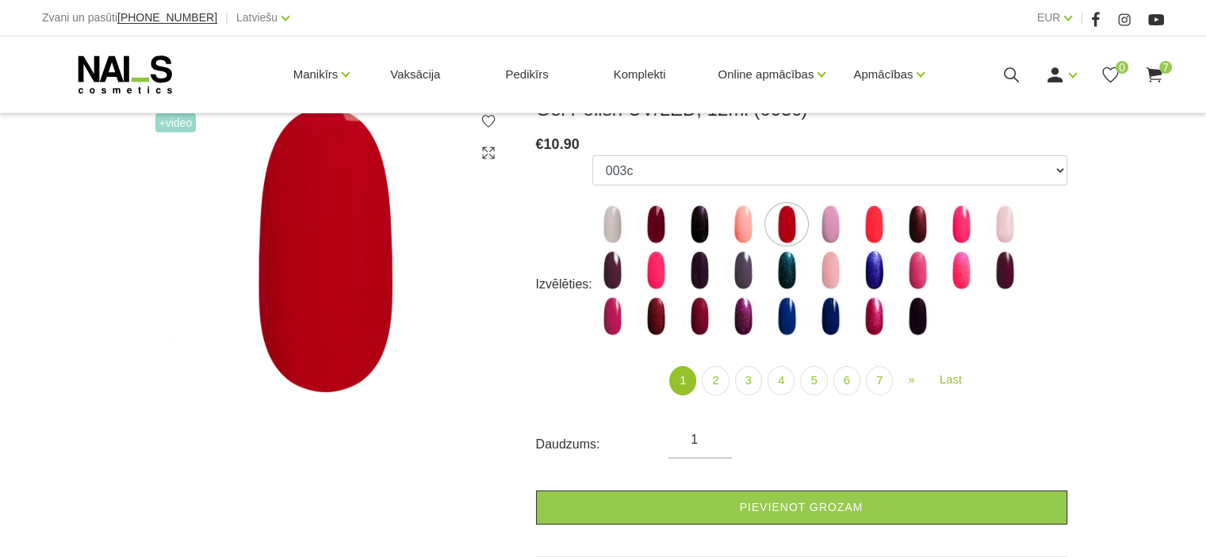
click at [513, 367] on div "+Video" at bounding box center [326, 361] width 396 height 528
click at [600, 218] on img at bounding box center [612, 224] width 40 height 40
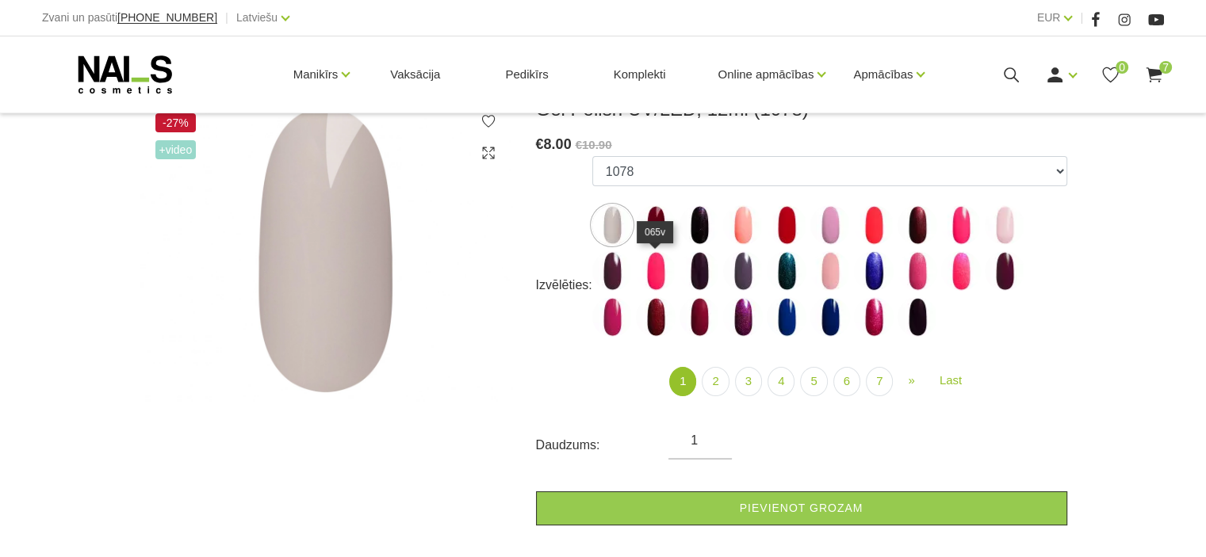
click at [657, 275] on img at bounding box center [656, 271] width 40 height 40
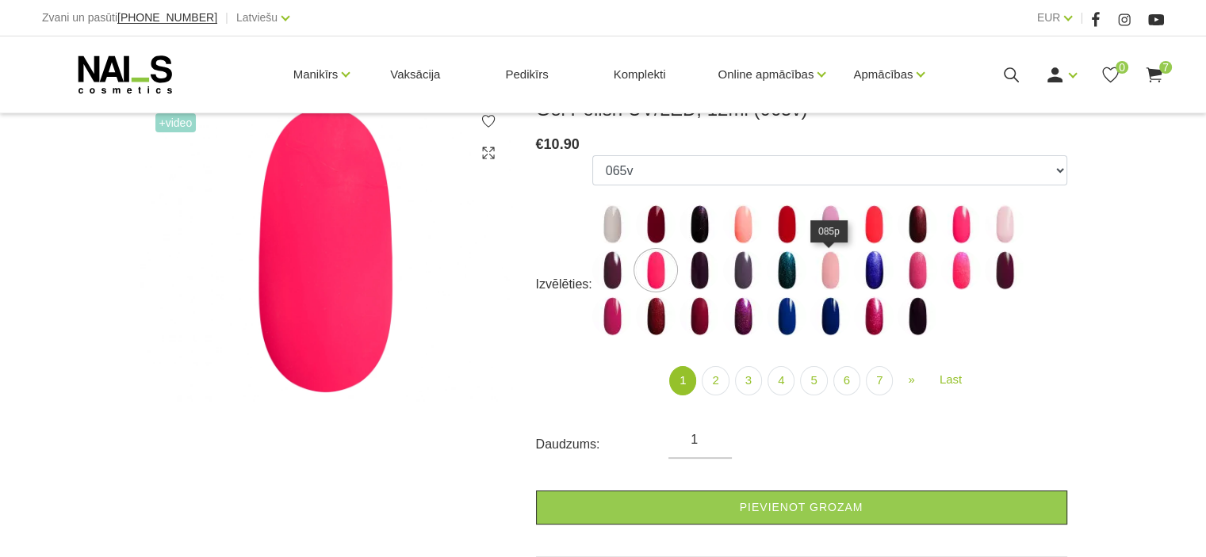
click at [839, 272] on img at bounding box center [830, 270] width 40 height 40
select select "4005"
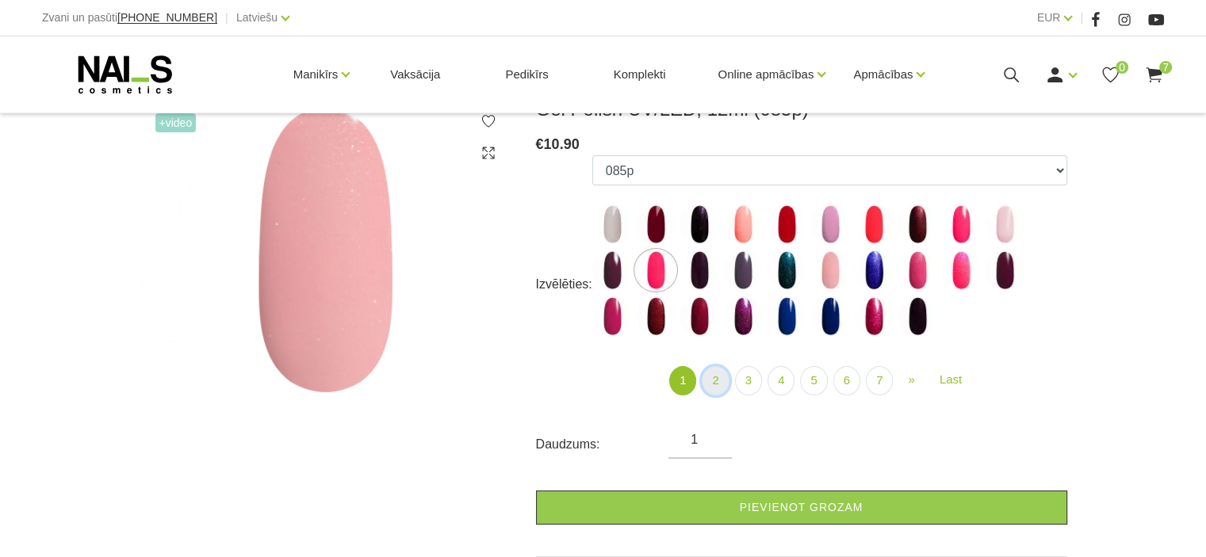
click at [728, 374] on link "2" at bounding box center [714, 380] width 27 height 29
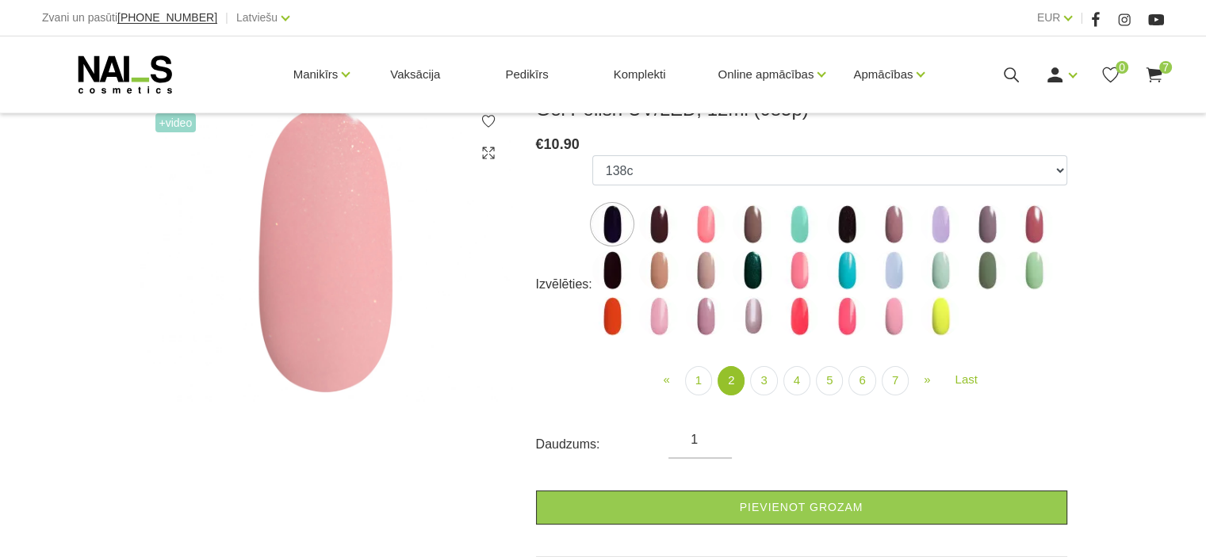
click at [704, 208] on img at bounding box center [706, 224] width 40 height 40
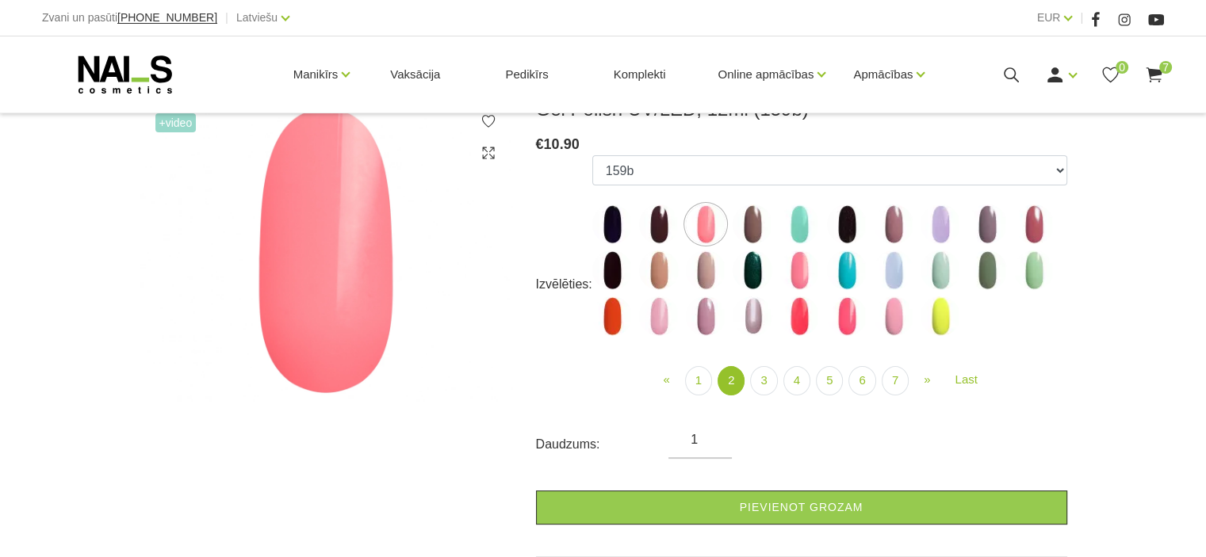
click at [779, 261] on label at bounding box center [799, 270] width 40 height 40
click at [688, 266] on img at bounding box center [706, 270] width 40 height 40
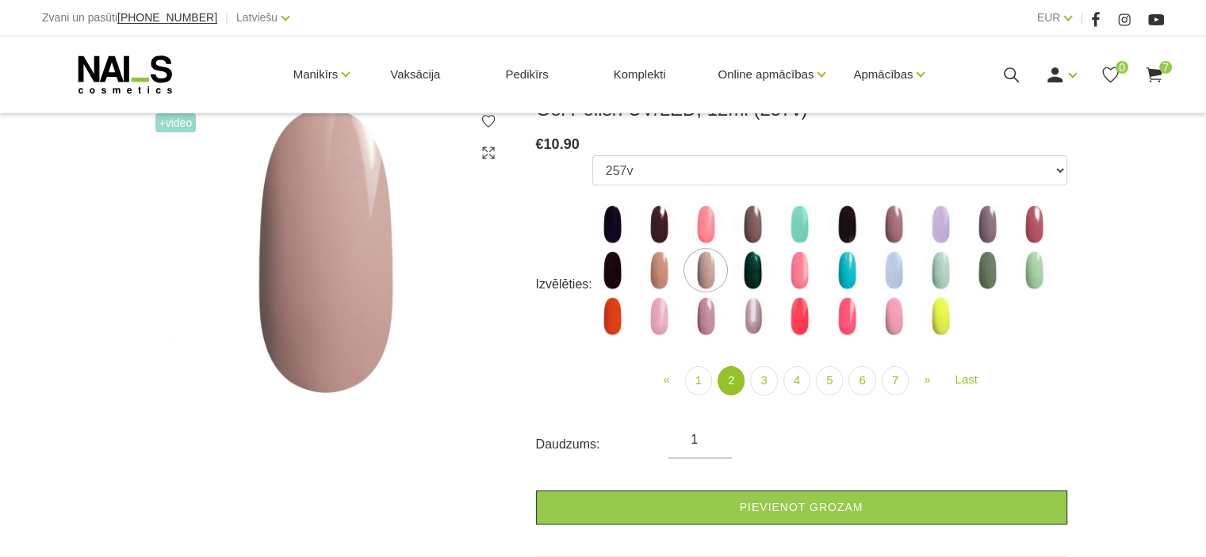
click at [951, 221] on img at bounding box center [940, 224] width 40 height 40
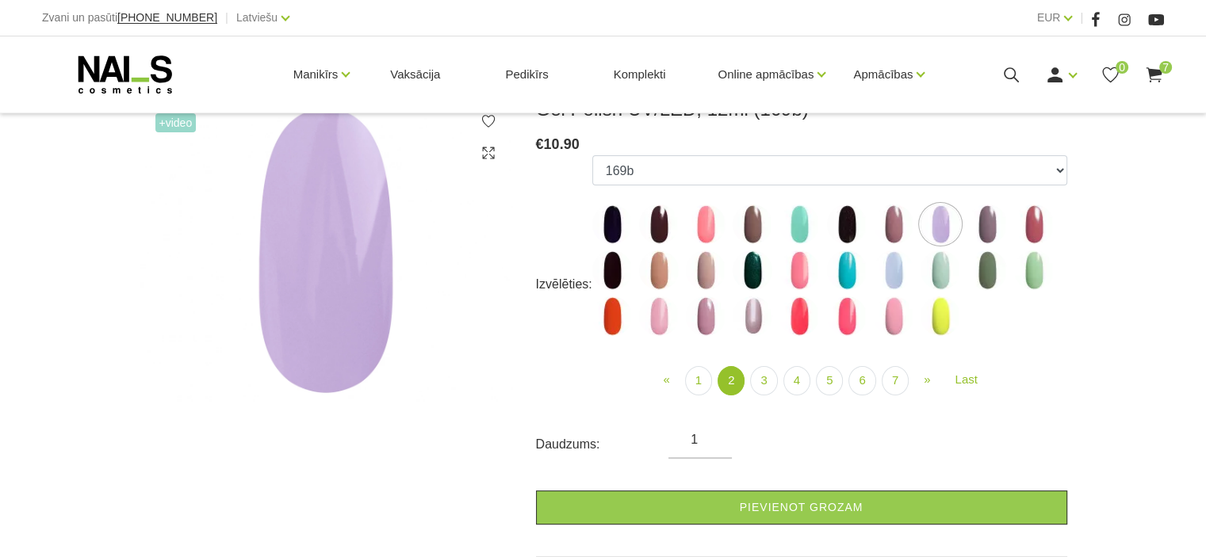
click at [870, 312] on ul "1078 1081 001g 001n 003c 008b 011n 012g 016n 020b 044v 065v 068p 069v 083g 085p…" at bounding box center [829, 248] width 475 height 187
click at [904, 308] on img at bounding box center [893, 316] width 40 height 40
select select "4111"
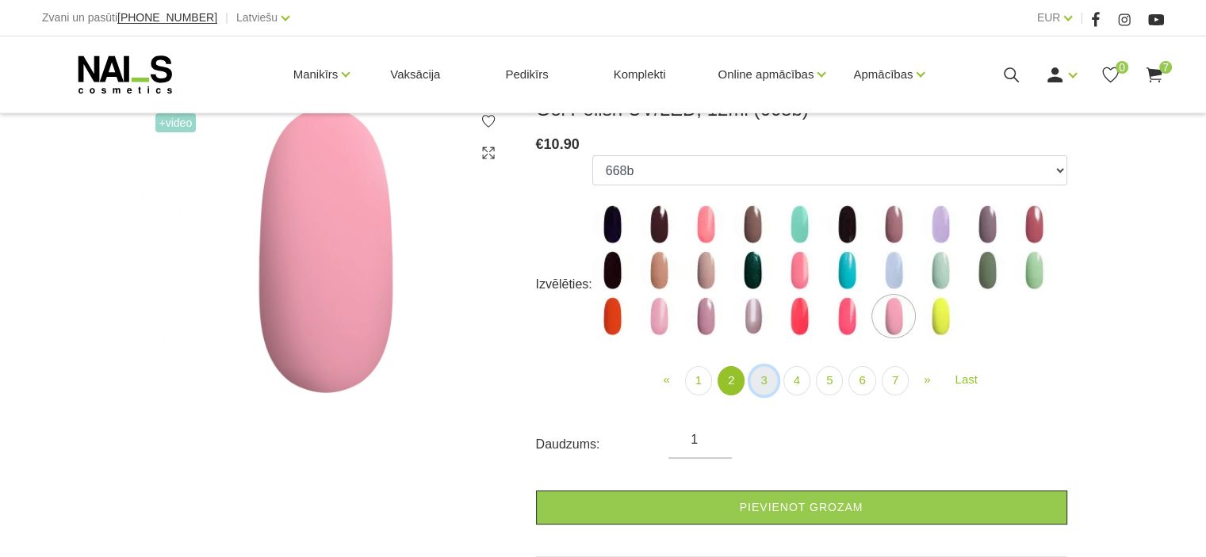
click at [768, 386] on link "3" at bounding box center [763, 380] width 27 height 29
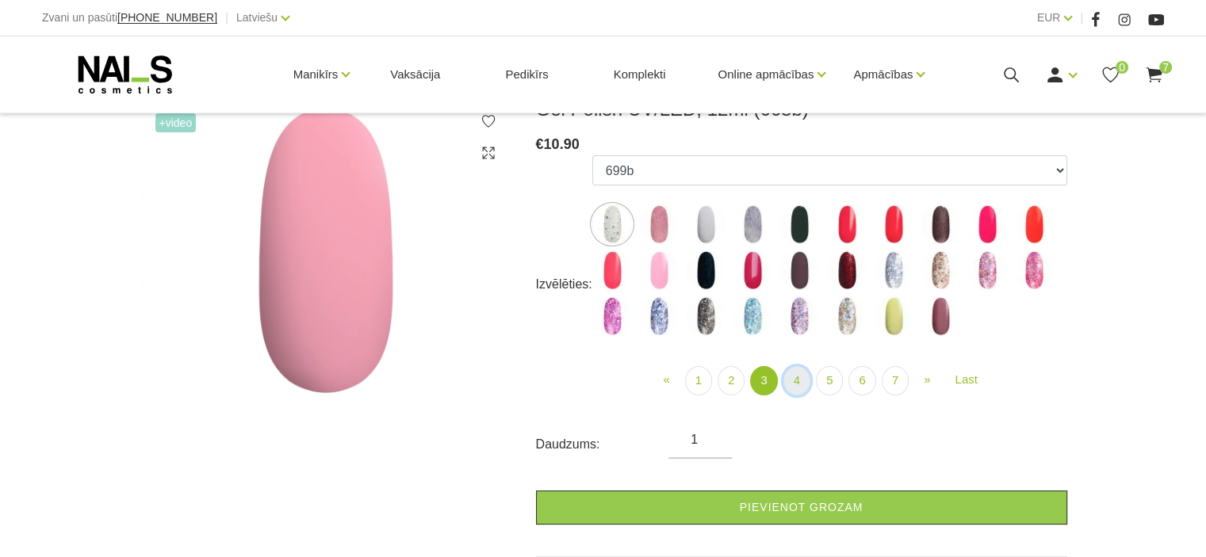
click at [800, 380] on link "4" at bounding box center [796, 380] width 27 height 29
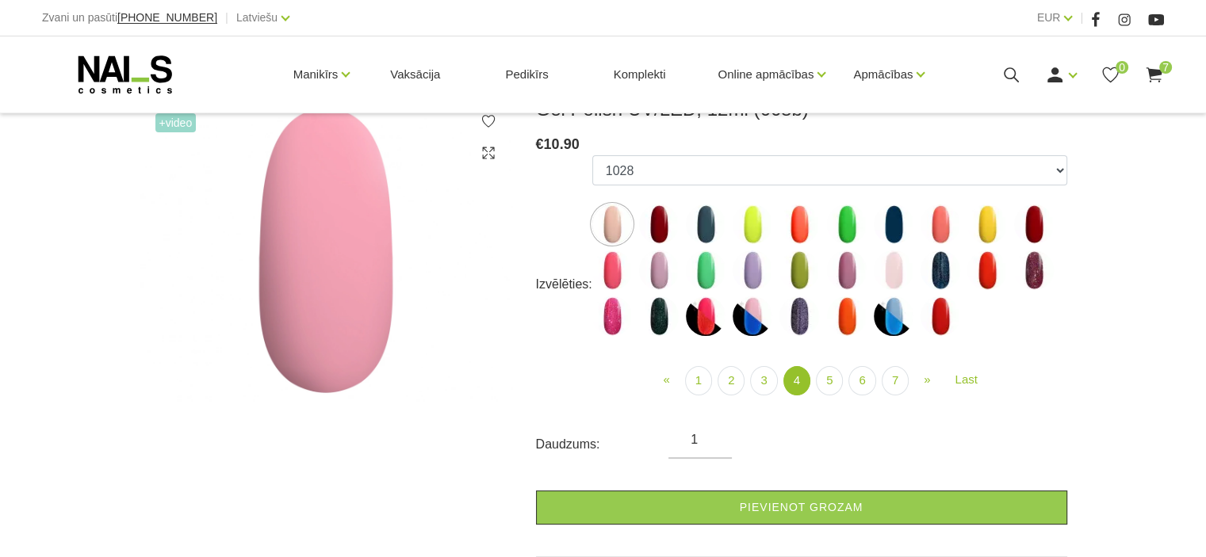
click at [617, 220] on img at bounding box center [612, 224] width 40 height 40
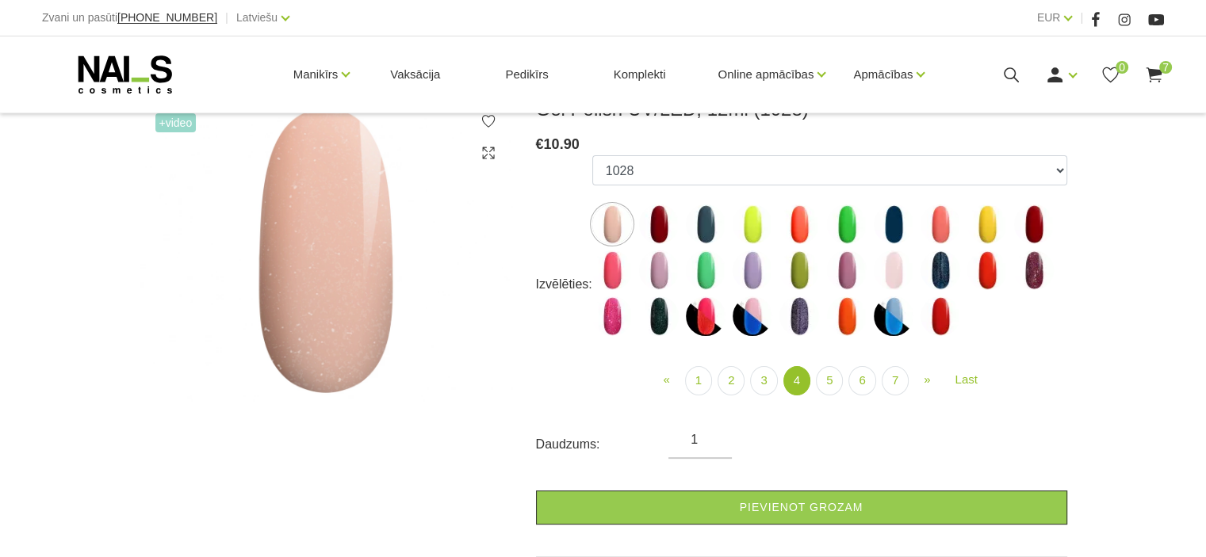
click at [898, 273] on img at bounding box center [893, 270] width 40 height 40
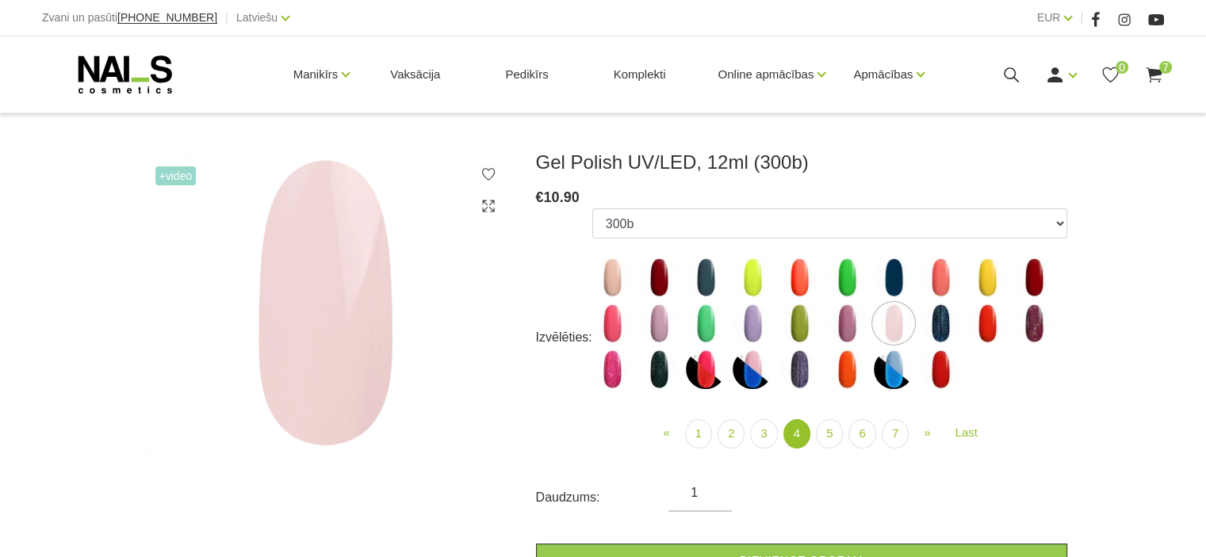
scroll to position [159, 0]
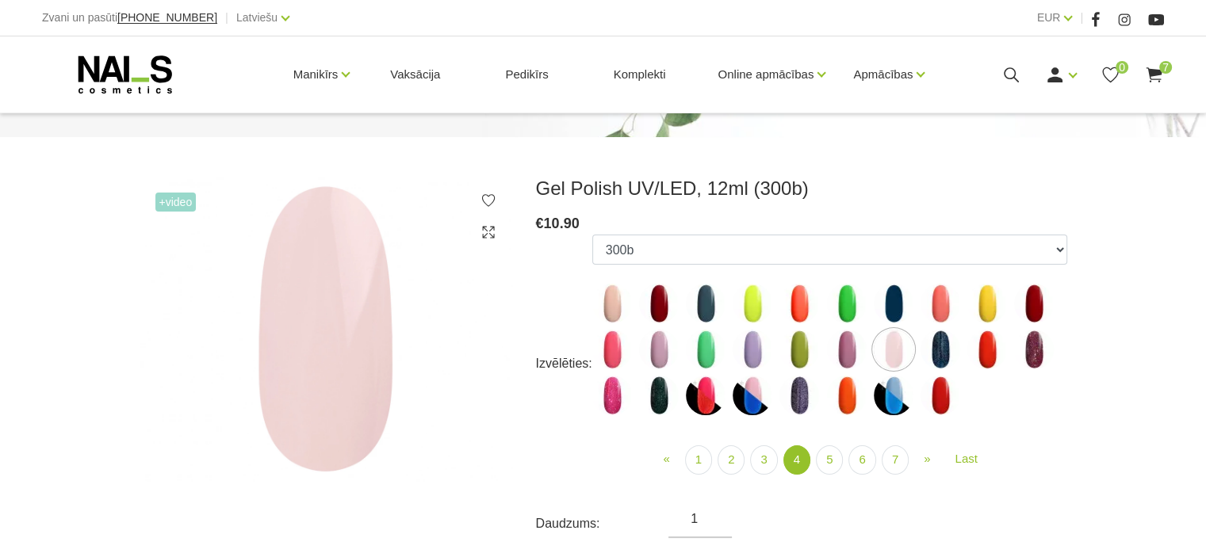
click at [613, 307] on img at bounding box center [612, 304] width 40 height 40
select select "4172"
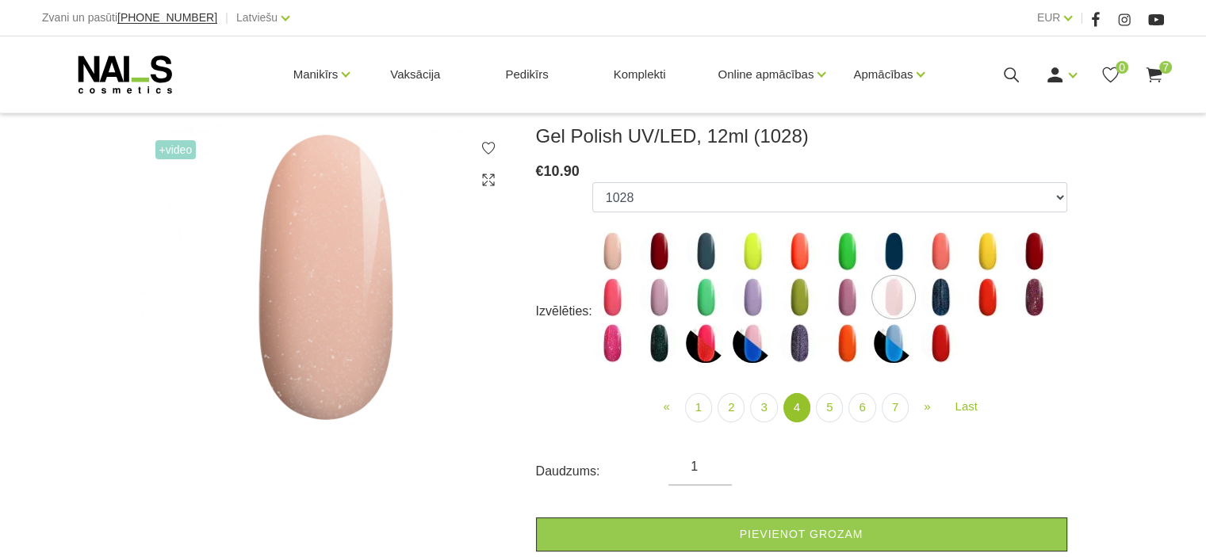
scroll to position [238, 0]
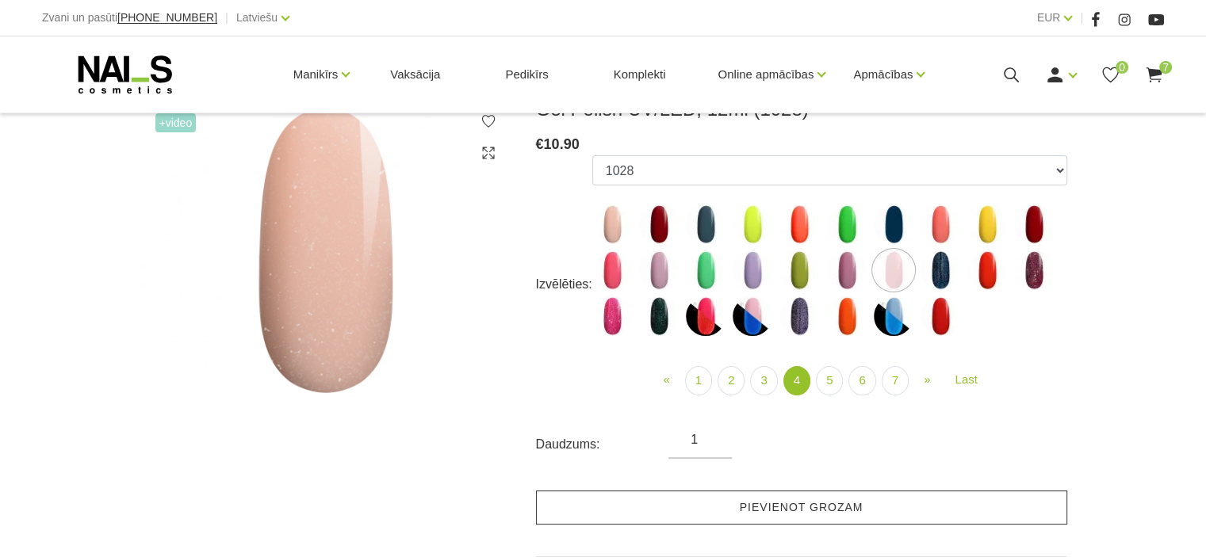
click at [837, 506] on link "Pievienot grozam" at bounding box center [801, 508] width 531 height 34
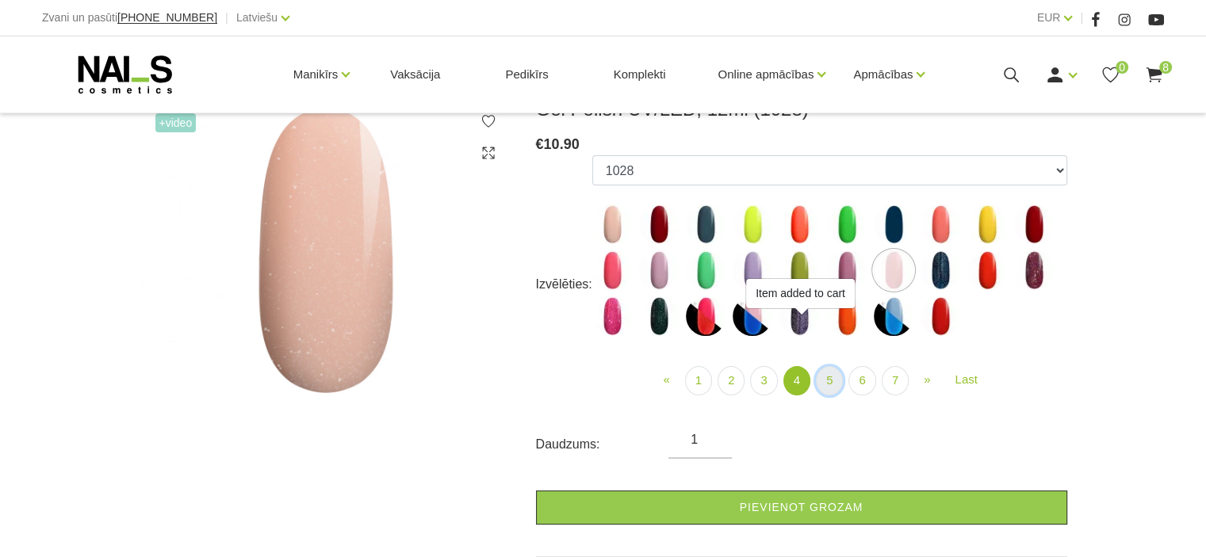
click at [824, 380] on link "5" at bounding box center [829, 380] width 27 height 29
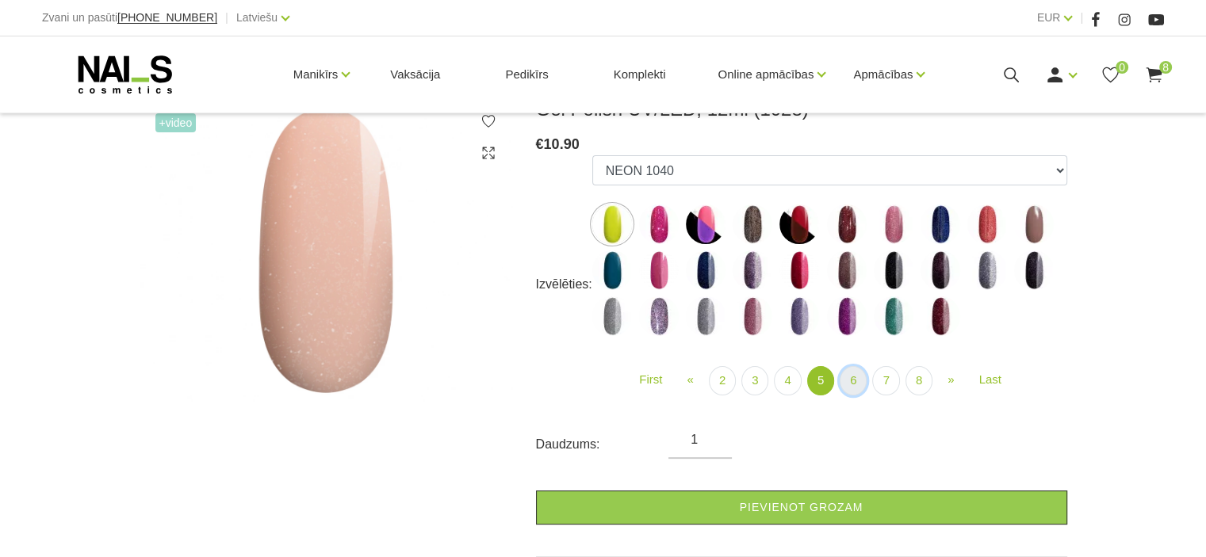
click at [856, 383] on link "6" at bounding box center [852, 380] width 27 height 29
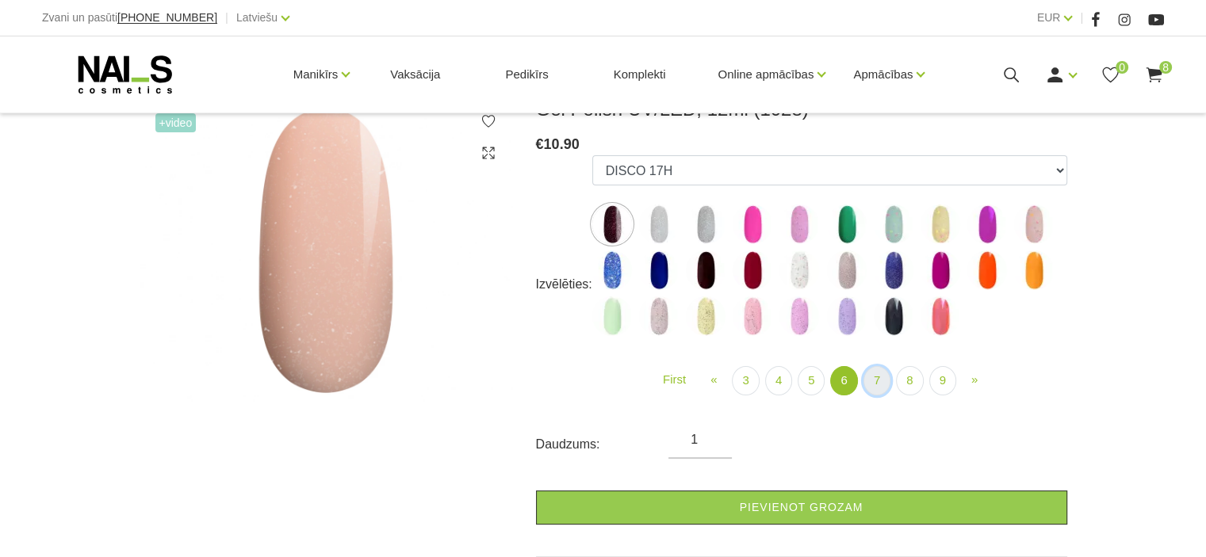
click at [879, 378] on link "7" at bounding box center [876, 380] width 27 height 29
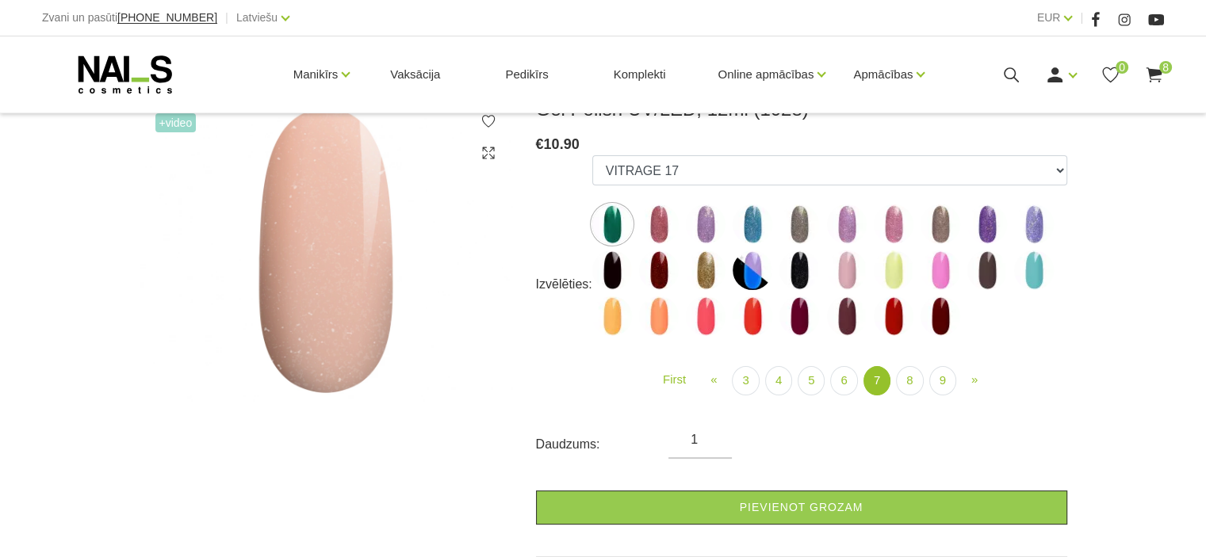
click at [891, 321] on img at bounding box center [893, 316] width 40 height 40
select select "5892"
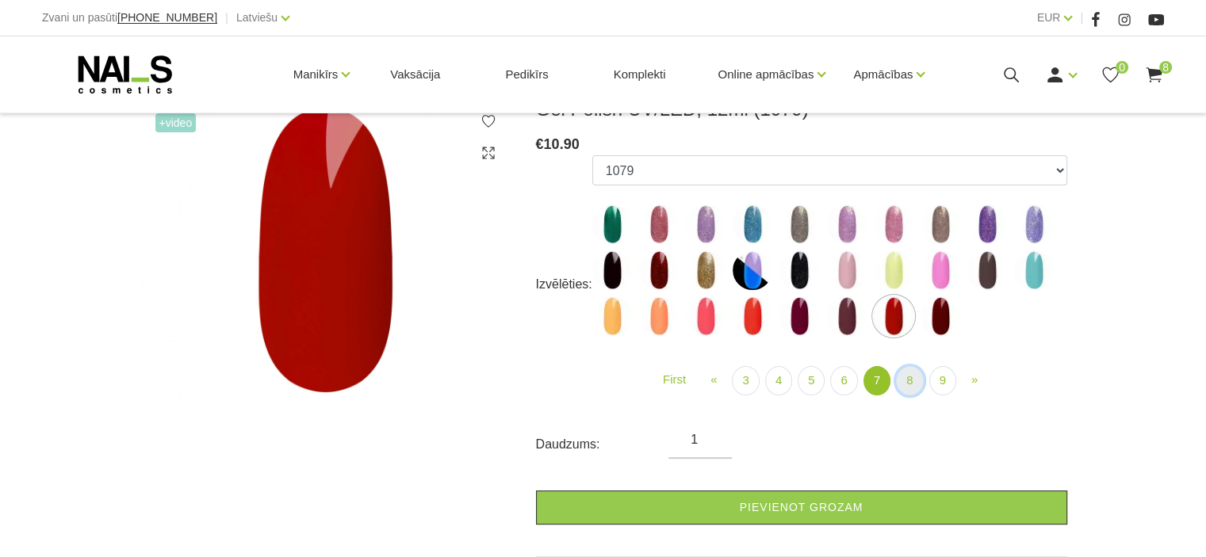
click at [913, 383] on link "8" at bounding box center [909, 380] width 27 height 29
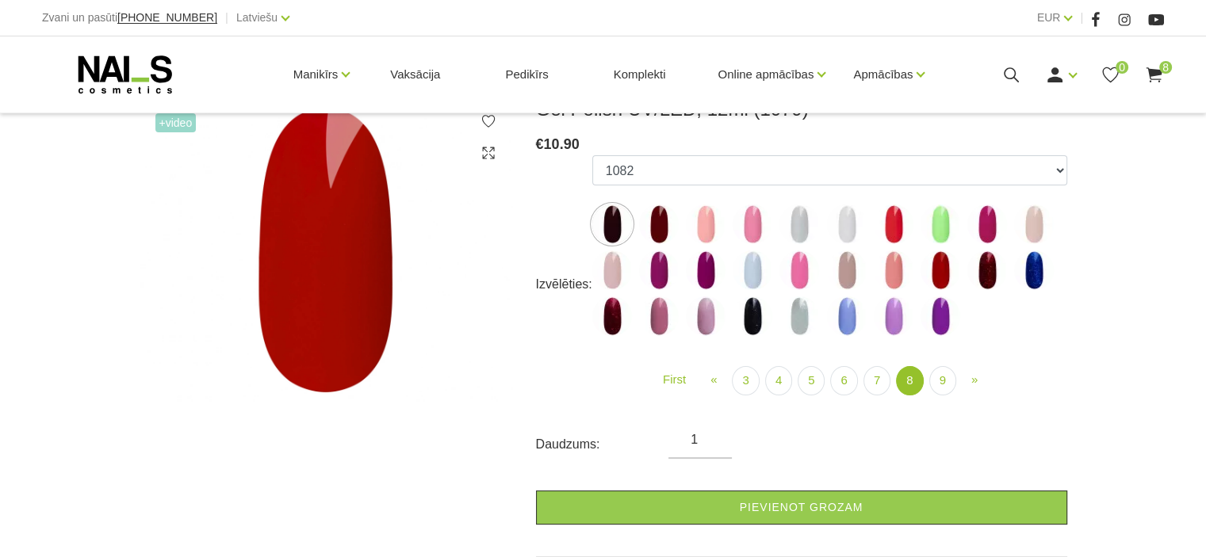
click at [707, 224] on img at bounding box center [706, 224] width 40 height 40
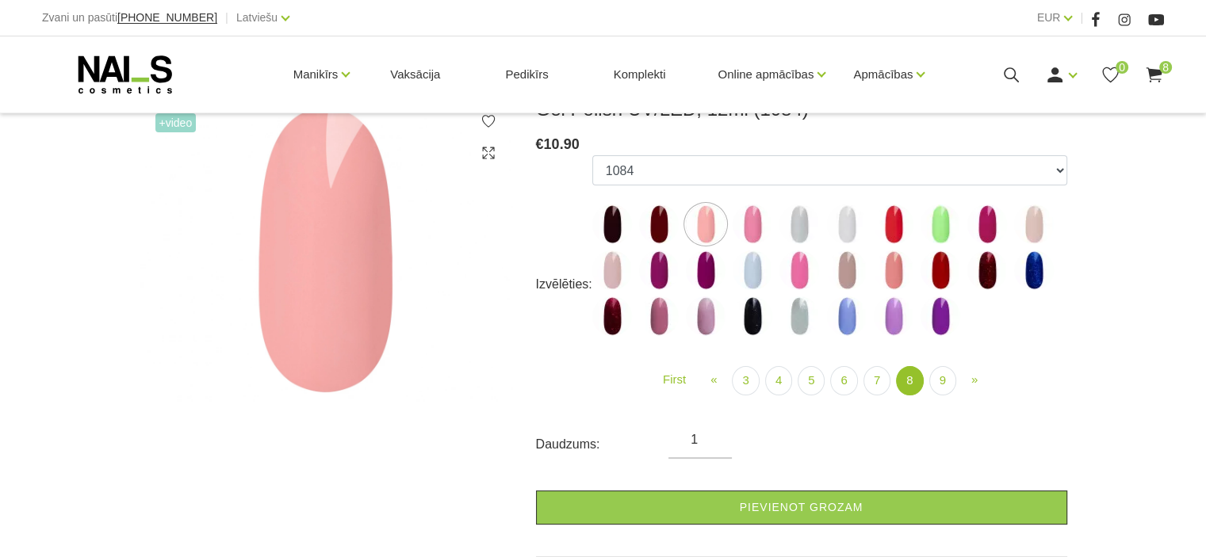
click at [900, 231] on img at bounding box center [893, 224] width 40 height 40
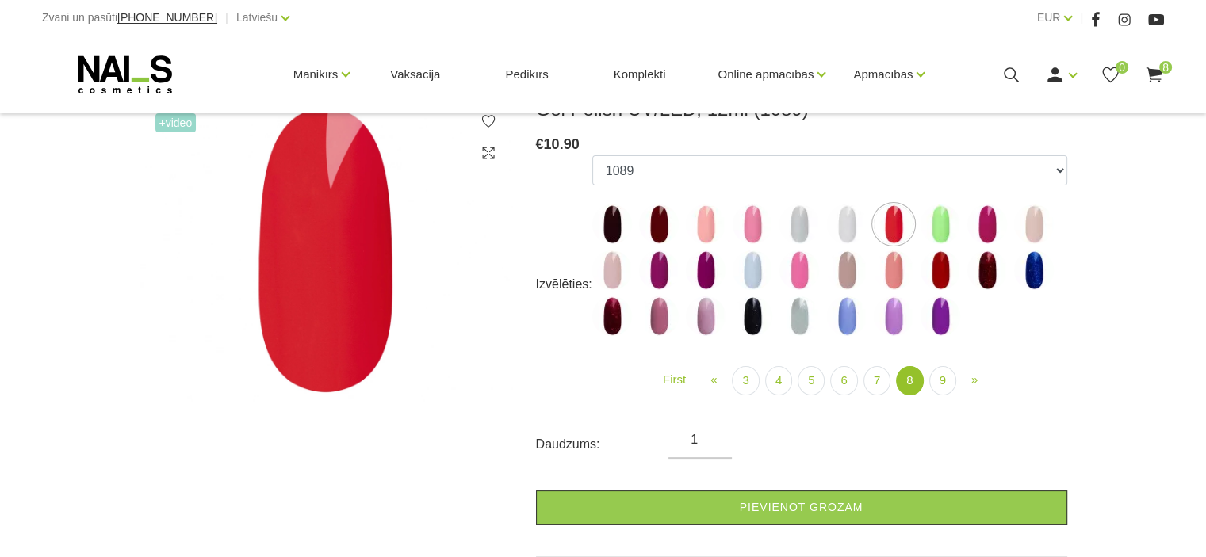
click at [852, 227] on img at bounding box center [847, 224] width 40 height 40
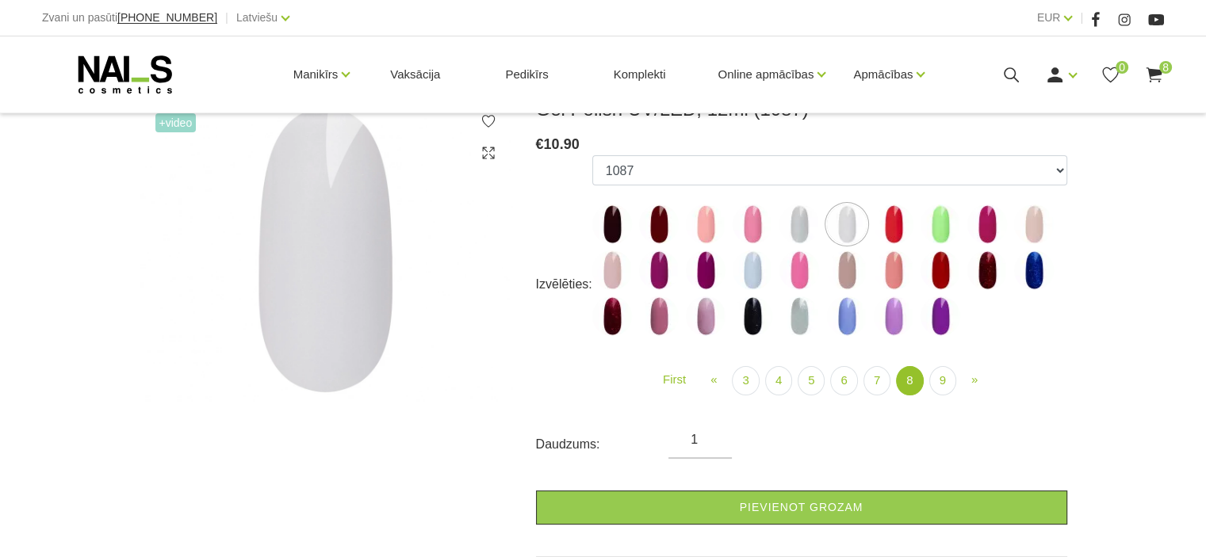
click at [731, 220] on ul "1078 1081 001g 001n 003c 008b 011n 012g 016n 020b 044v 065v 068p 069v 083g 085p…" at bounding box center [829, 248] width 475 height 187
click at [750, 214] on img at bounding box center [752, 224] width 40 height 40
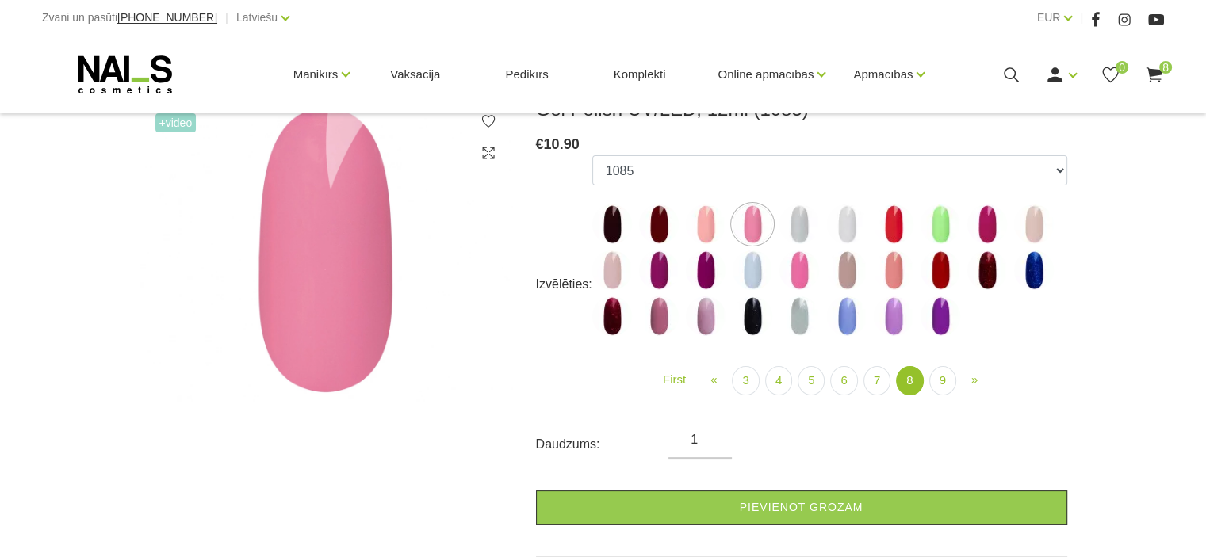
click at [785, 257] on img at bounding box center [799, 270] width 40 height 40
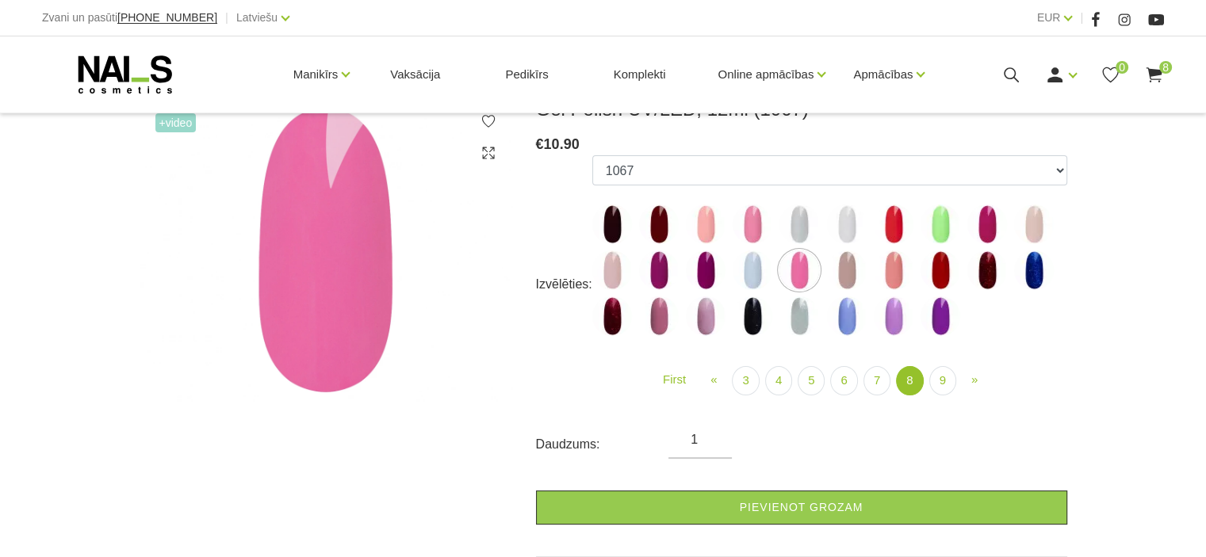
click at [1029, 224] on img at bounding box center [1034, 224] width 40 height 40
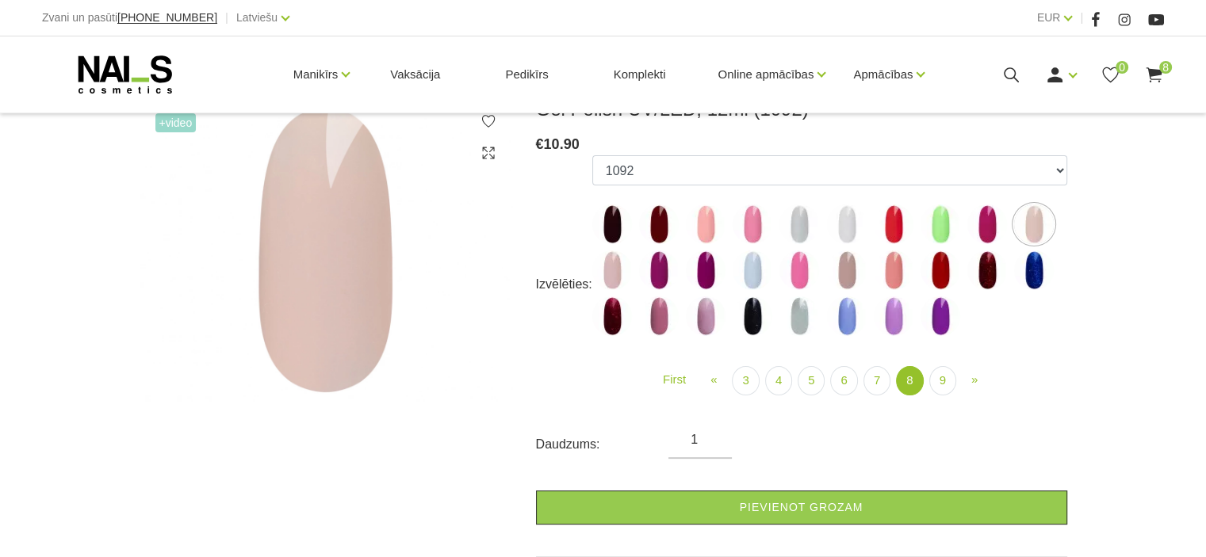
click at [728, 231] on ul "1078 1081 001g 001n 003c 008b 011n 012g 016n 020b 044v 065v 068p 069v 083g 085p…" at bounding box center [829, 248] width 475 height 187
click at [698, 224] on img at bounding box center [706, 224] width 40 height 40
select select "5897"
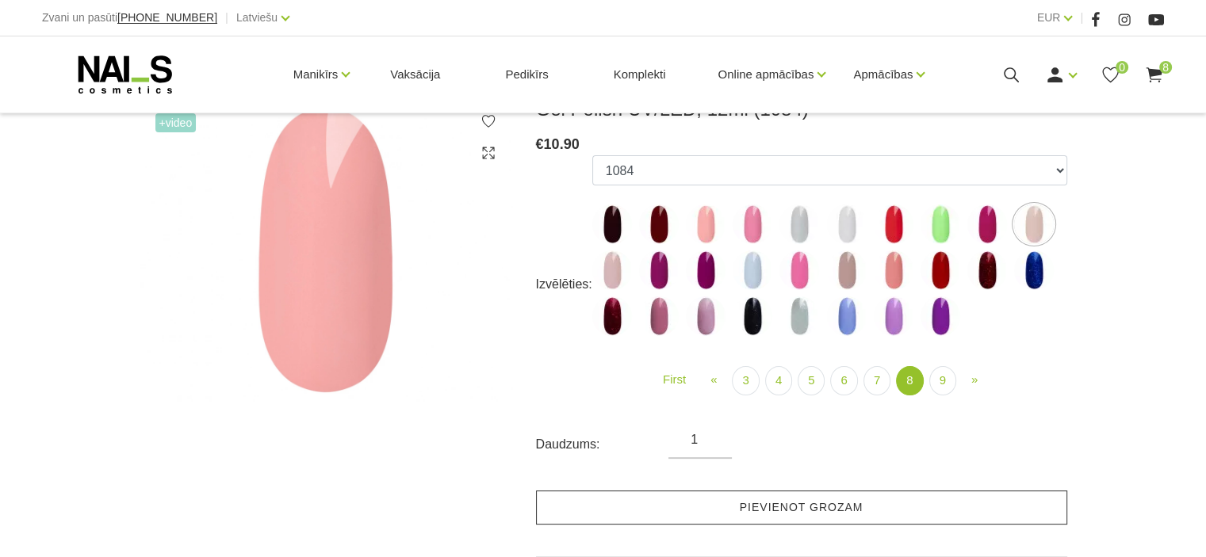
click at [781, 501] on link "Pievienot grozam" at bounding box center [801, 508] width 531 height 34
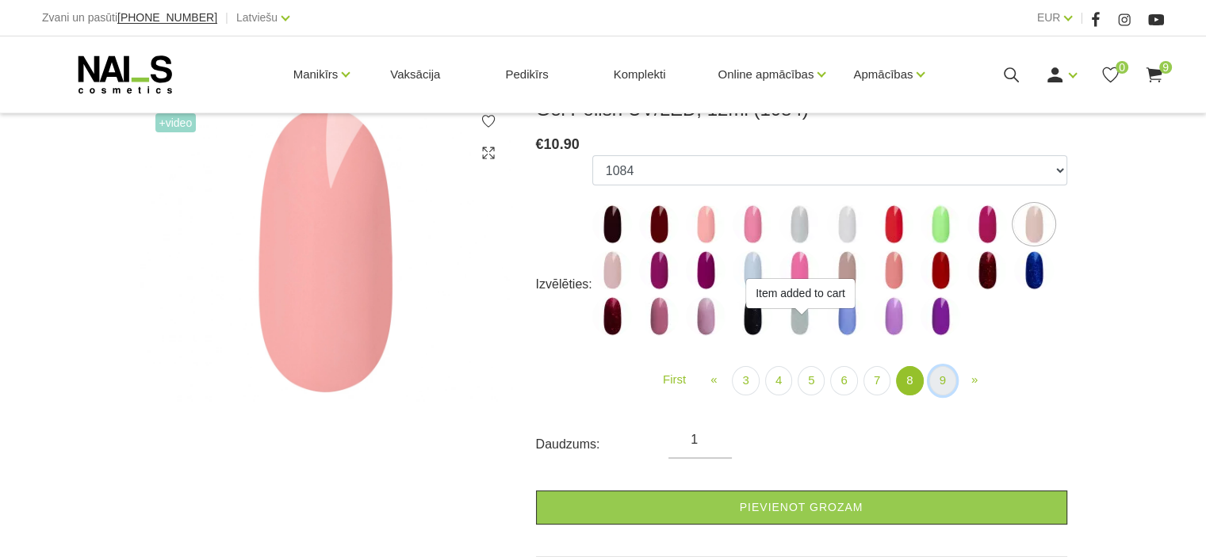
click at [951, 376] on link "9" at bounding box center [942, 380] width 27 height 29
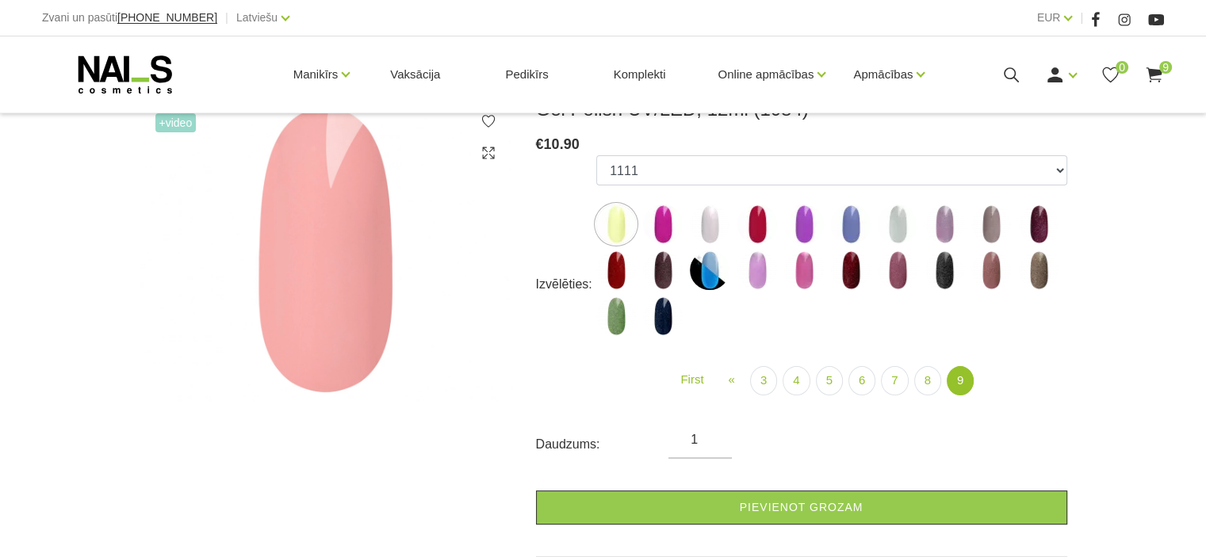
click at [704, 221] on img at bounding box center [710, 224] width 40 height 40
select select "6162"
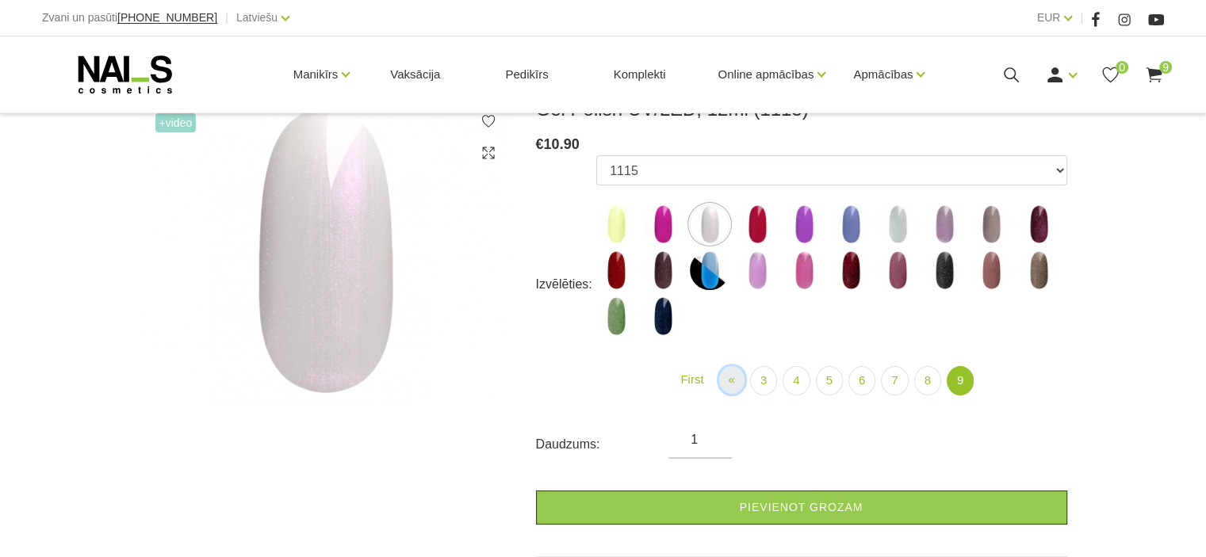
click at [726, 380] on link "« Prev" at bounding box center [731, 380] width 25 height 28
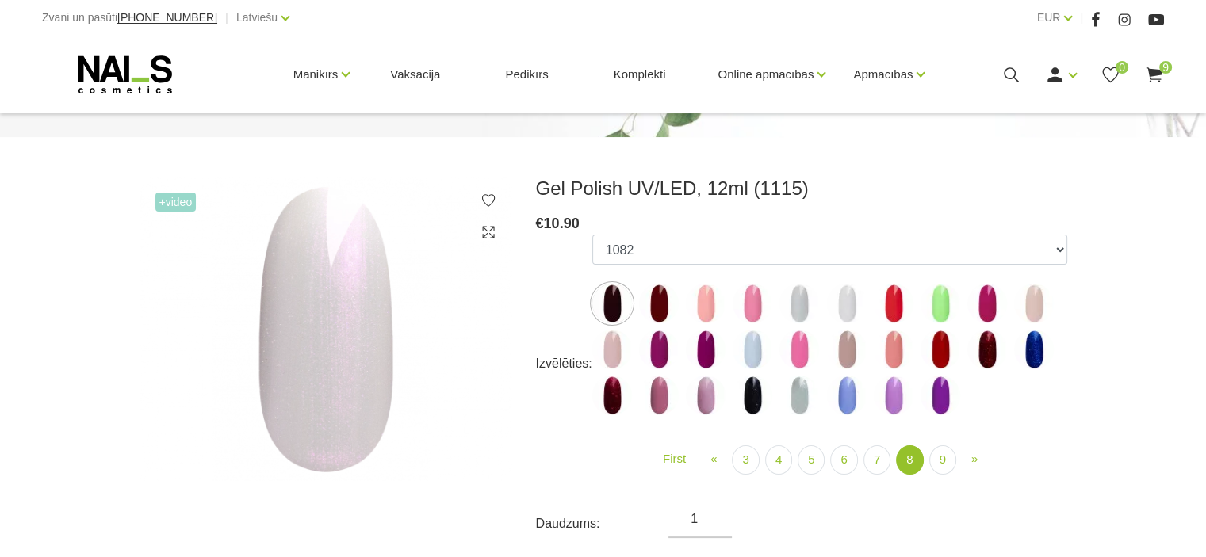
scroll to position [238, 0]
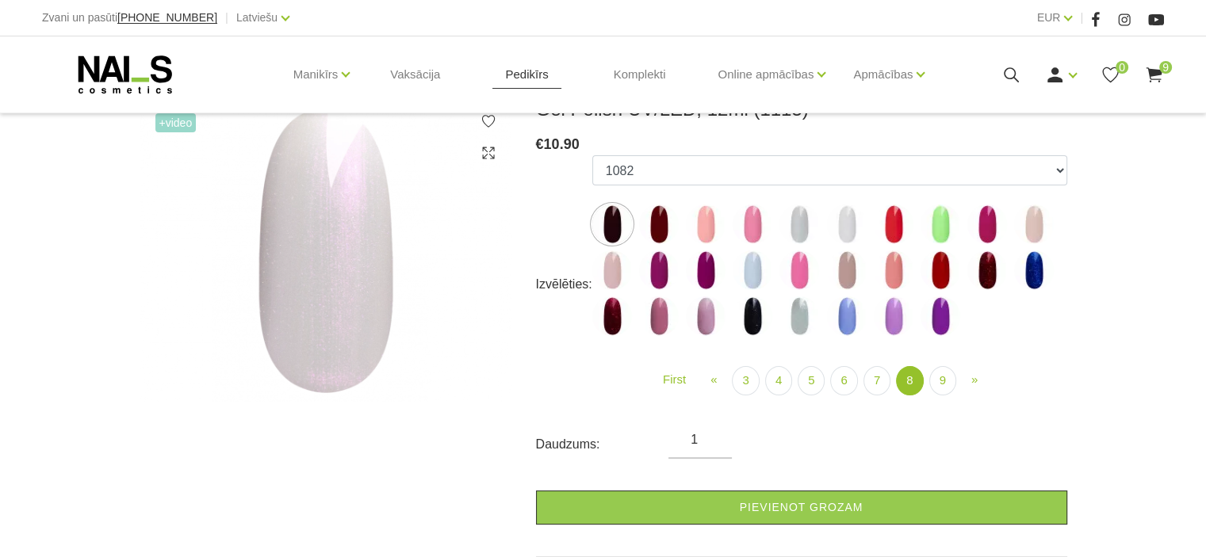
click at [529, 65] on link "Pedikīrs" at bounding box center [526, 74] width 68 height 76
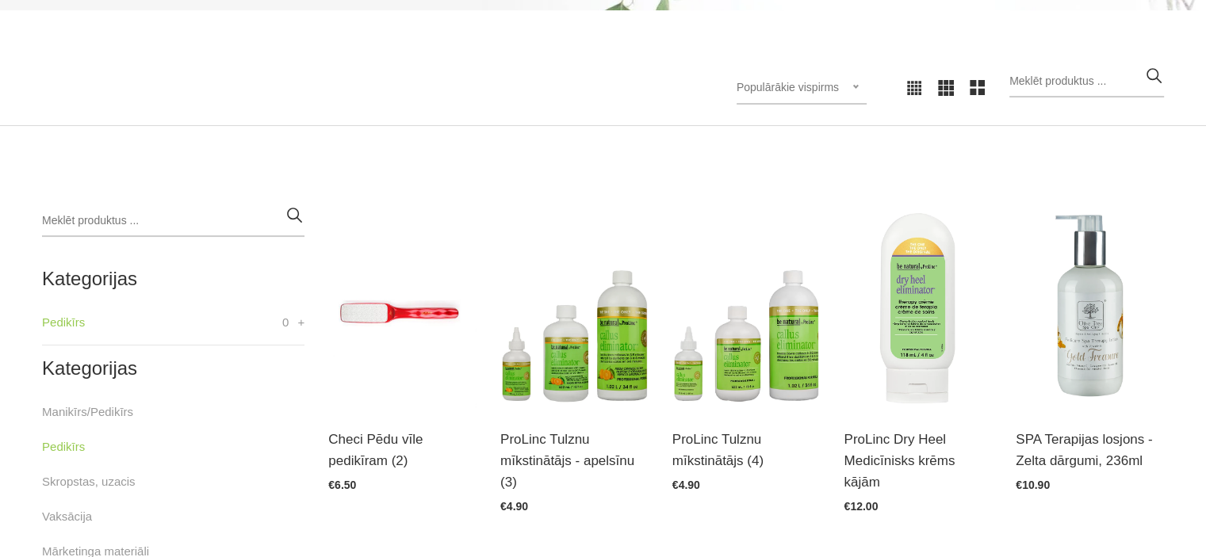
scroll to position [396, 0]
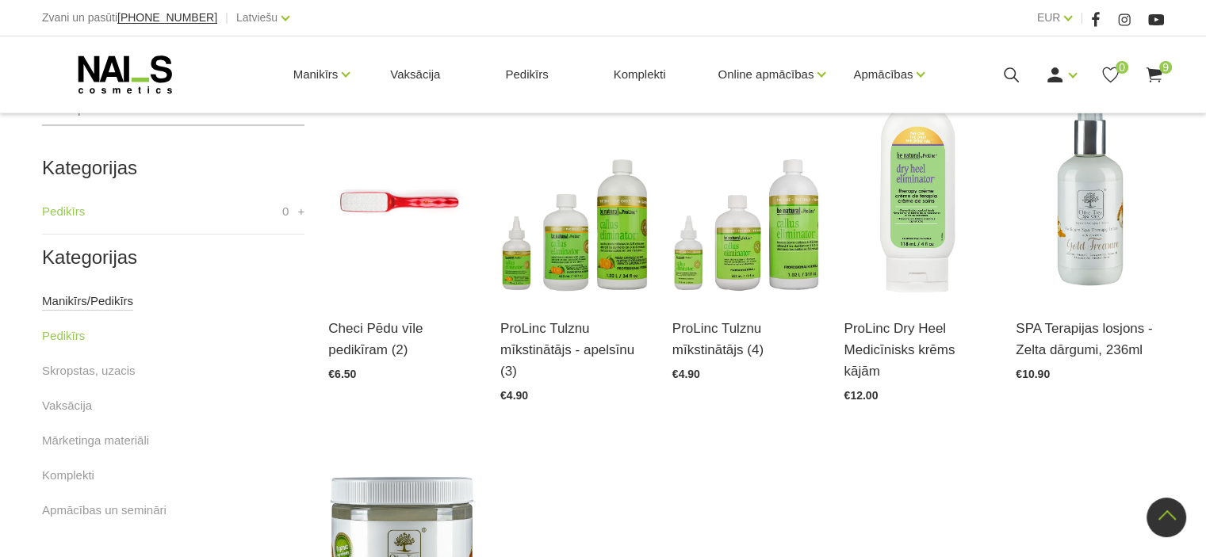
click at [82, 308] on link "Manikīrs/Pedikīrs" at bounding box center [87, 301] width 91 height 19
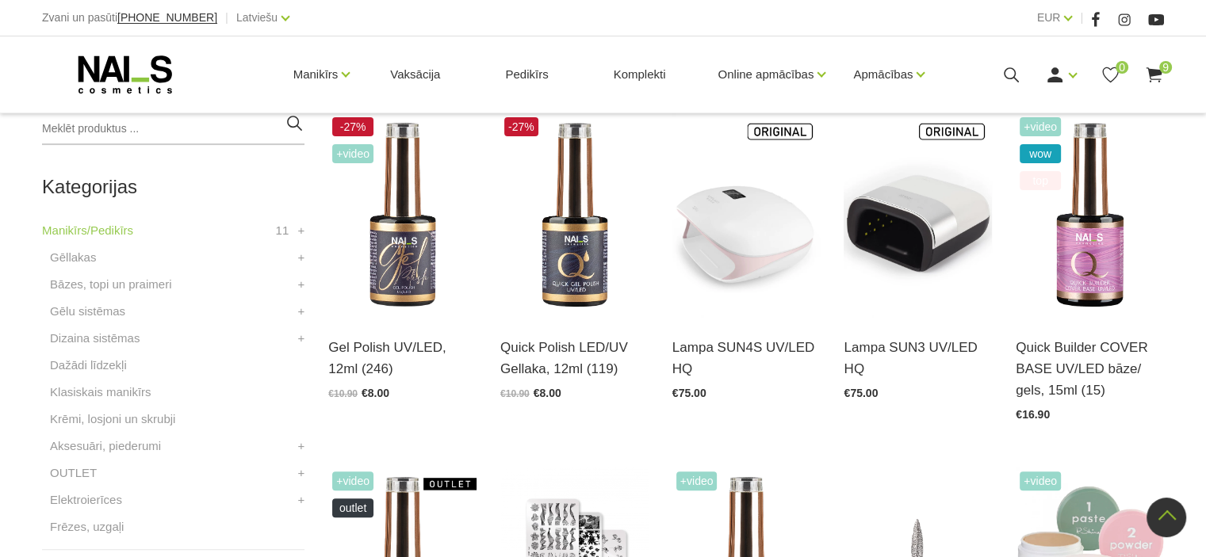
scroll to position [476, 0]
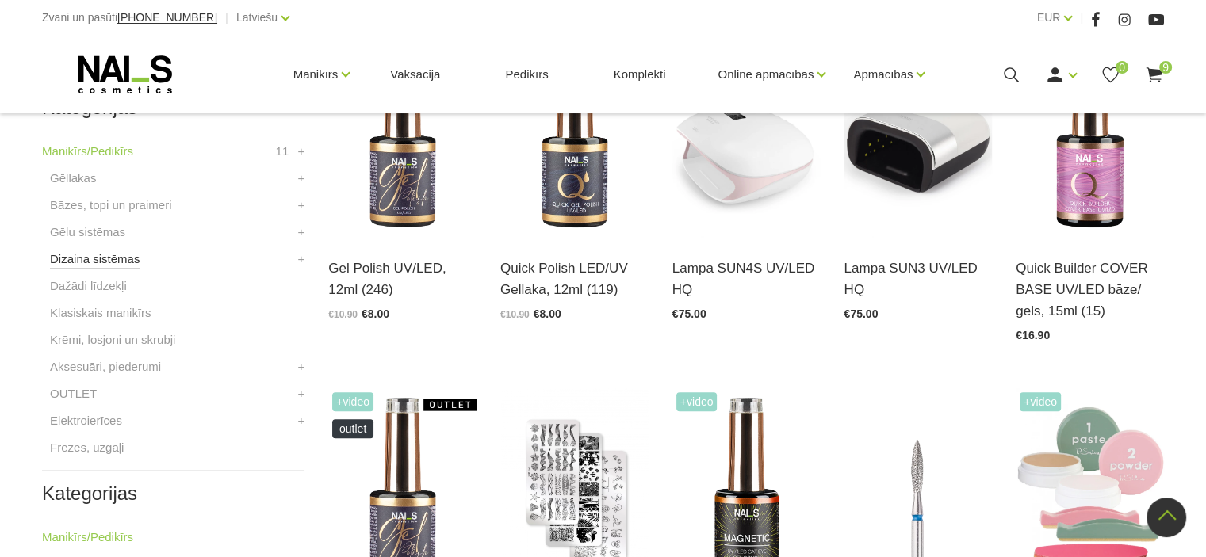
click at [114, 265] on link "Dizaina sistēmas" at bounding box center [95, 259] width 90 height 19
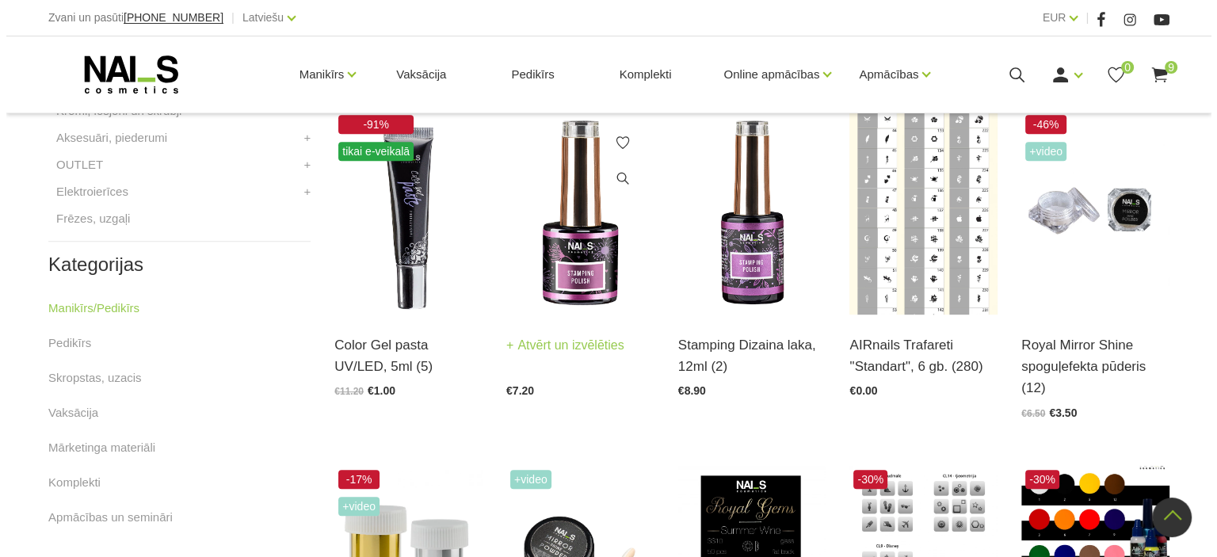
scroll to position [713, 0]
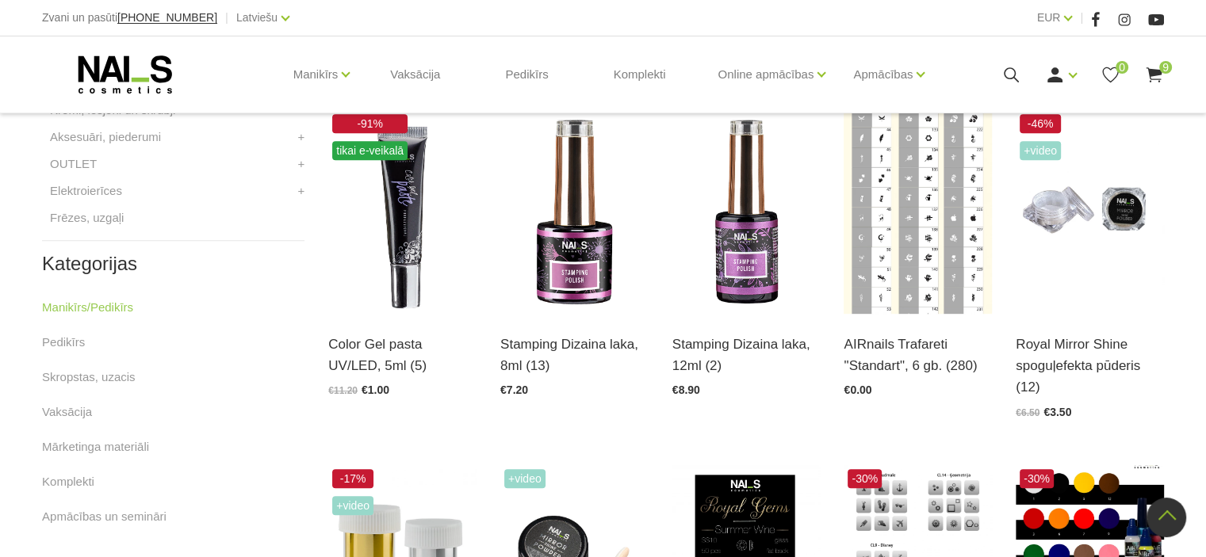
click at [1136, 74] on div "Ienākt Reģistrēties 0 9" at bounding box center [1051, 75] width 224 height 20
click at [1154, 75] on icon at bounding box center [1154, 75] width 20 height 20
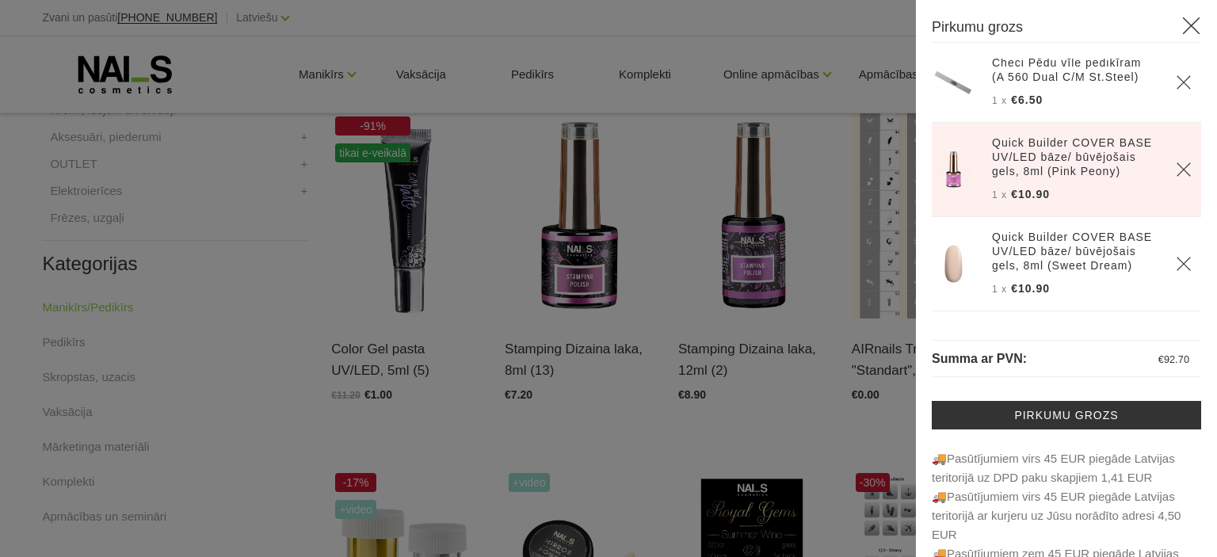
scroll to position [0, 0]
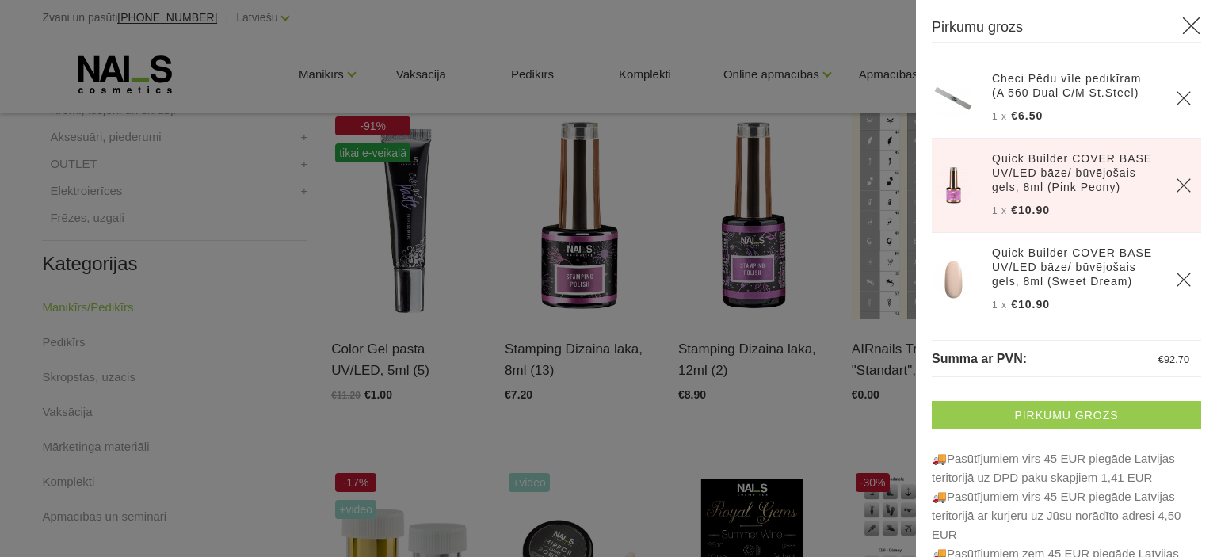
click at [1034, 419] on link "Pirkumu grozs" at bounding box center [1066, 415] width 269 height 29
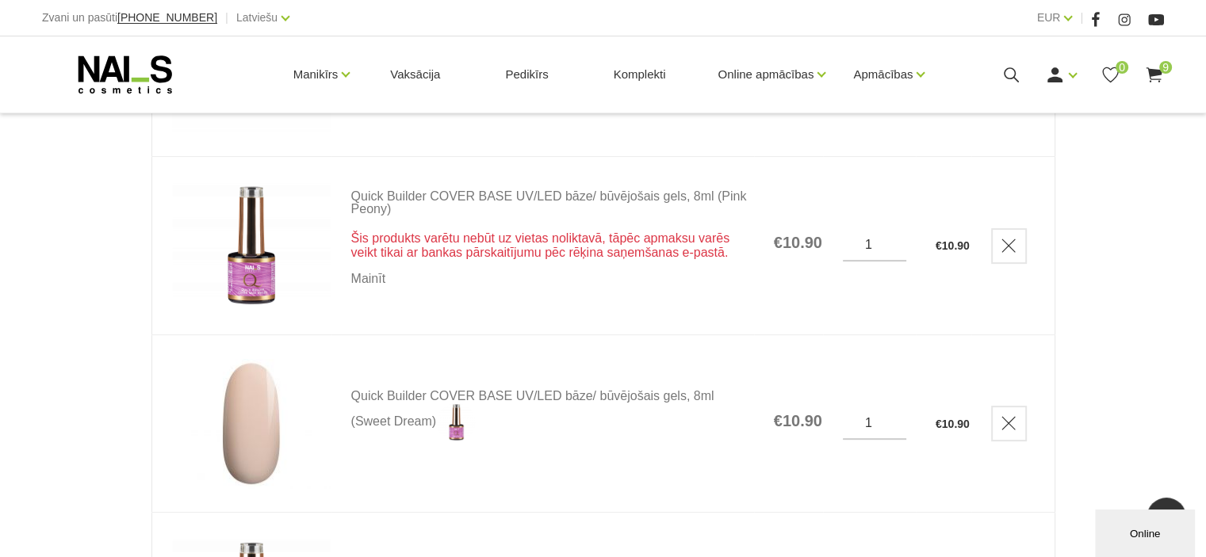
scroll to position [317, 0]
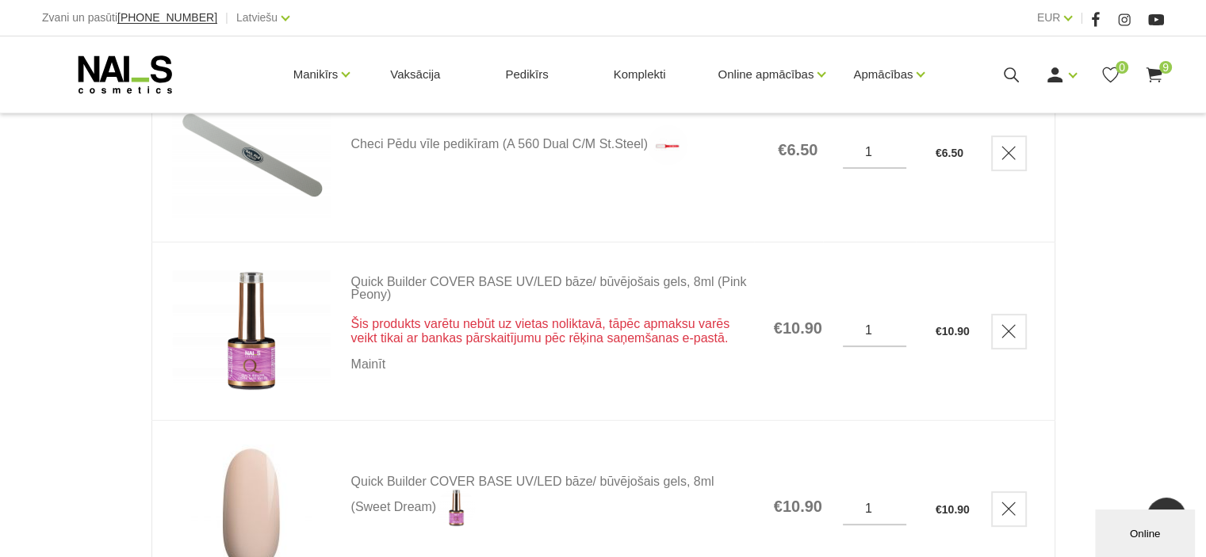
click at [1016, 331] on icon "Delete" at bounding box center [1008, 331] width 16 height 16
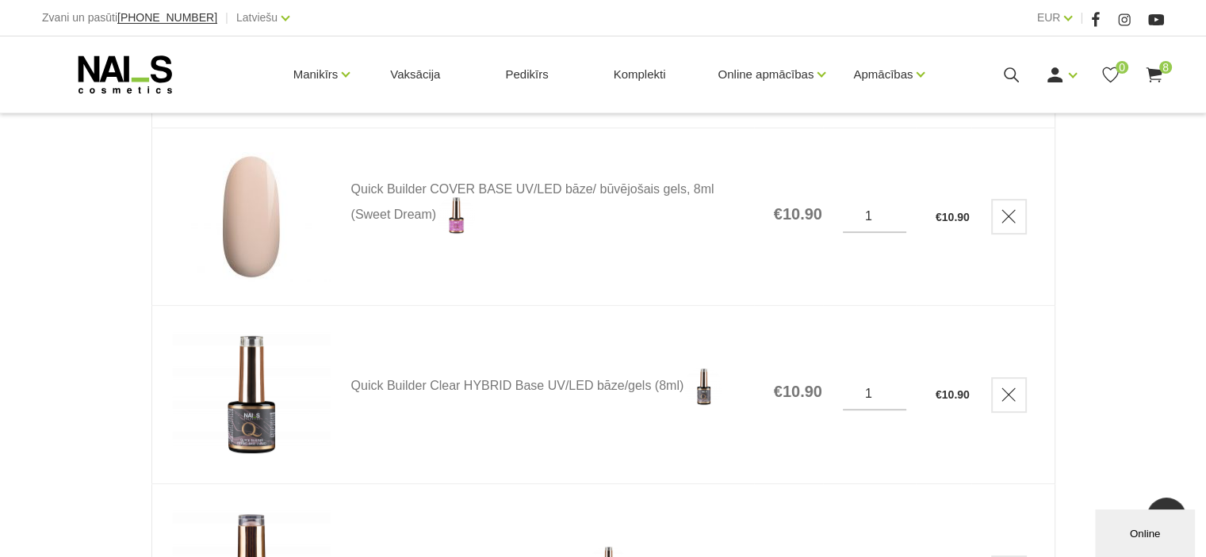
scroll to position [396, 0]
